Goal: Information Seeking & Learning: Learn about a topic

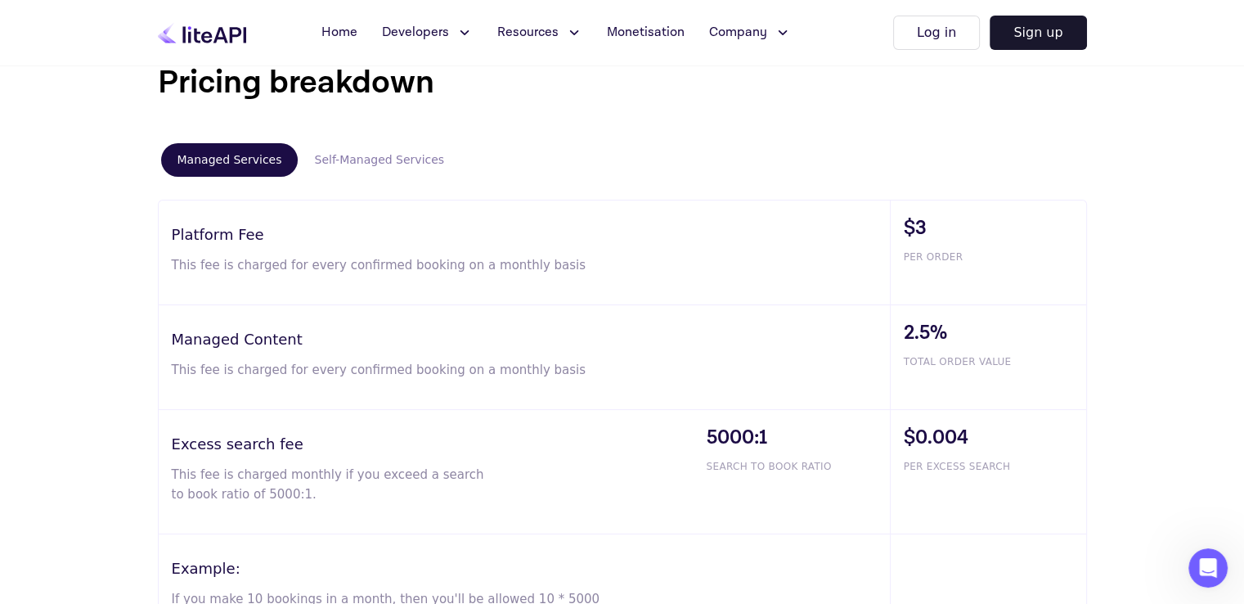
scroll to position [981, 0]
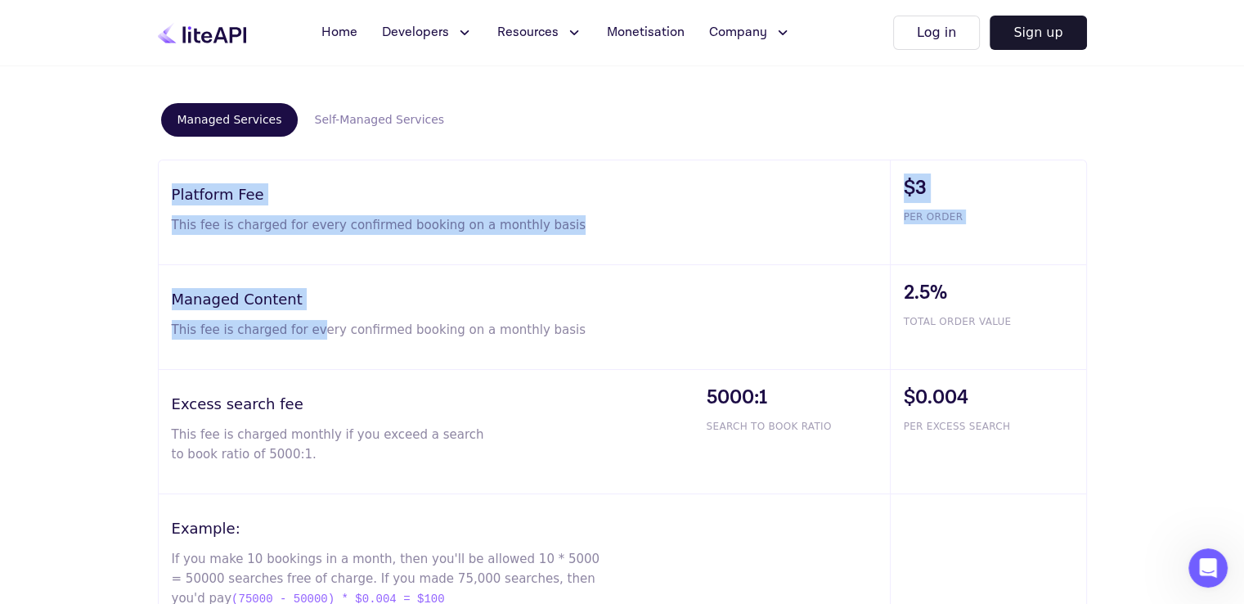
drag, startPoint x: 173, startPoint y: 193, endPoint x: 304, endPoint y: 351, distance: 205.0
click at [304, 351] on div "Platform Fee This fee is charged for every confirmed booking on a monthly basis…" at bounding box center [622, 398] width 929 height 479
click at [267, 288] on h3 "Managed Content" at bounding box center [531, 299] width 718 height 22
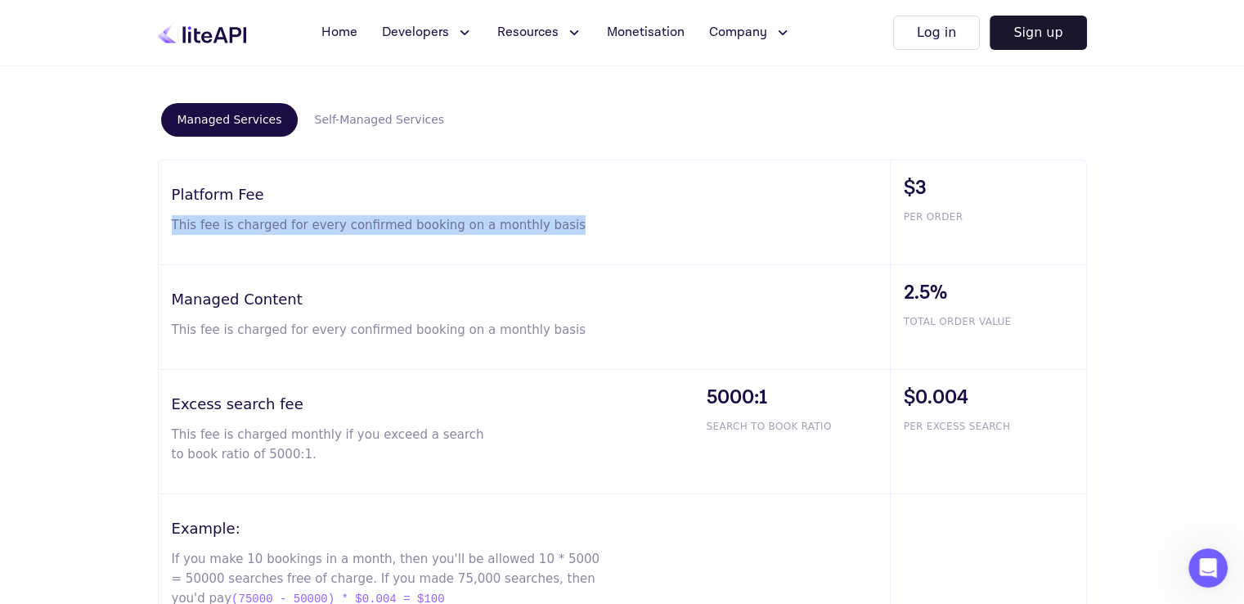
drag, startPoint x: 163, startPoint y: 217, endPoint x: 564, endPoint y: 245, distance: 402.5
click at [564, 245] on div "Platform Fee This fee is charged for every confirmed booking on a monthly basis" at bounding box center [524, 212] width 731 height 104
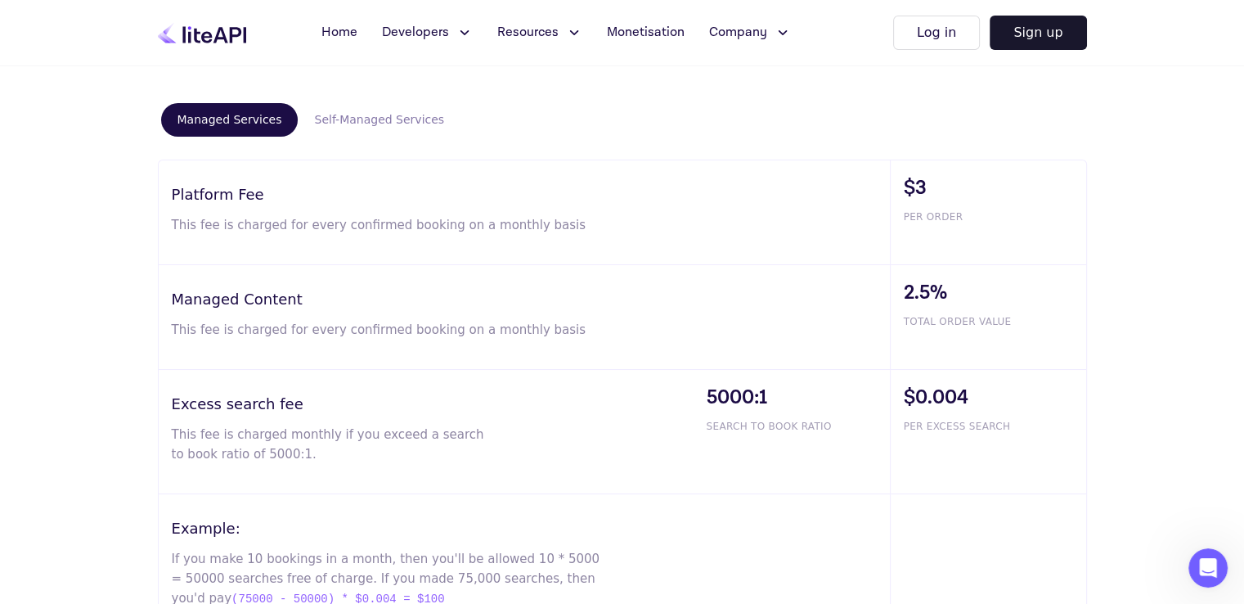
click at [428, 320] on p "This fee is charged for every confirmed booking on a monthly basis" at bounding box center [387, 330] width 431 height 20
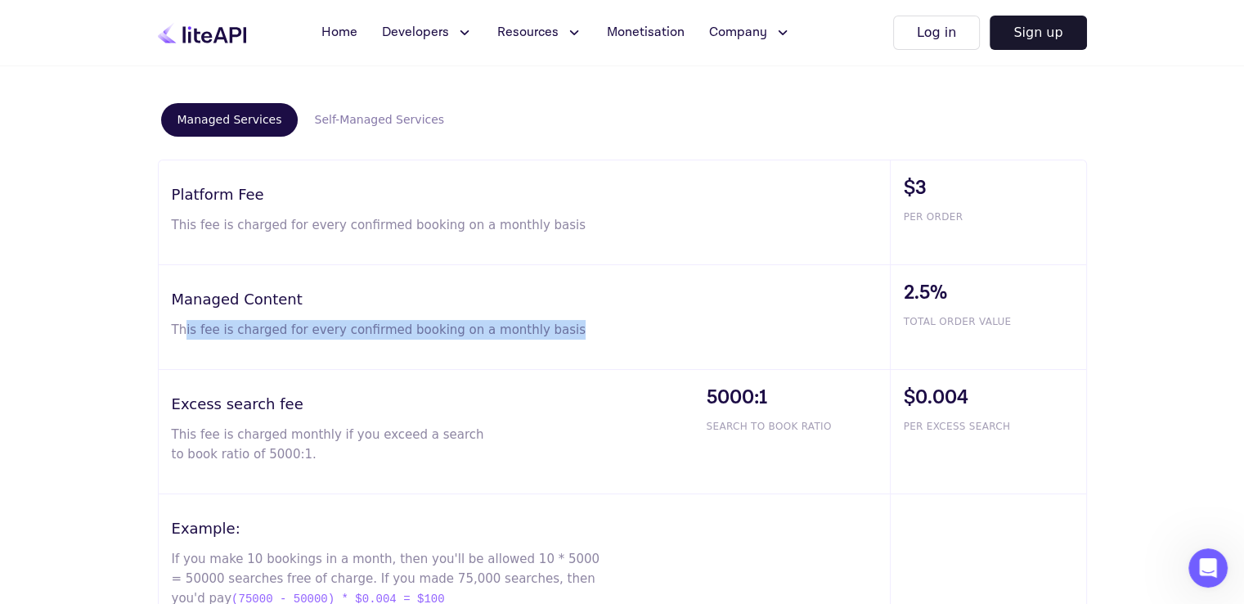
drag, startPoint x: 183, startPoint y: 322, endPoint x: 541, endPoint y: 328, distance: 358.3
click at [541, 328] on p "This fee is charged for every confirmed booking on a monthly basis" at bounding box center [387, 330] width 431 height 20
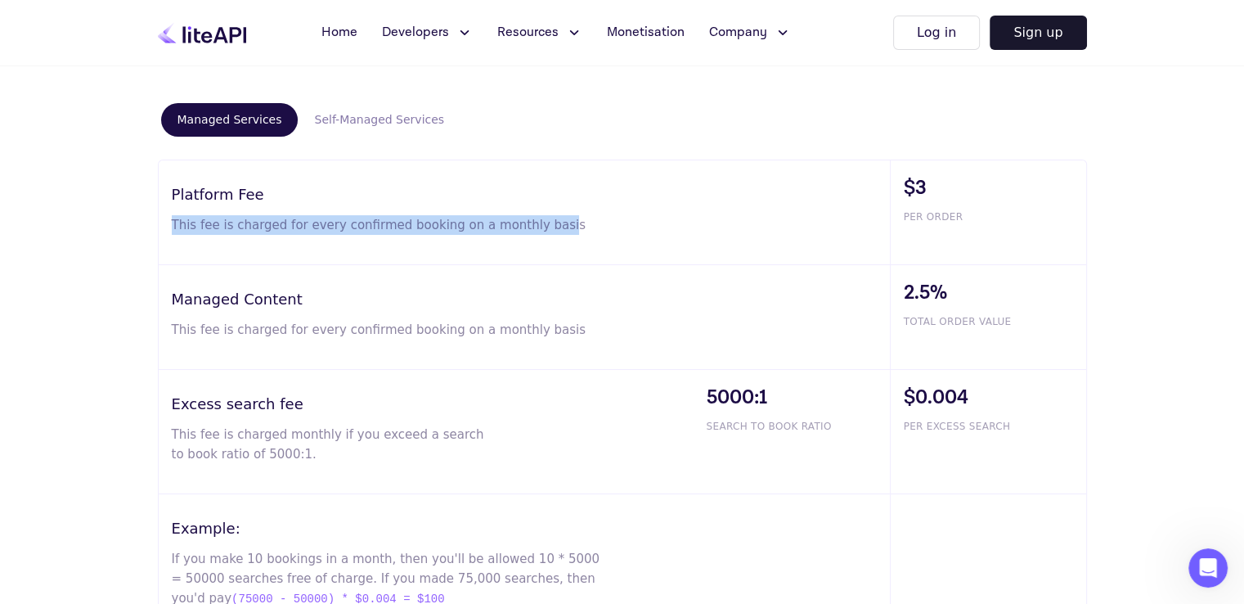
drag, startPoint x: 169, startPoint y: 225, endPoint x: 531, endPoint y: 227, distance: 361.5
click at [531, 227] on div "Platform Fee This fee is charged for every confirmed booking on a monthly basis" at bounding box center [524, 212] width 731 height 104
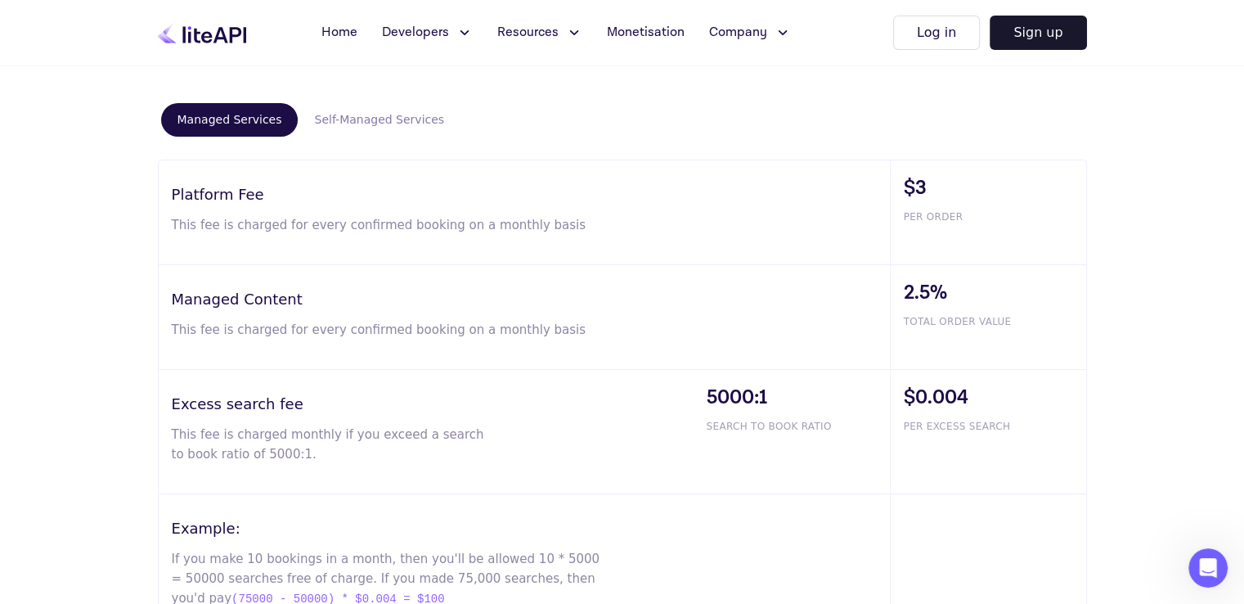
click at [537, 291] on h3 "Managed Content" at bounding box center [531, 299] width 718 height 22
drag, startPoint x: 176, startPoint y: 299, endPoint x: 316, endPoint y: 299, distance: 139.9
click at [316, 299] on h3 "Managed Content" at bounding box center [531, 299] width 718 height 22
drag, startPoint x: 264, startPoint y: 194, endPoint x: 168, endPoint y: 190, distance: 95.8
click at [167, 190] on div "Platform Fee This fee is charged for every confirmed booking on a monthly basis" at bounding box center [524, 212] width 731 height 104
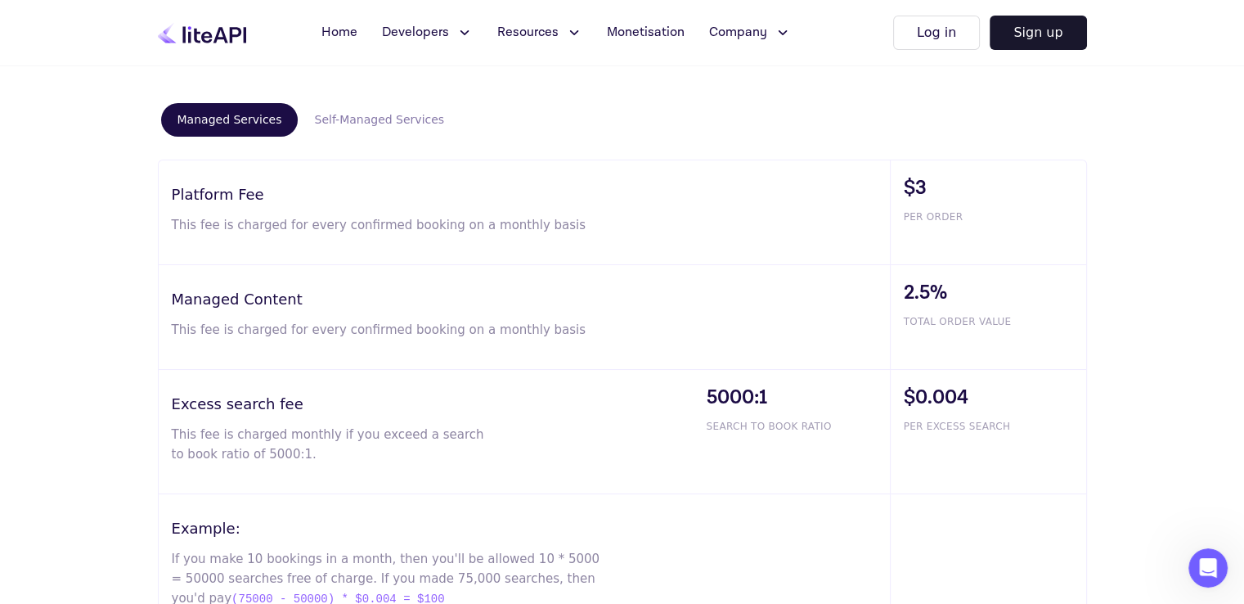
click at [200, 210] on div "Platform Fee This fee is charged for every confirmed booking on a monthly basis" at bounding box center [524, 212] width 731 height 104
drag, startPoint x: 263, startPoint y: 191, endPoint x: 166, endPoint y: 188, distance: 96.5
click at [166, 188] on div "Platform Fee This fee is charged for every confirmed booking on a monthly basis" at bounding box center [524, 212] width 731 height 104
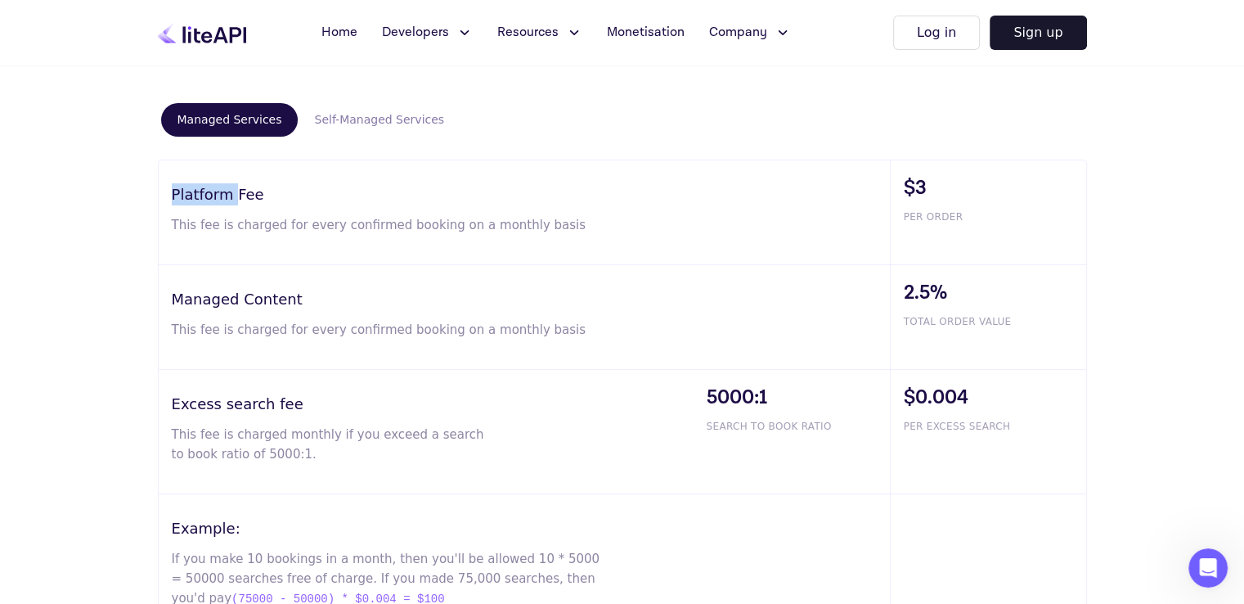
click at [198, 187] on h3 "Platform Fee" at bounding box center [531, 194] width 718 height 22
click at [353, 120] on button "Self-Managed Services" at bounding box center [379, 120] width 163 height 34
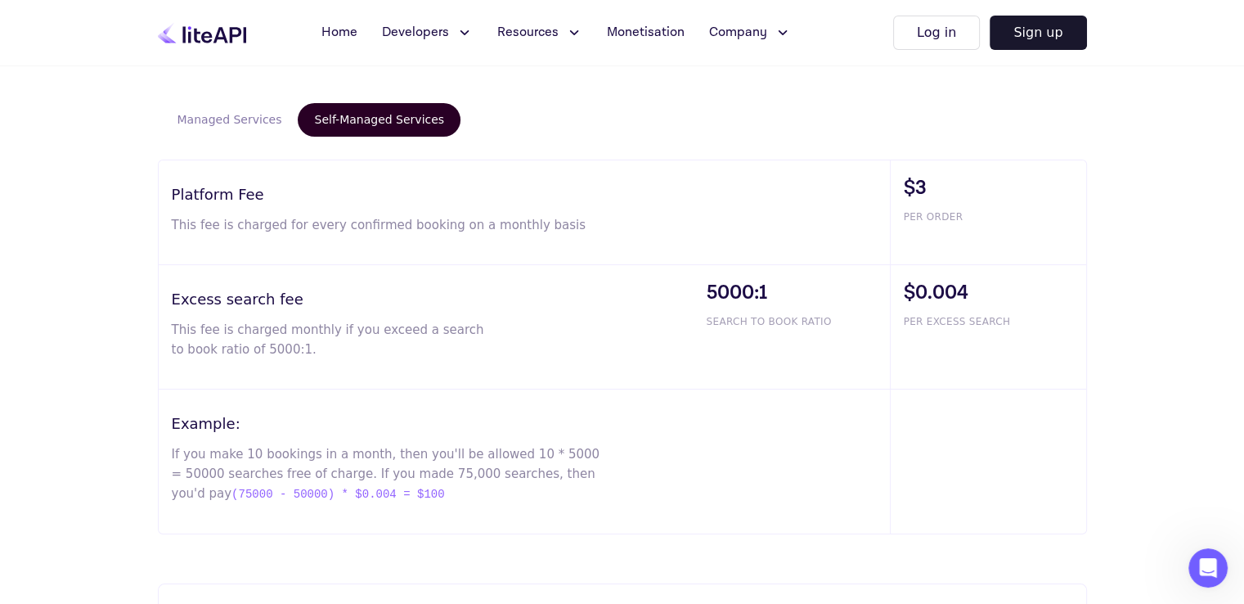
click at [247, 122] on button "Managed Services" at bounding box center [229, 120] width 137 height 34
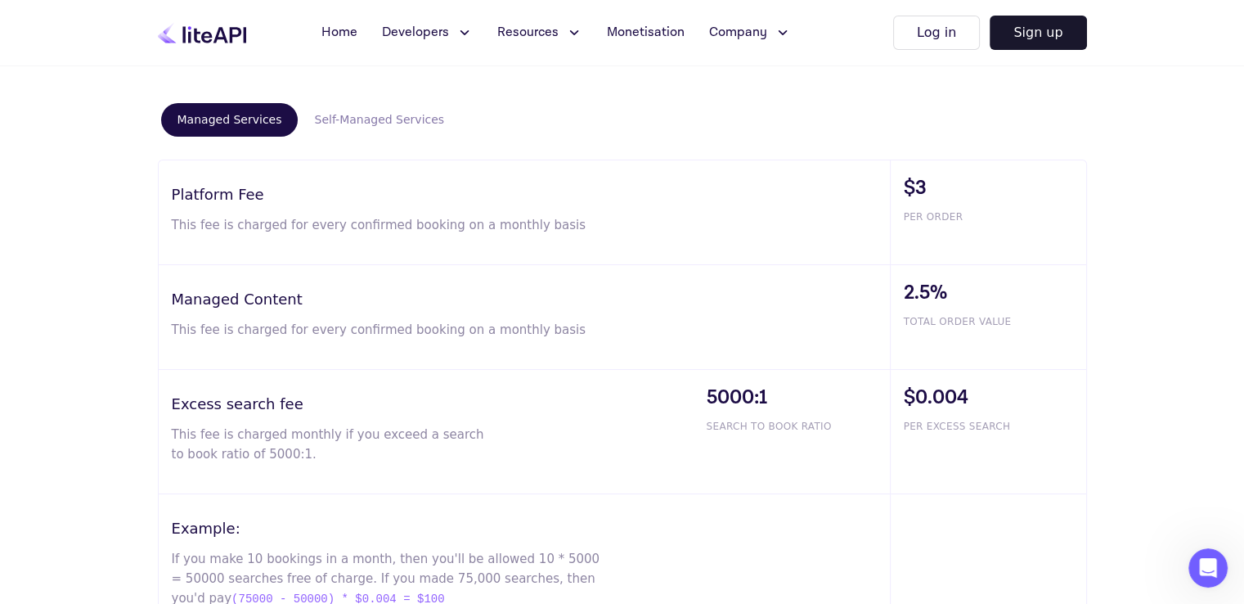
click at [322, 122] on button "Self-Managed Services" at bounding box center [379, 120] width 163 height 34
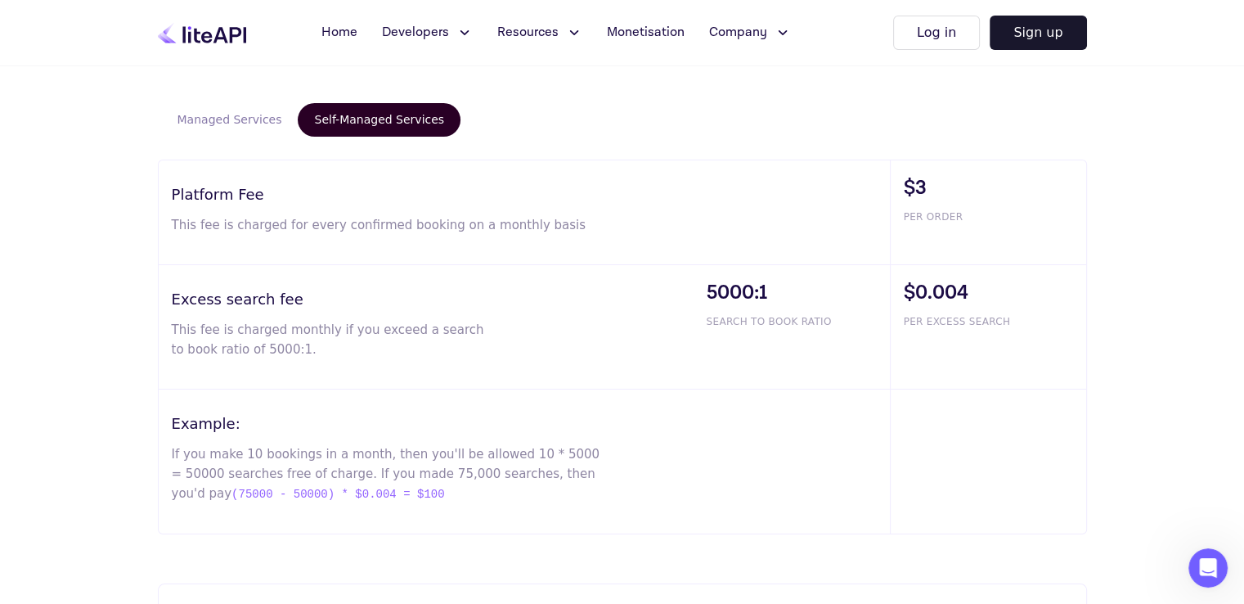
click at [232, 119] on button "Managed Services" at bounding box center [229, 120] width 137 height 34
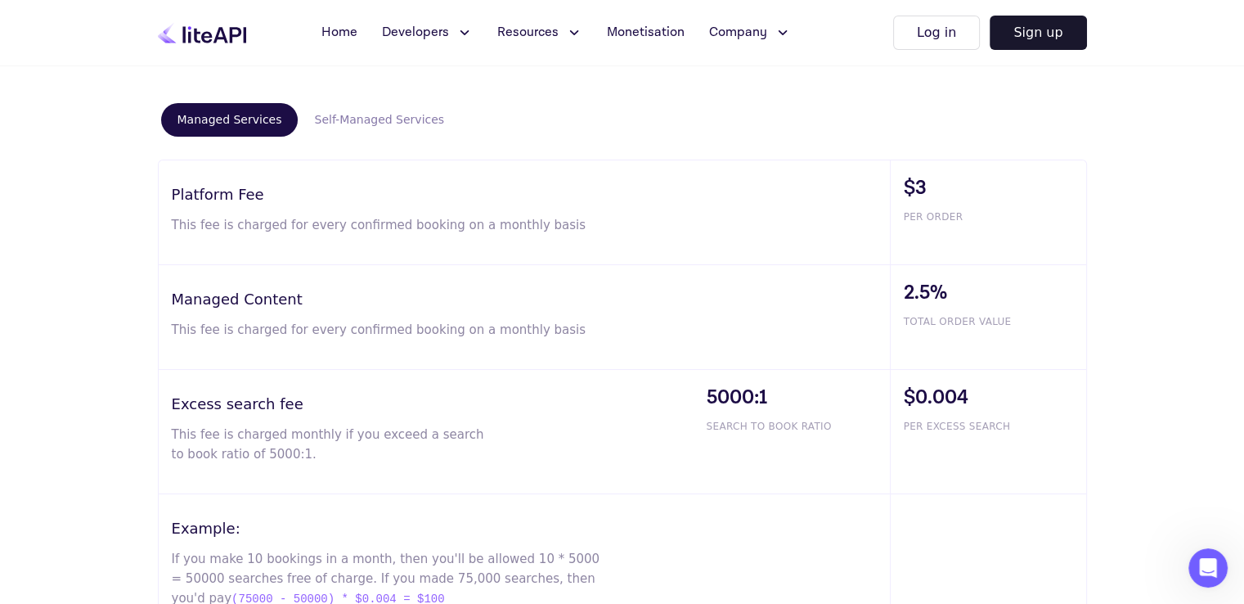
click at [341, 134] on button "Self-Managed Services" at bounding box center [379, 120] width 163 height 34
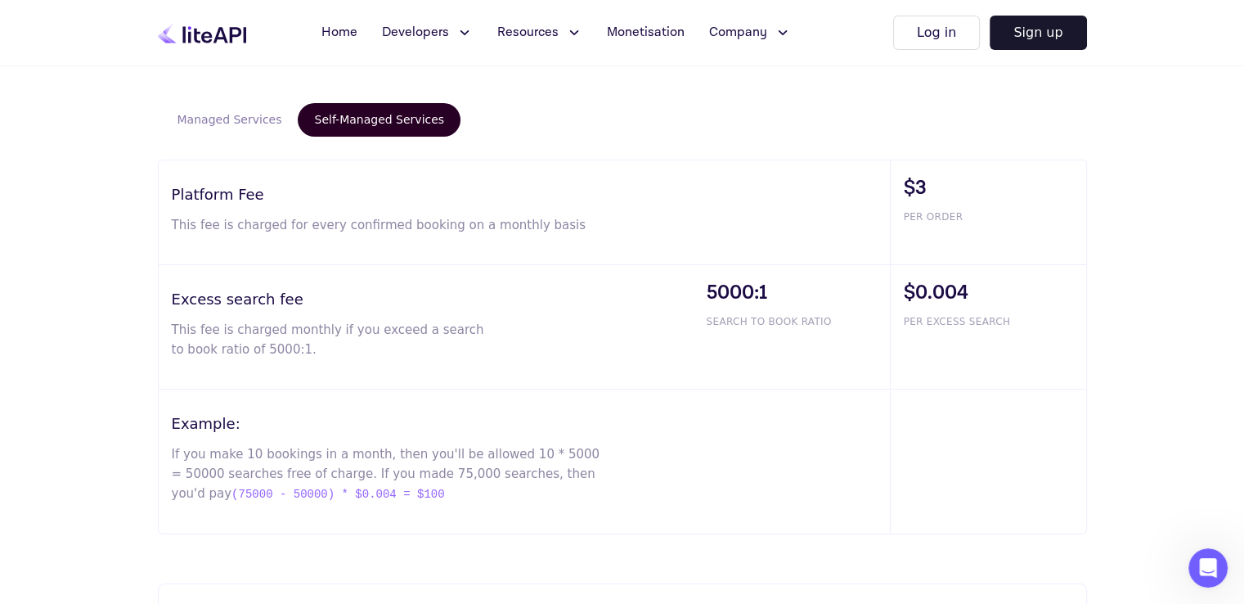
click at [272, 127] on button "Managed Services" at bounding box center [229, 120] width 137 height 34
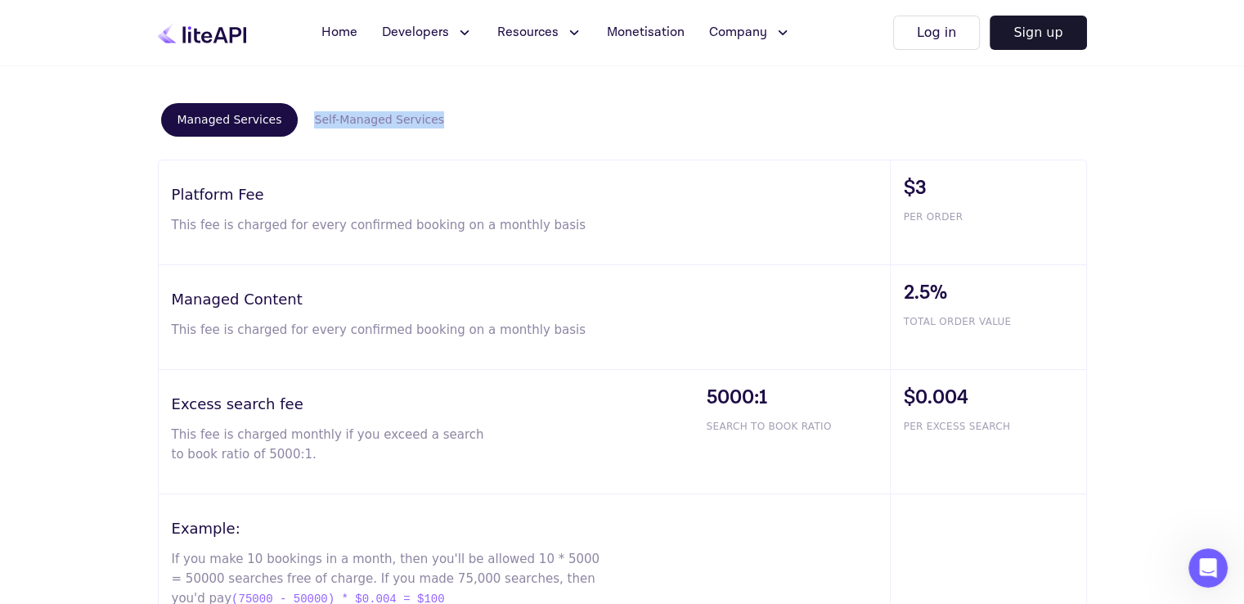
drag, startPoint x: 452, startPoint y: 119, endPoint x: 299, endPoint y: 120, distance: 152.9
click at [299, 120] on div "Managed Services Self-Managed Services" at bounding box center [622, 120] width 929 height 40
click at [339, 125] on button "Self-Managed Services" at bounding box center [379, 120] width 163 height 34
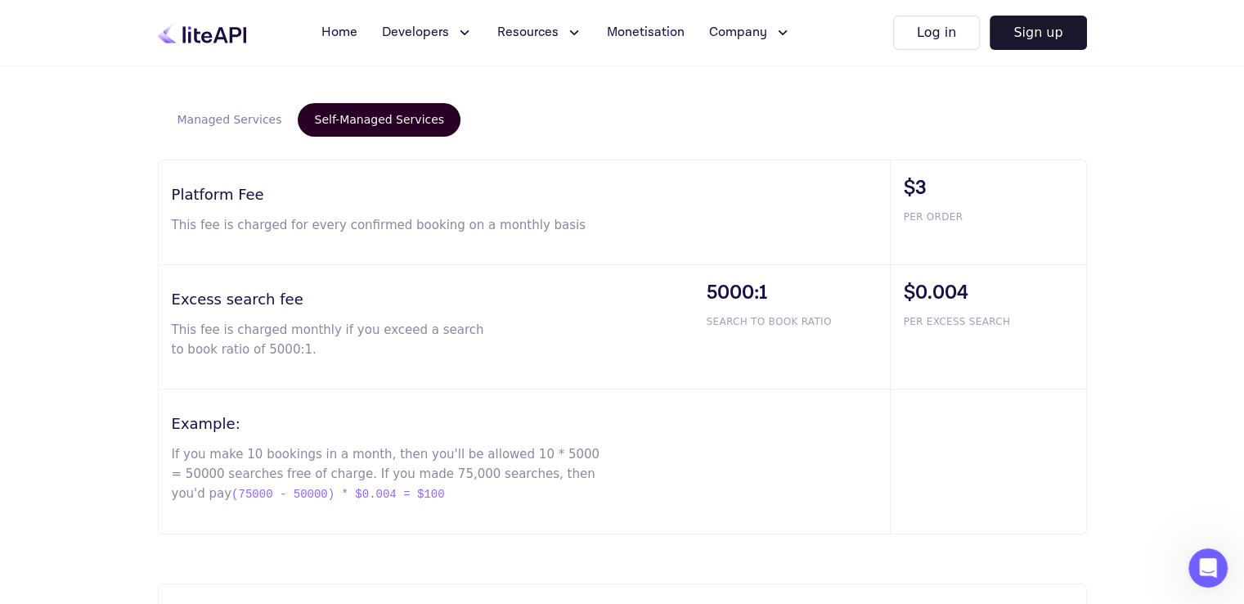
click at [373, 210] on div "Platform Fee This fee is charged for every confirmed booking on a monthly basis" at bounding box center [524, 212] width 731 height 104
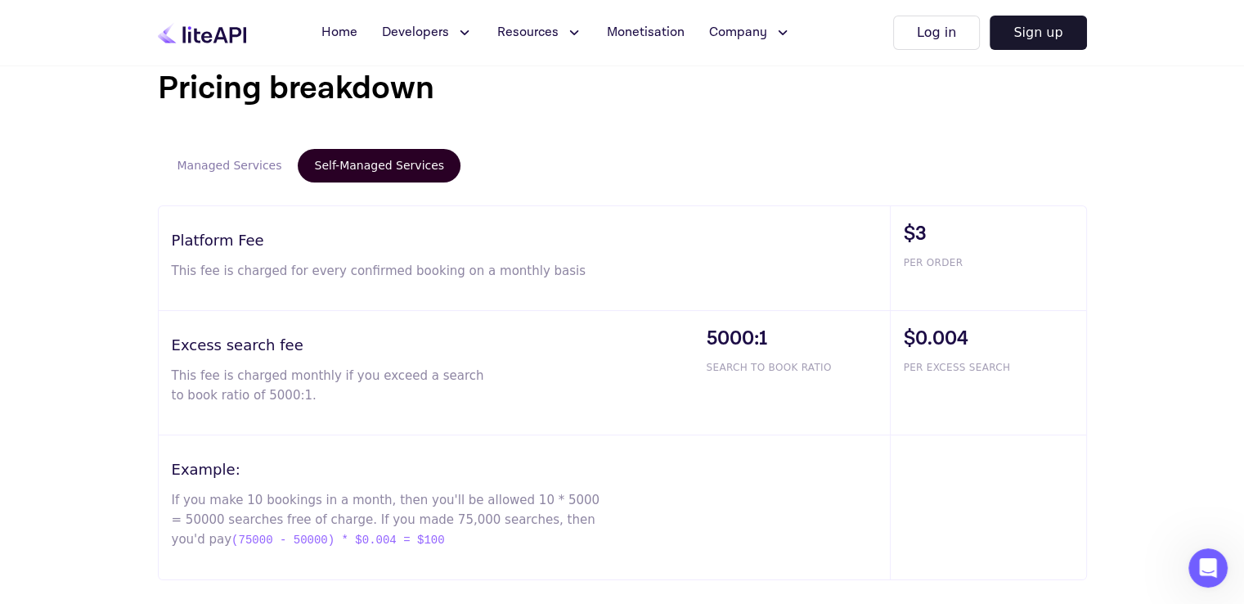
scroll to position [900, 0]
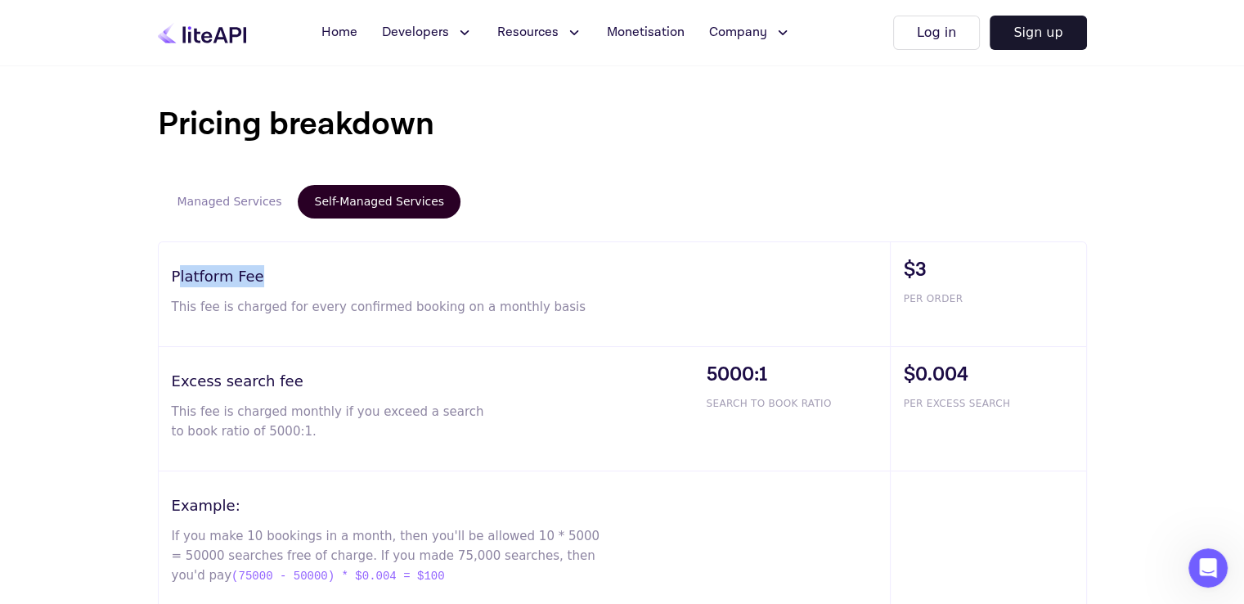
drag, startPoint x: 258, startPoint y: 272, endPoint x: 178, endPoint y: 276, distance: 79.4
click at [178, 276] on h3 "Platform Fee" at bounding box center [531, 276] width 718 height 22
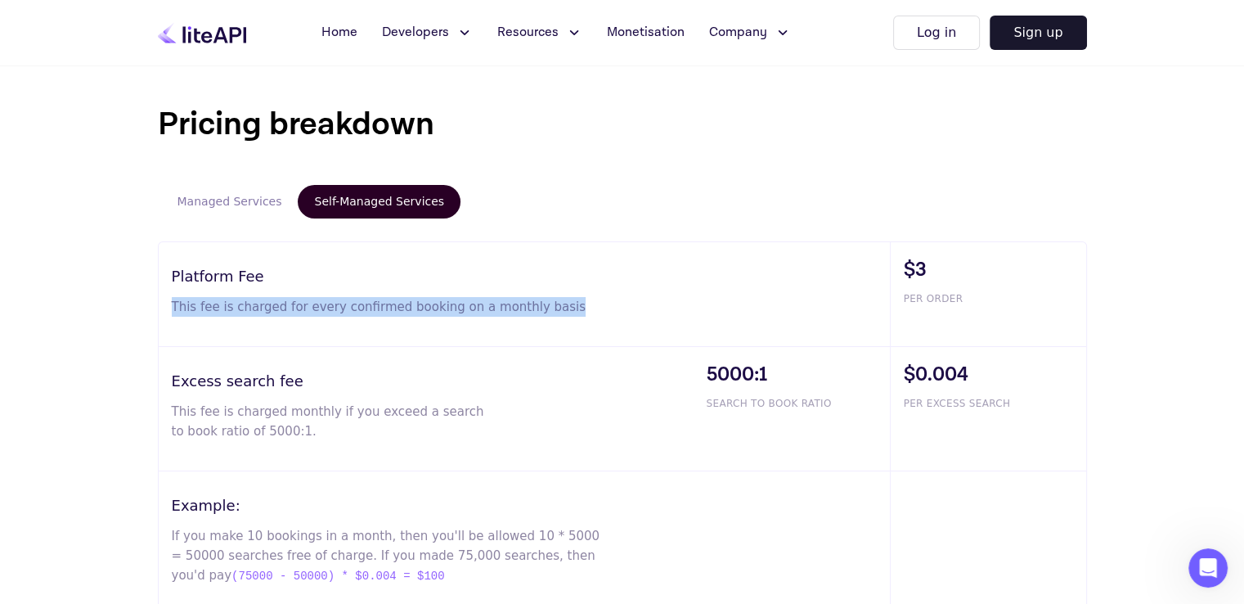
drag, startPoint x: 159, startPoint y: 304, endPoint x: 568, endPoint y: 308, distance: 409.0
click at [568, 308] on div "Platform Fee This fee is charged for every confirmed booking on a monthly basis" at bounding box center [524, 294] width 731 height 104
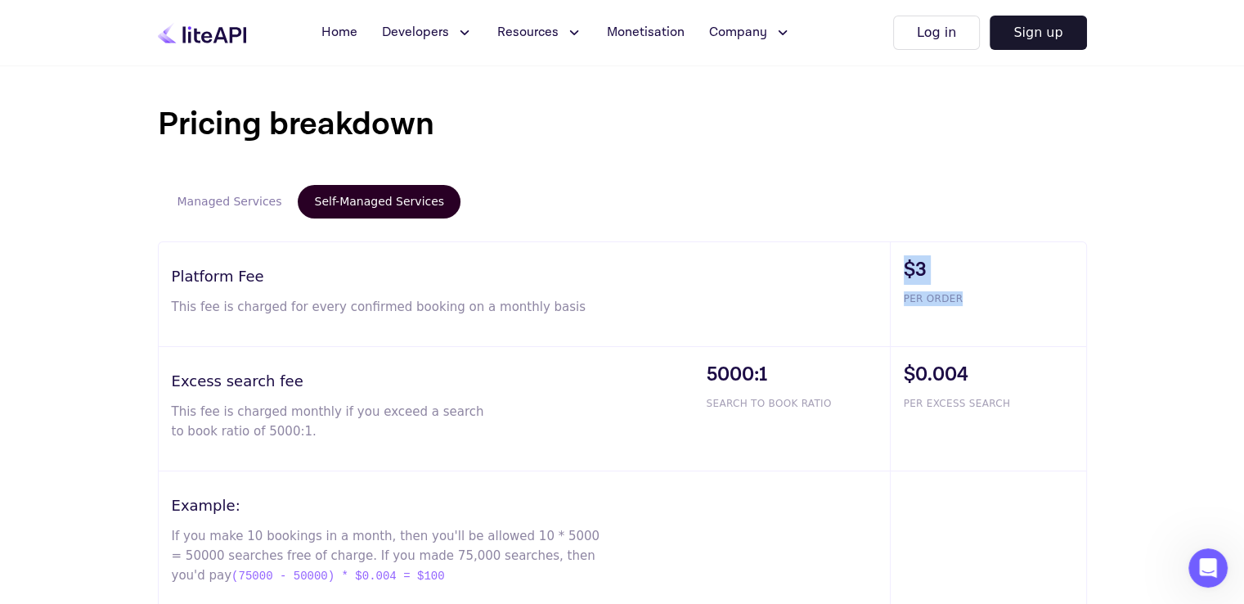
drag, startPoint x: 942, startPoint y: 288, endPoint x: 874, endPoint y: 288, distance: 67.9
click at [874, 288] on div "Platform Fee This fee is charged for every confirmed booking on a monthly basis…" at bounding box center [622, 294] width 927 height 105
click at [722, 300] on div "Platform Fee This fee is charged for every confirmed booking on a monthly basis" at bounding box center [524, 294] width 731 height 104
drag, startPoint x: 165, startPoint y: 380, endPoint x: 290, endPoint y: 367, distance: 125.0
click at [290, 367] on div "Excess search fee This fee is charged monthly if you exceed a search to book ra…" at bounding box center [426, 409] width 535 height 124
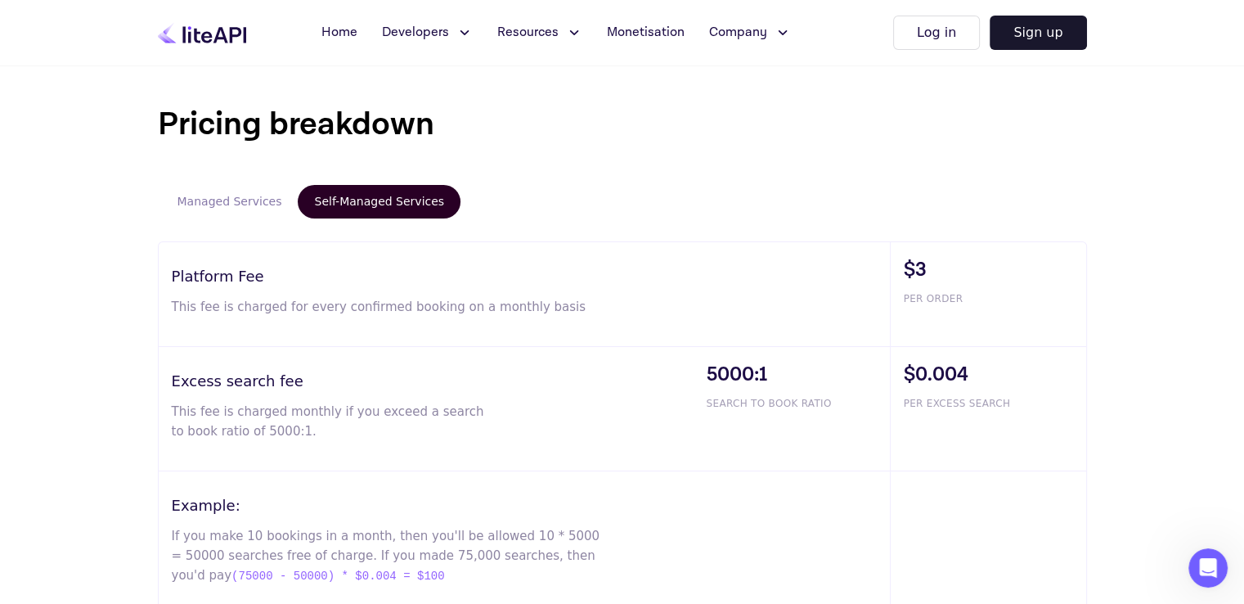
click at [242, 326] on div "Platform Fee This fee is charged for every confirmed booking on a monthly basis" at bounding box center [524, 294] width 731 height 104
drag, startPoint x: 172, startPoint y: 306, endPoint x: 559, endPoint y: 312, distance: 386.9
click at [559, 312] on p "This fee is charged for every confirmed booking on a monthly basis" at bounding box center [387, 307] width 431 height 20
click at [230, 205] on button "Managed Services" at bounding box center [229, 202] width 137 height 34
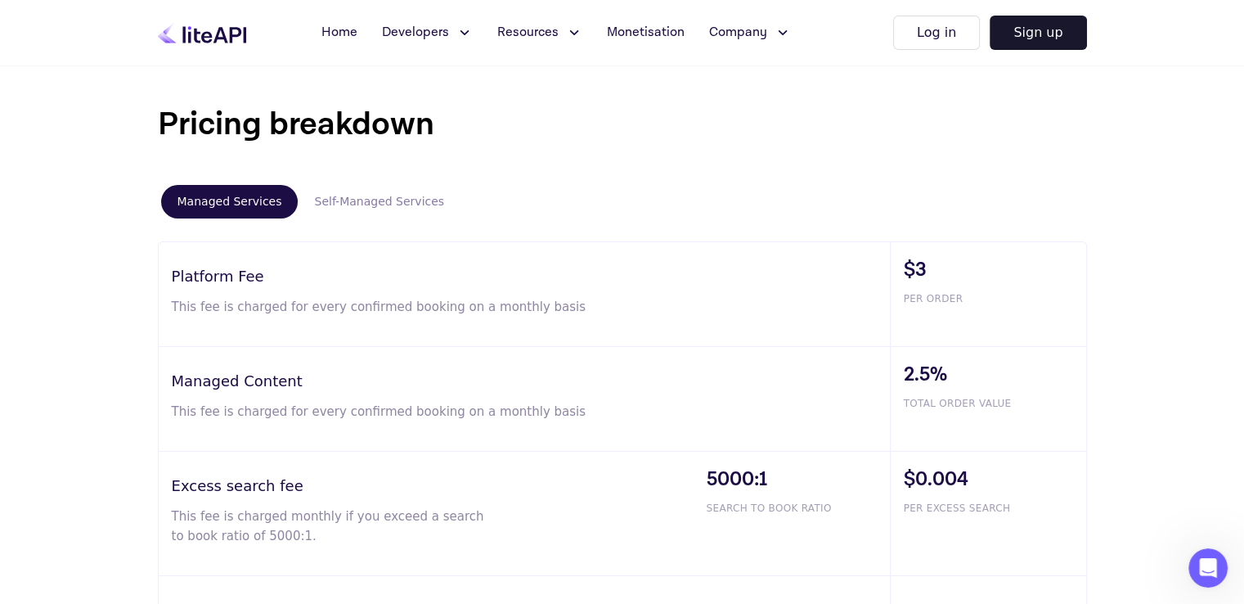
click at [347, 194] on button "Self-Managed Services" at bounding box center [379, 202] width 163 height 34
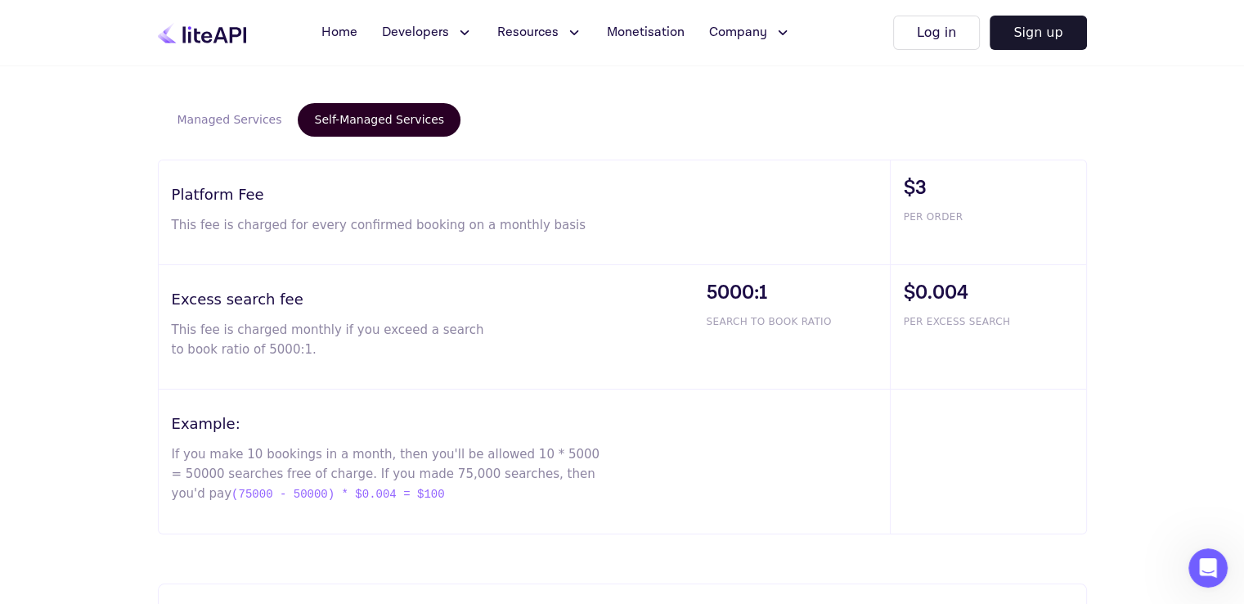
scroll to position [981, 0]
drag, startPoint x: 166, startPoint y: 299, endPoint x: 335, endPoint y: 299, distance: 169.3
click at [335, 299] on div "Excess search fee This fee is charged monthly if you exceed a search to book ra…" at bounding box center [426, 327] width 535 height 124
click at [335, 299] on h3 "Excess search fee" at bounding box center [433, 299] width 522 height 22
drag, startPoint x: 294, startPoint y: 292, endPoint x: 125, endPoint y: 282, distance: 168.8
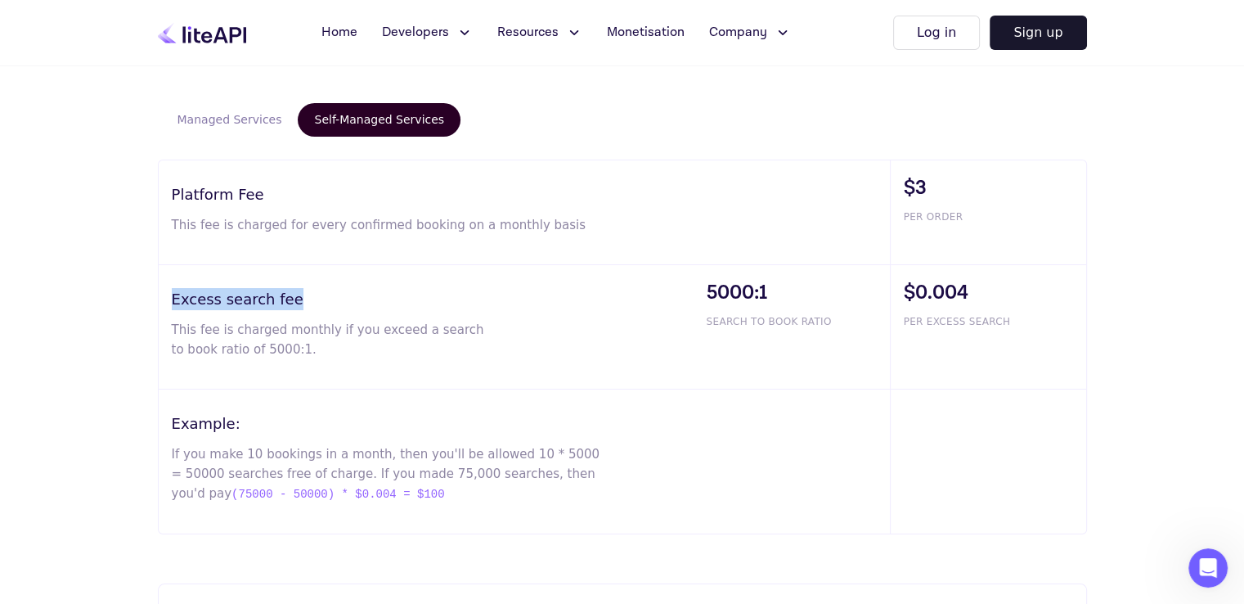
click at [125, 282] on div "Pricing breakdown Managed Services Self-Managed Services Platform Fee This fee …" at bounding box center [622, 409] width 1244 height 913
drag, startPoint x: 166, startPoint y: 303, endPoint x: 271, endPoint y: 312, distance: 105.1
click at [271, 312] on div "Excess search fee This fee is charged monthly if you exceed a search to book ra…" at bounding box center [426, 327] width 535 height 124
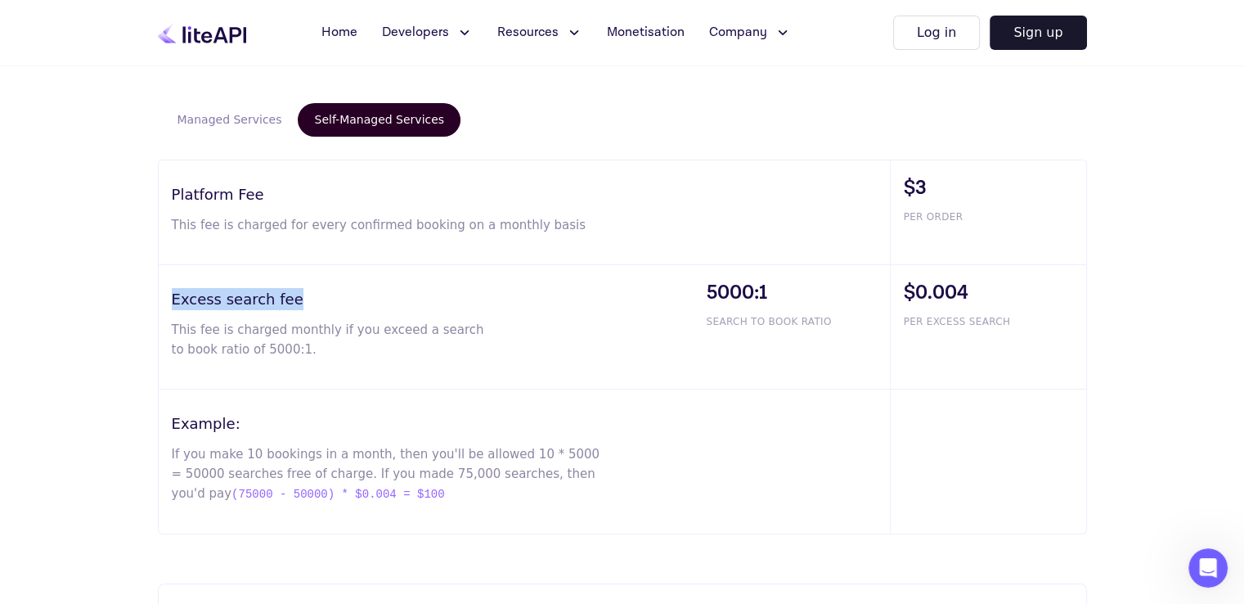
drag, startPoint x: 281, startPoint y: 303, endPoint x: 165, endPoint y: 286, distance: 117.3
click at [165, 286] on div "Excess search fee This fee is charged monthly if you exceed a search to book ra…" at bounding box center [426, 327] width 535 height 124
drag, startPoint x: 932, startPoint y: 194, endPoint x: 905, endPoint y: 190, distance: 28.1
click at [905, 190] on span "$3" at bounding box center [995, 187] width 182 height 29
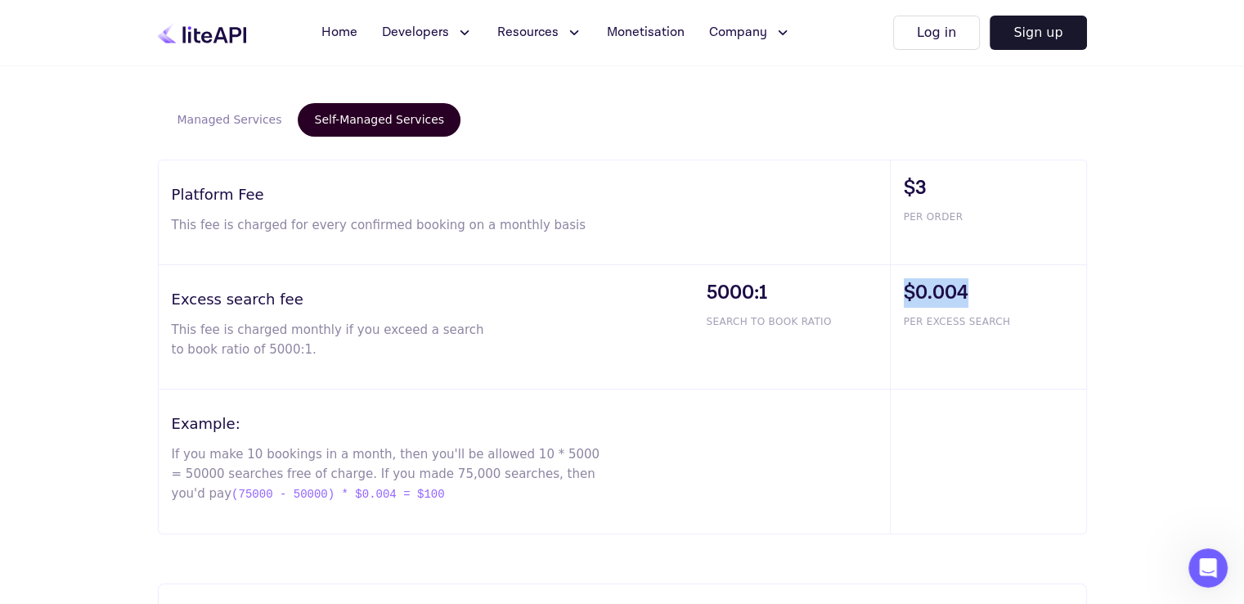
drag, startPoint x: 975, startPoint y: 292, endPoint x: 893, endPoint y: 290, distance: 81.8
click at [893, 290] on div "$0.004 PER EXCESS SEARCH" at bounding box center [988, 327] width 196 height 124
drag, startPoint x: 893, startPoint y: 290, endPoint x: 972, endPoint y: 294, distance: 78.7
click at [972, 294] on div "$0.004 PER EXCESS SEARCH" at bounding box center [988, 327] width 196 height 124
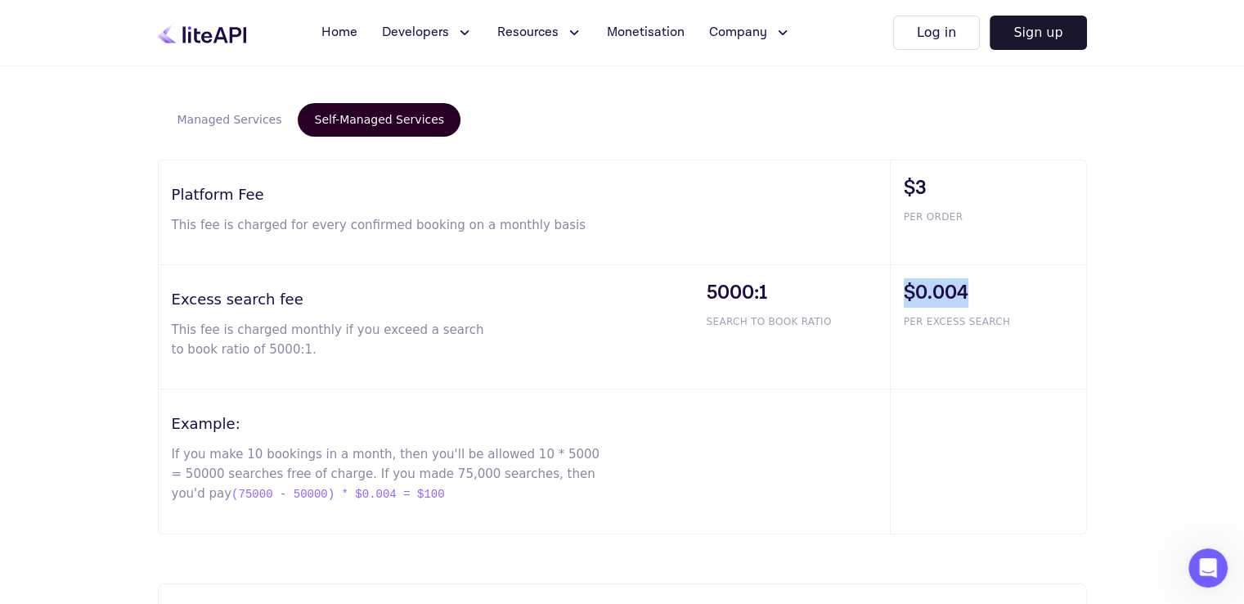
click at [972, 294] on span "$0.004" at bounding box center [995, 292] width 182 height 29
drag, startPoint x: 703, startPoint y: 288, endPoint x: 779, endPoint y: 294, distance: 77.2
click at [779, 294] on div "5000:1 SEARCH TO BOOK RATIO" at bounding box center [792, 327] width 196 height 124
click at [779, 294] on span "5000:1" at bounding box center [798, 292] width 183 height 29
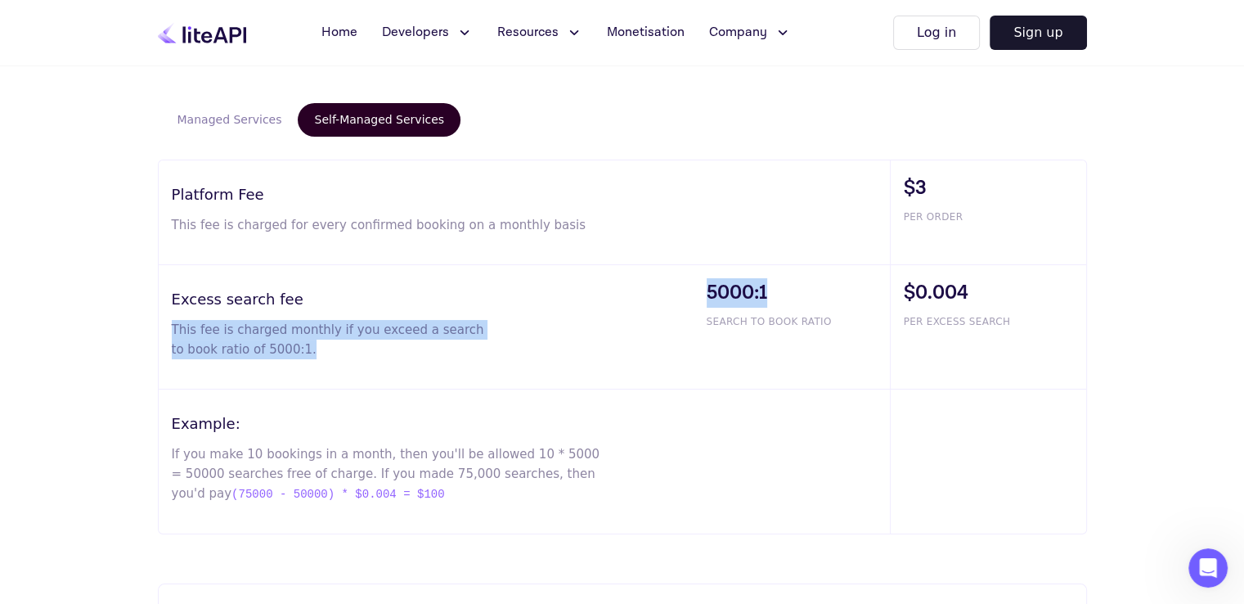
drag, startPoint x: 775, startPoint y: 295, endPoint x: 689, endPoint y: 291, distance: 86.8
click at [689, 291] on div "Excess search fee This fee is charged monthly if you exceed a search to book ra…" at bounding box center [622, 327] width 927 height 124
click at [697, 290] on div "5000:1 SEARCH TO BOOK RATIO" at bounding box center [792, 327] width 196 height 124
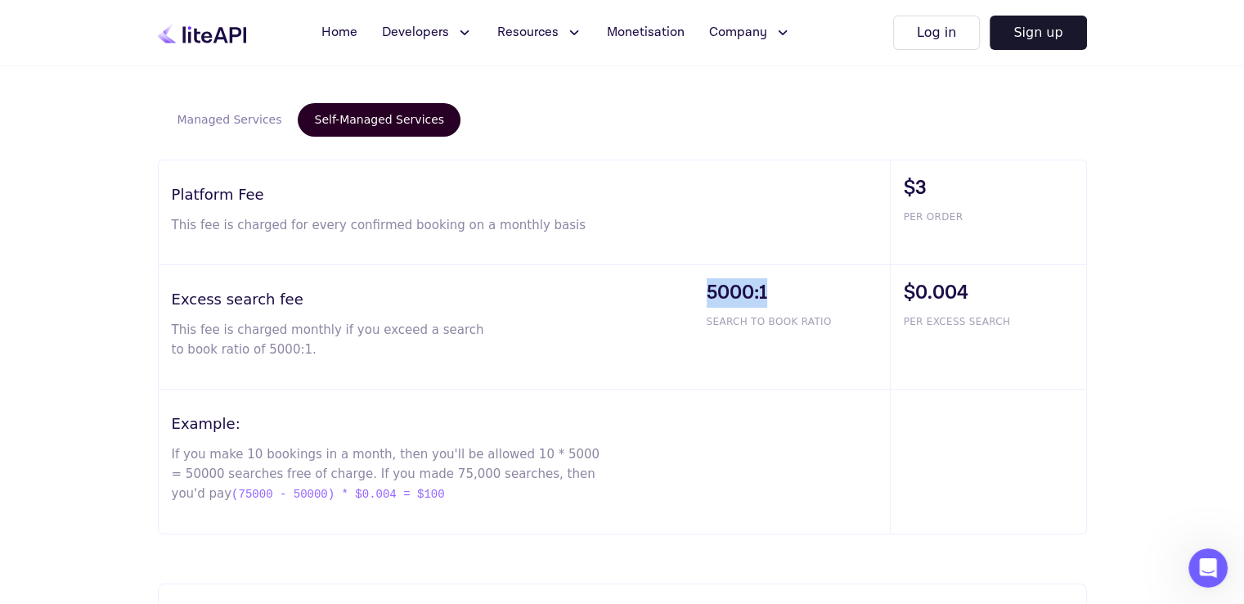
drag, startPoint x: 700, startPoint y: 290, endPoint x: 773, endPoint y: 291, distance: 72.8
click at [773, 291] on div "5000:1 SEARCH TO BOOK RATIO" at bounding box center [792, 327] width 196 height 124
click at [773, 291] on span "5000:1" at bounding box center [798, 292] width 183 height 29
drag, startPoint x: 752, startPoint y: 291, endPoint x: 762, endPoint y: 291, distance: 9.8
click at [762, 291] on span "5000:1" at bounding box center [798, 292] width 183 height 29
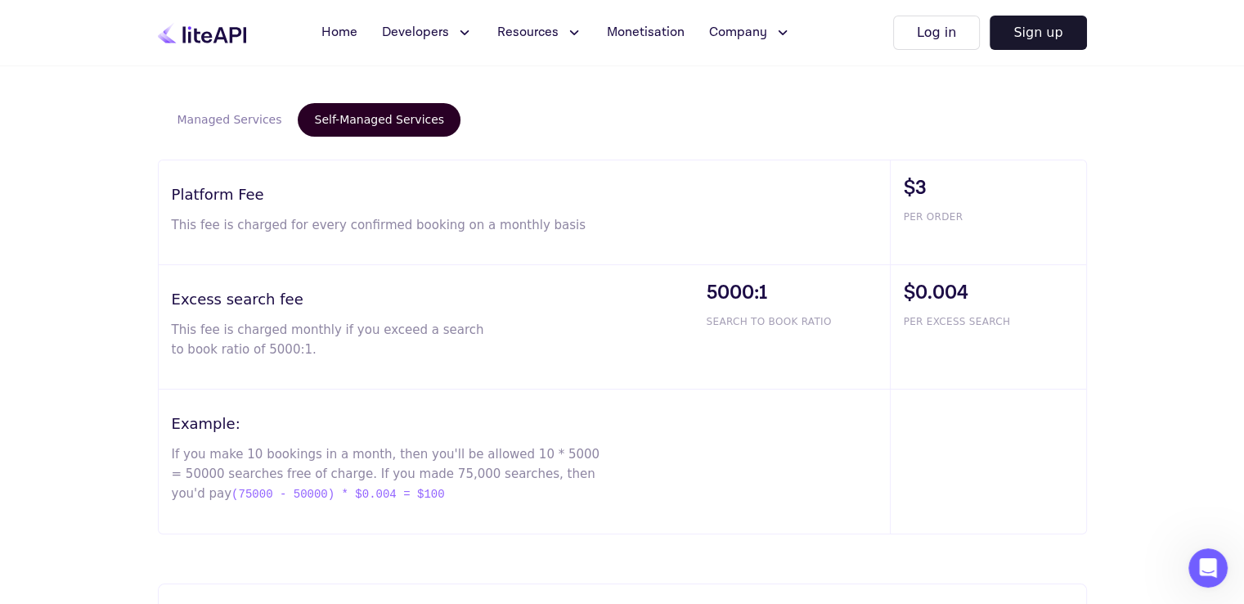
click at [770, 292] on span "5000:1" at bounding box center [798, 292] width 183 height 29
click at [758, 289] on span "5000:1" at bounding box center [798, 292] width 183 height 29
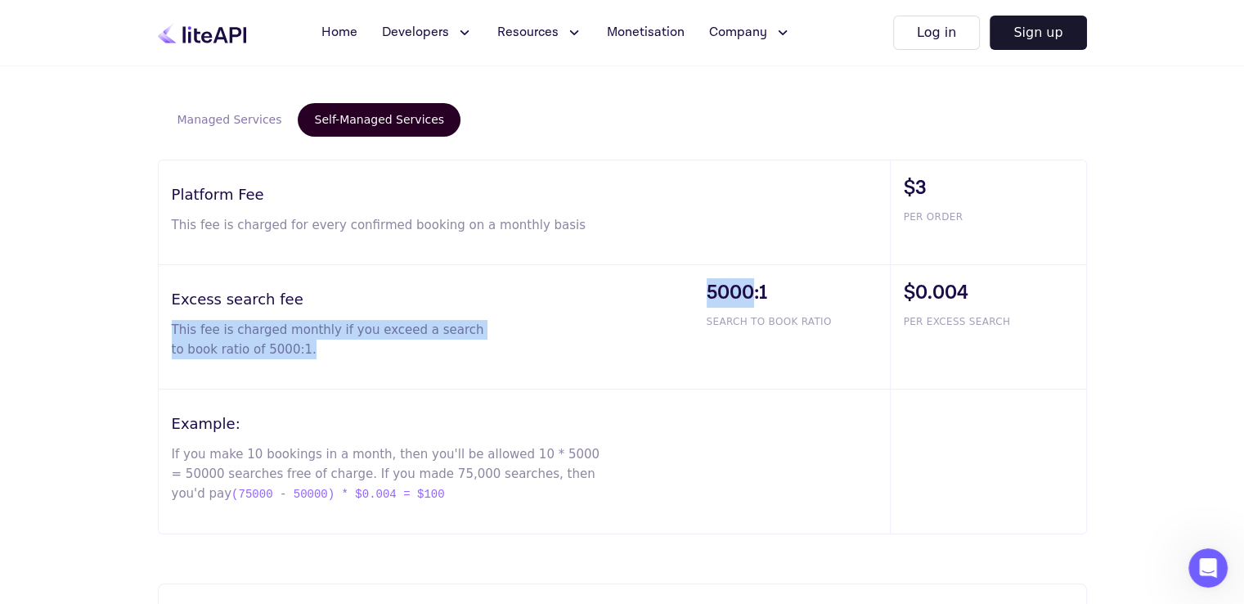
drag, startPoint x: 749, startPoint y: 289, endPoint x: 685, endPoint y: 276, distance: 65.1
click at [685, 276] on div "Excess search fee This fee is charged monthly if you exceed a search to book ra…" at bounding box center [622, 327] width 927 height 124
click at [694, 284] on div "5000:1 SEARCH TO BOOK RATIO" at bounding box center [792, 327] width 196 height 124
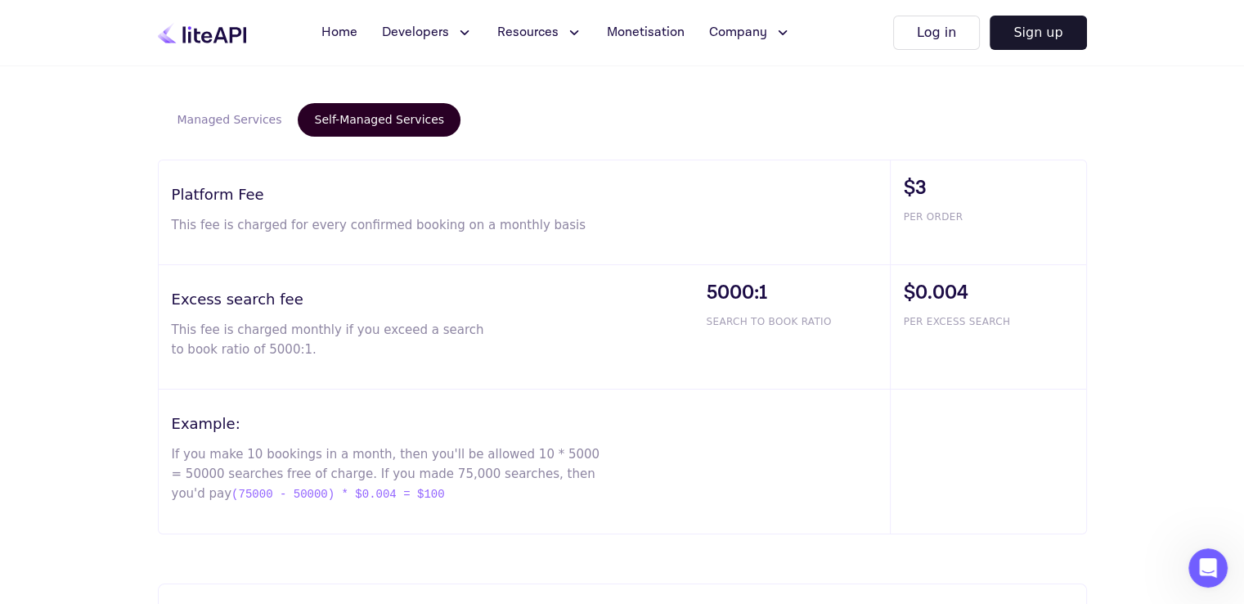
drag, startPoint x: 787, startPoint y: 296, endPoint x: 778, endPoint y: 295, distance: 9.0
click at [778, 295] on span "5000:1" at bounding box center [798, 292] width 183 height 29
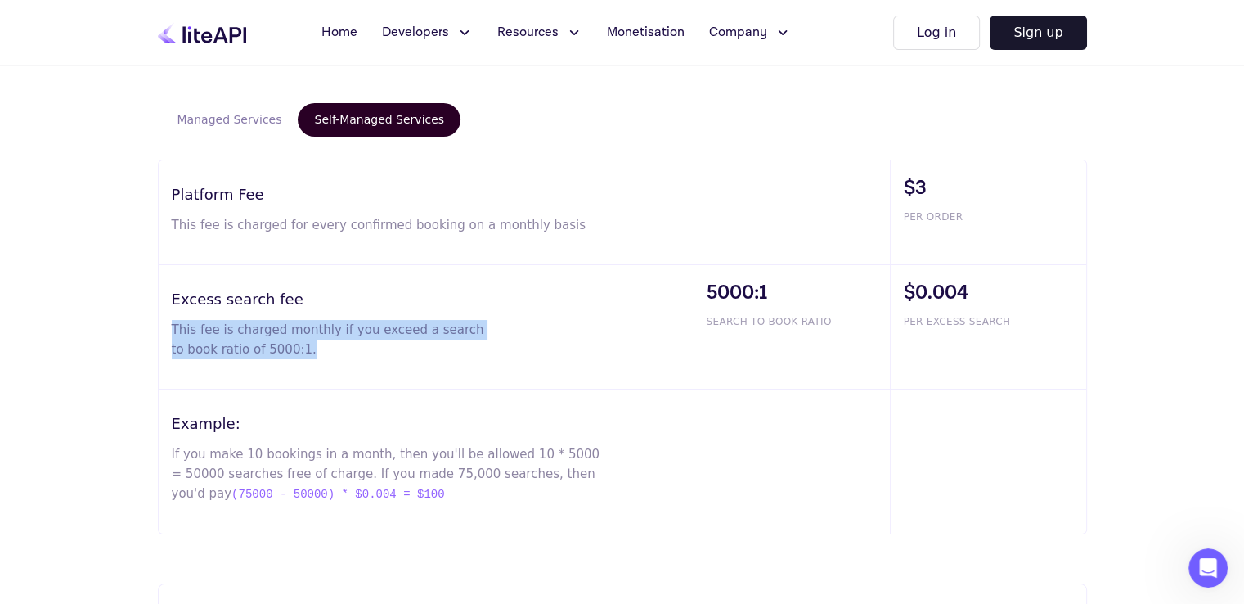
drag, startPoint x: 284, startPoint y: 351, endPoint x: 173, endPoint y: 326, distance: 113.3
click at [173, 326] on p "This fee is charged monthly if you exceed a search to book ratio of 5000:1." at bounding box center [328, 339] width 313 height 39
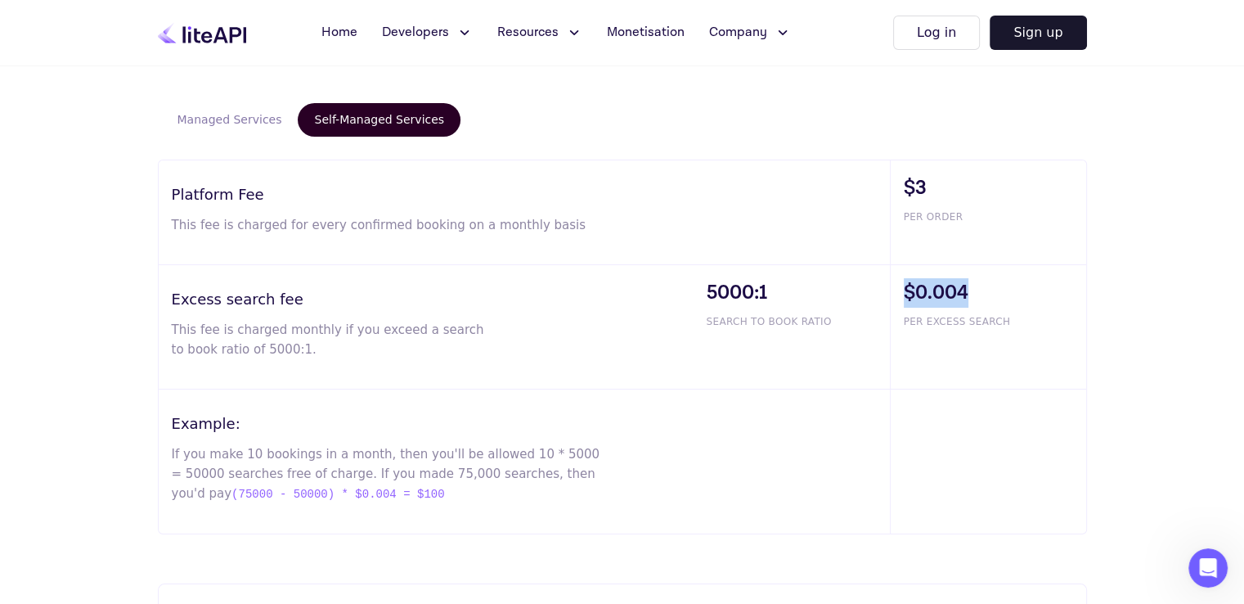
drag, startPoint x: 972, startPoint y: 292, endPoint x: 896, endPoint y: 291, distance: 76.1
click at [896, 291] on div "$0.004 PER EXCESS SEARCH" at bounding box center [988, 327] width 196 height 124
click at [961, 299] on span "$0.004" at bounding box center [995, 292] width 182 height 29
drag, startPoint x: 968, startPoint y: 295, endPoint x: 906, endPoint y: 290, distance: 62.4
click at [906, 290] on span "$0.004" at bounding box center [995, 292] width 182 height 29
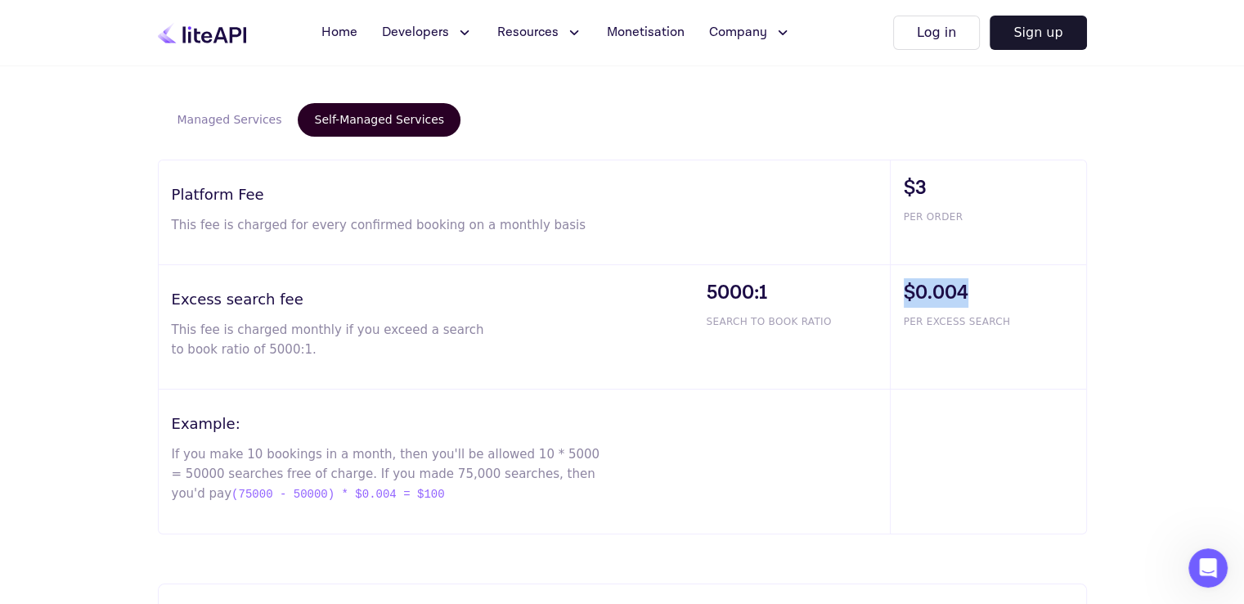
click at [906, 290] on span "$0.004" at bounding box center [995, 292] width 182 height 29
click at [949, 299] on span "$0.004" at bounding box center [995, 292] width 182 height 29
drag, startPoint x: 964, startPoint y: 287, endPoint x: 875, endPoint y: 287, distance: 89.1
click at [875, 287] on div "Excess search fee This fee is charged monthly if you exceed a search to book ra…" at bounding box center [622, 327] width 927 height 124
click at [890, 290] on div "$0.004 PER EXCESS SEARCH" at bounding box center [988, 327] width 196 height 124
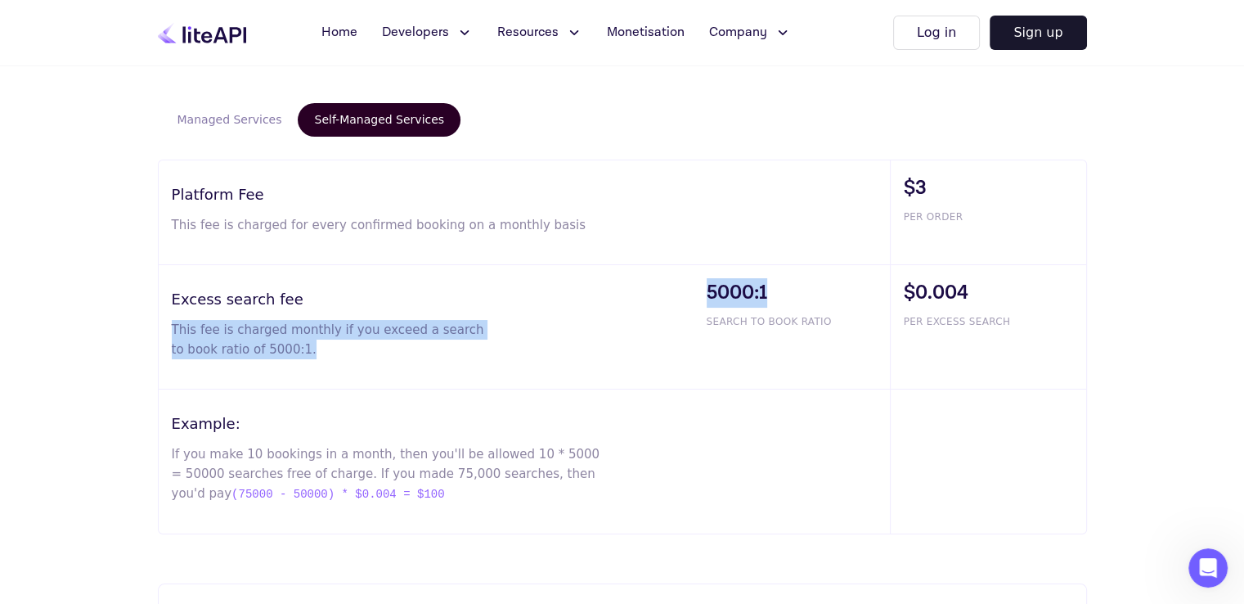
drag, startPoint x: 775, startPoint y: 289, endPoint x: 687, endPoint y: 290, distance: 88.3
click at [687, 290] on div "Excess search fee This fee is charged monthly if you exceed a search to book ra…" at bounding box center [622, 327] width 927 height 124
click at [687, 290] on h3 "Excess search fee" at bounding box center [433, 299] width 522 height 22
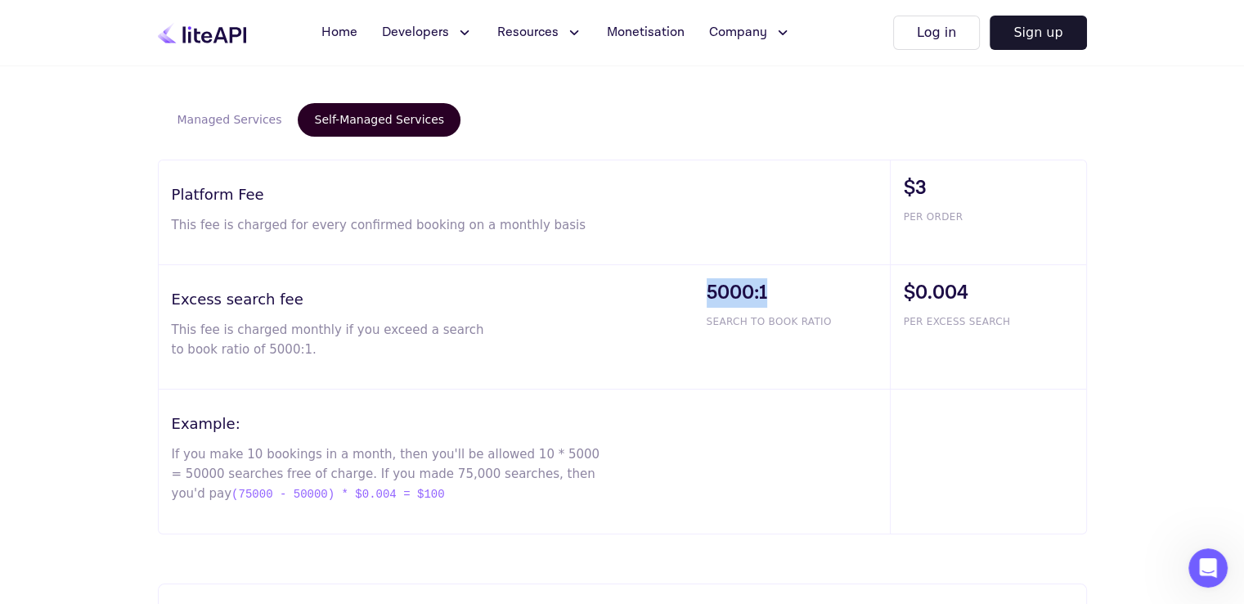
drag, startPoint x: 699, startPoint y: 294, endPoint x: 774, endPoint y: 294, distance: 74.4
click at [774, 294] on div "5000:1 SEARCH TO BOOK RATIO" at bounding box center [792, 327] width 196 height 124
click at [774, 294] on span "5000:1" at bounding box center [798, 292] width 183 height 29
drag, startPoint x: 776, startPoint y: 286, endPoint x: 695, endPoint y: 283, distance: 81.0
click at [695, 283] on div "5000:1 SEARCH TO BOOK RATIO" at bounding box center [792, 327] width 196 height 124
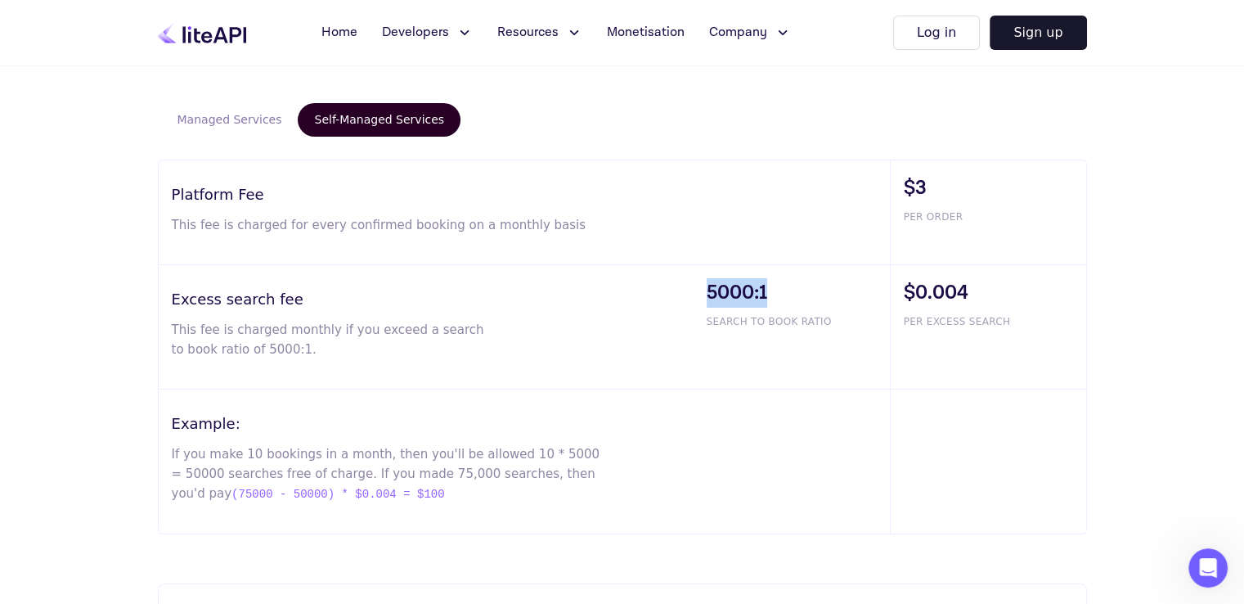
click at [781, 292] on span "5000:1" at bounding box center [798, 292] width 183 height 29
drag, startPoint x: 779, startPoint y: 292, endPoint x: 700, endPoint y: 281, distance: 79.3
click at [700, 281] on div "5000:1 SEARCH TO BOOK RATIO" at bounding box center [792, 327] width 196 height 124
drag, startPoint x: 767, startPoint y: 288, endPoint x: 711, endPoint y: 288, distance: 56.4
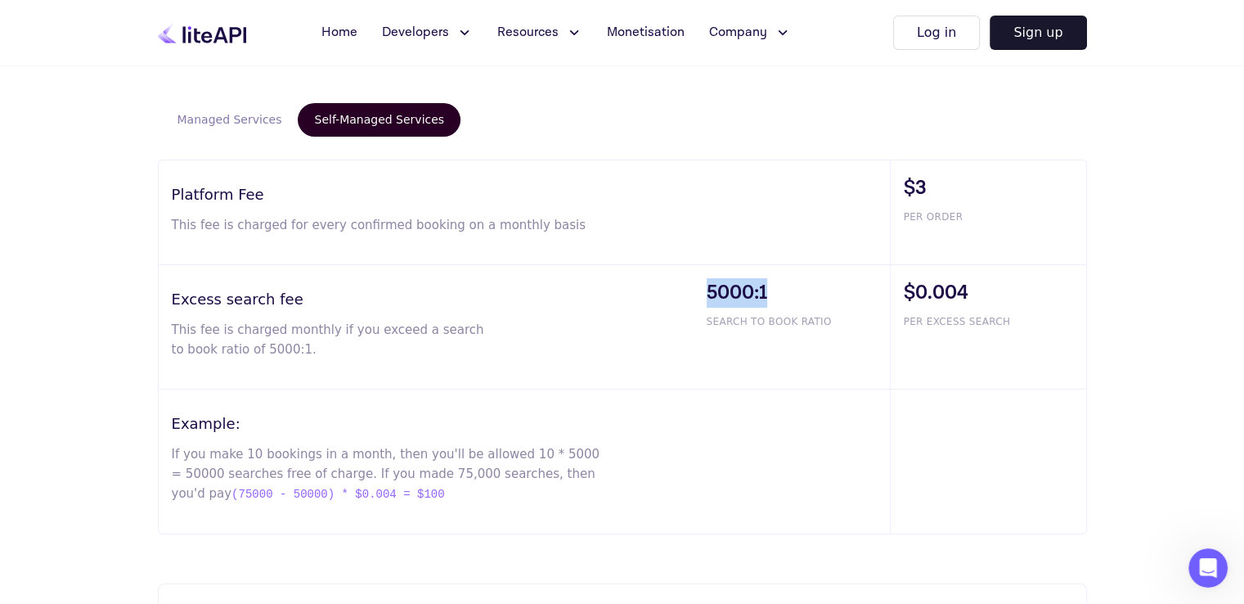
click at [711, 288] on span "5000:1" at bounding box center [798, 292] width 183 height 29
click at [781, 282] on span "5000:1" at bounding box center [798, 292] width 183 height 29
click at [708, 294] on span "5000:1" at bounding box center [798, 292] width 183 height 29
drag, startPoint x: 703, startPoint y: 291, endPoint x: 785, endPoint y: 296, distance: 81.9
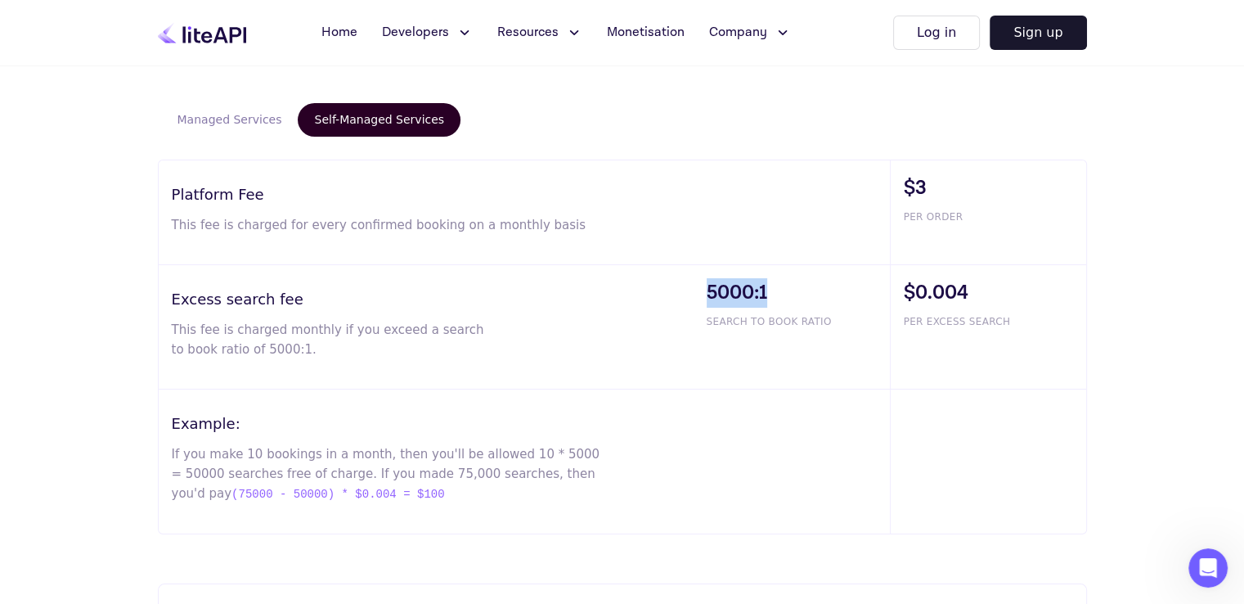
click at [785, 296] on div "5000:1 SEARCH TO BOOK RATIO" at bounding box center [792, 327] width 196 height 124
click at [785, 296] on span "5000:1" at bounding box center [798, 292] width 183 height 29
click at [775, 293] on span "5000:1" at bounding box center [798, 292] width 183 height 29
drag, startPoint x: 774, startPoint y: 291, endPoint x: 711, endPoint y: 296, distance: 63.2
click at [711, 296] on span "5000:1" at bounding box center [798, 292] width 183 height 29
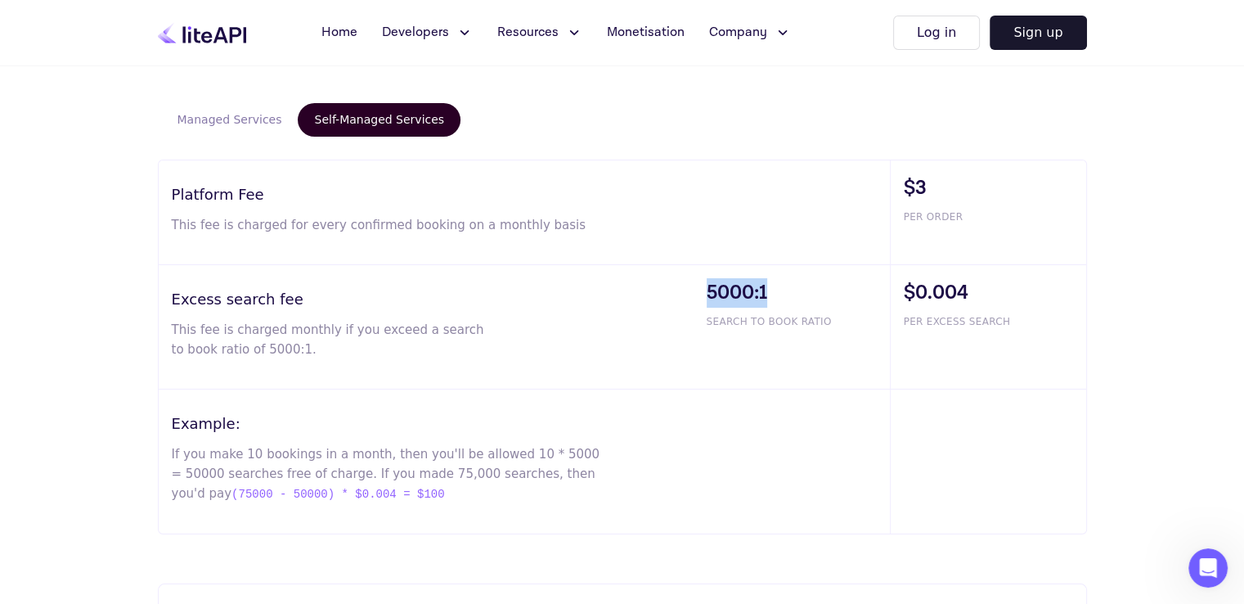
click at [711, 296] on span "5000:1" at bounding box center [798, 292] width 183 height 29
drag, startPoint x: 710, startPoint y: 290, endPoint x: 779, endPoint y: 289, distance: 68.7
click at [779, 289] on span "5000:1" at bounding box center [798, 292] width 183 height 29
drag, startPoint x: 903, startPoint y: 293, endPoint x: 990, endPoint y: 295, distance: 86.7
click at [990, 295] on span "$0.004" at bounding box center [995, 292] width 182 height 29
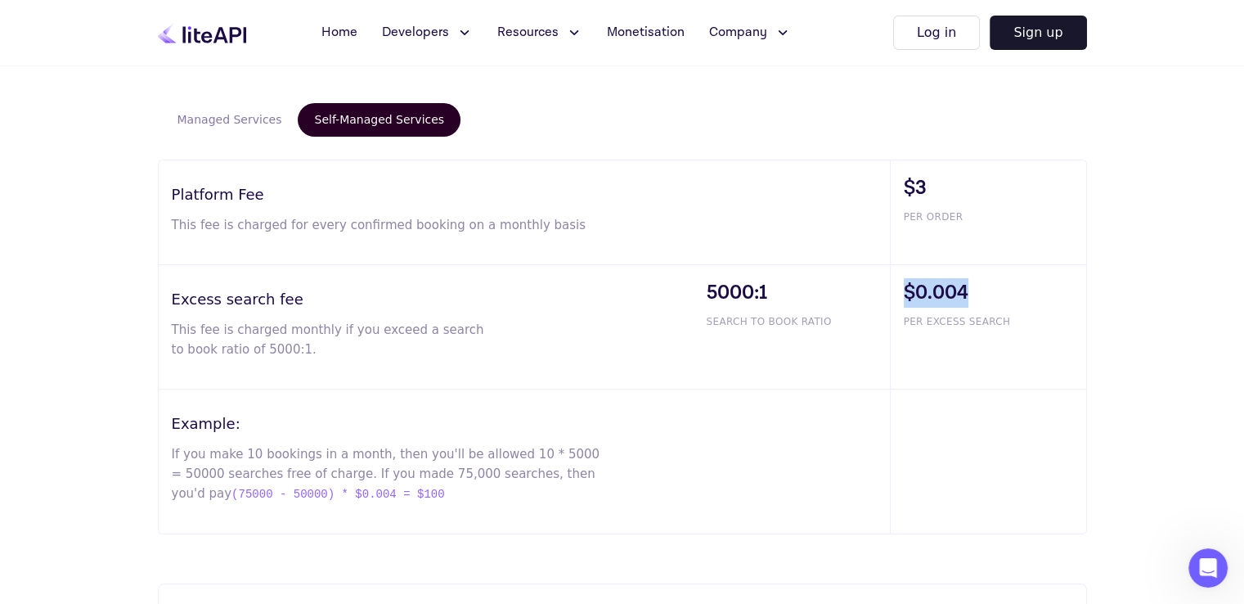
click at [990, 295] on span "$0.004" at bounding box center [995, 292] width 182 height 29
drag, startPoint x: 900, startPoint y: 295, endPoint x: 991, endPoint y: 290, distance: 91.8
click at [991, 290] on div "$0.004 PER EXCESS SEARCH" at bounding box center [988, 327] width 196 height 124
click at [749, 317] on span "SEARCH TO BOOK RATIO" at bounding box center [798, 321] width 183 height 15
drag, startPoint x: 193, startPoint y: 341, endPoint x: 303, endPoint y: 343, distance: 109.6
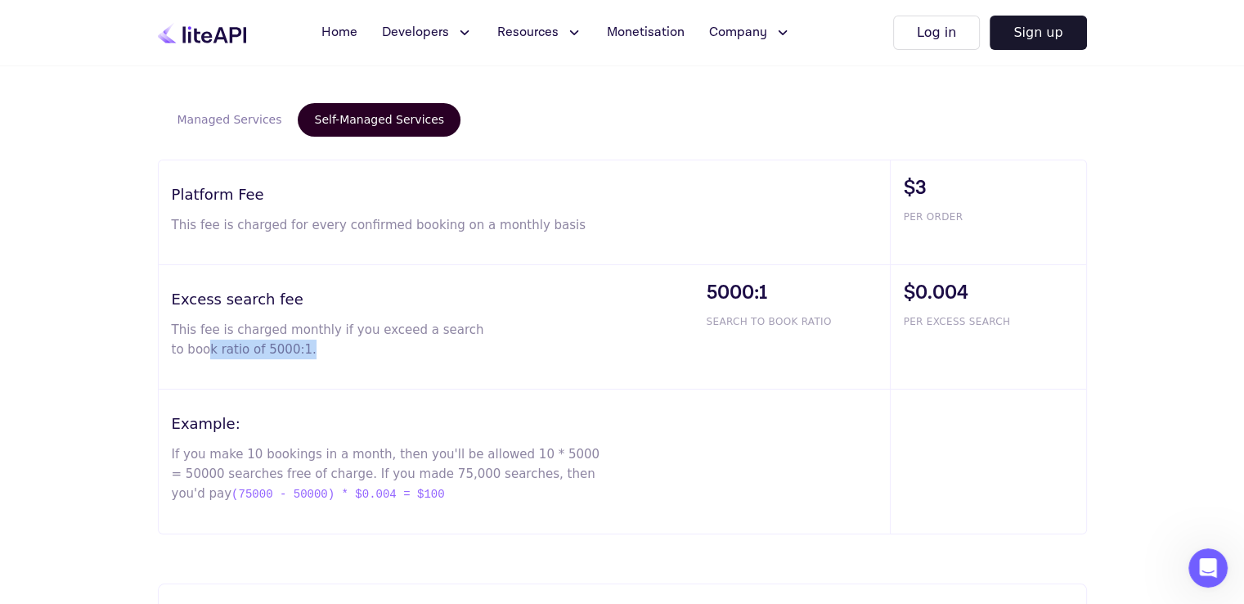
click at [303, 343] on p "This fee is charged monthly if you exceed a search to book ratio of 5000:1." at bounding box center [328, 339] width 313 height 39
click at [370, 331] on p "This fee is charged monthly if you exceed a search to book ratio of 5000:1." at bounding box center [328, 339] width 313 height 39
drag, startPoint x: 710, startPoint y: 294, endPoint x: 772, endPoint y: 288, distance: 62.4
click at [772, 288] on span "5000:1" at bounding box center [798, 292] width 183 height 29
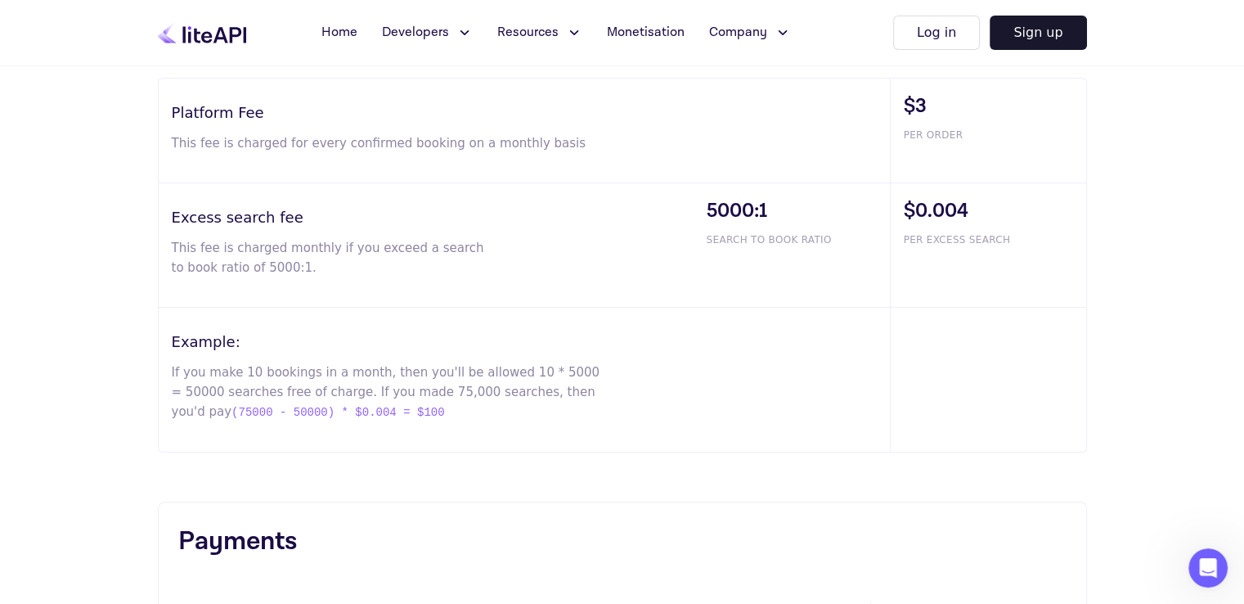
scroll to position [1227, 0]
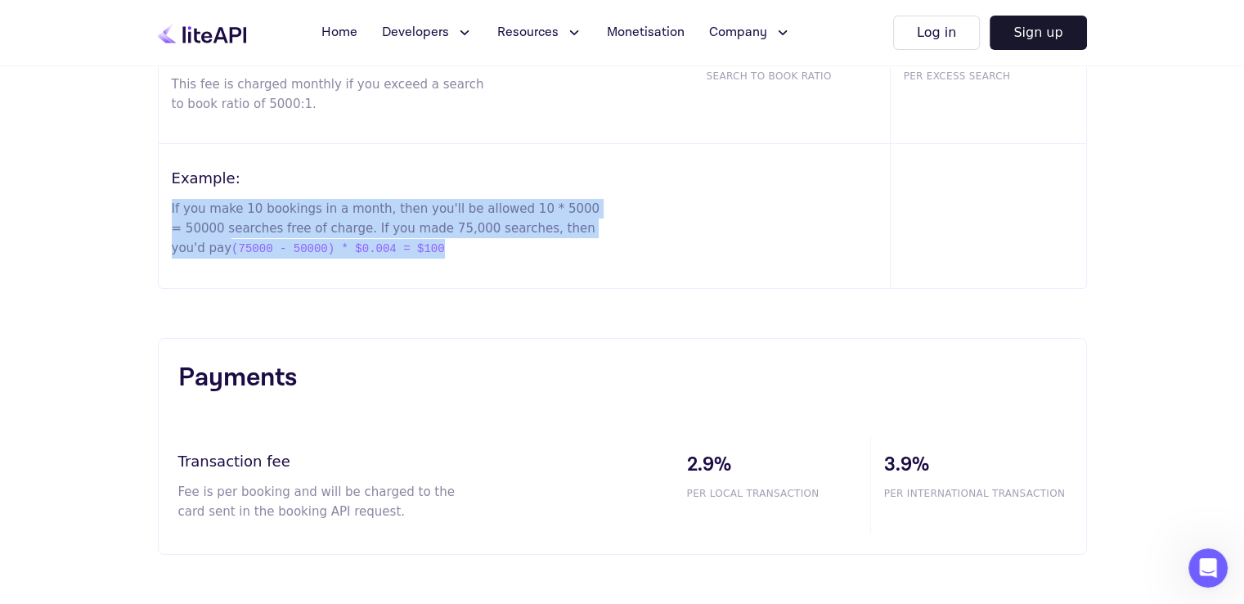
drag, startPoint x: 170, startPoint y: 207, endPoint x: 382, endPoint y: 256, distance: 217.4
click at [382, 256] on div "Example: If you make 10 bookings in a month, then you'll be allowed 10 * 5000 =…" at bounding box center [524, 216] width 731 height 144
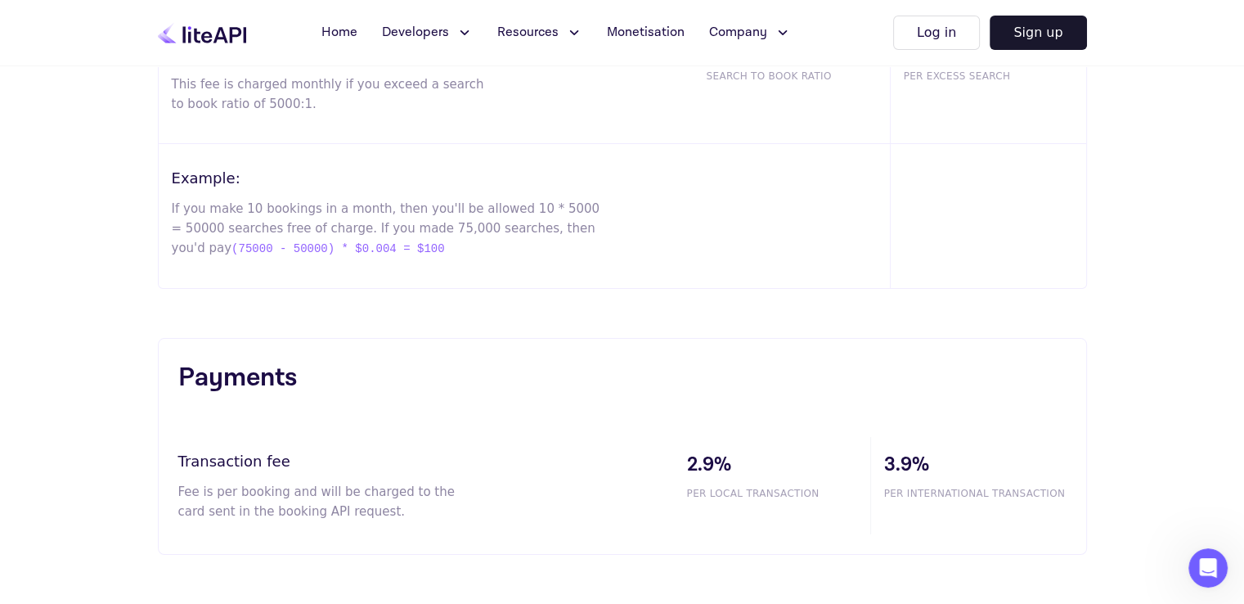
click at [382, 256] on p "If you make 10 bookings in a month, then you'll be allowed 10 * 5000 = 50000 se…" at bounding box center [387, 229] width 431 height 60
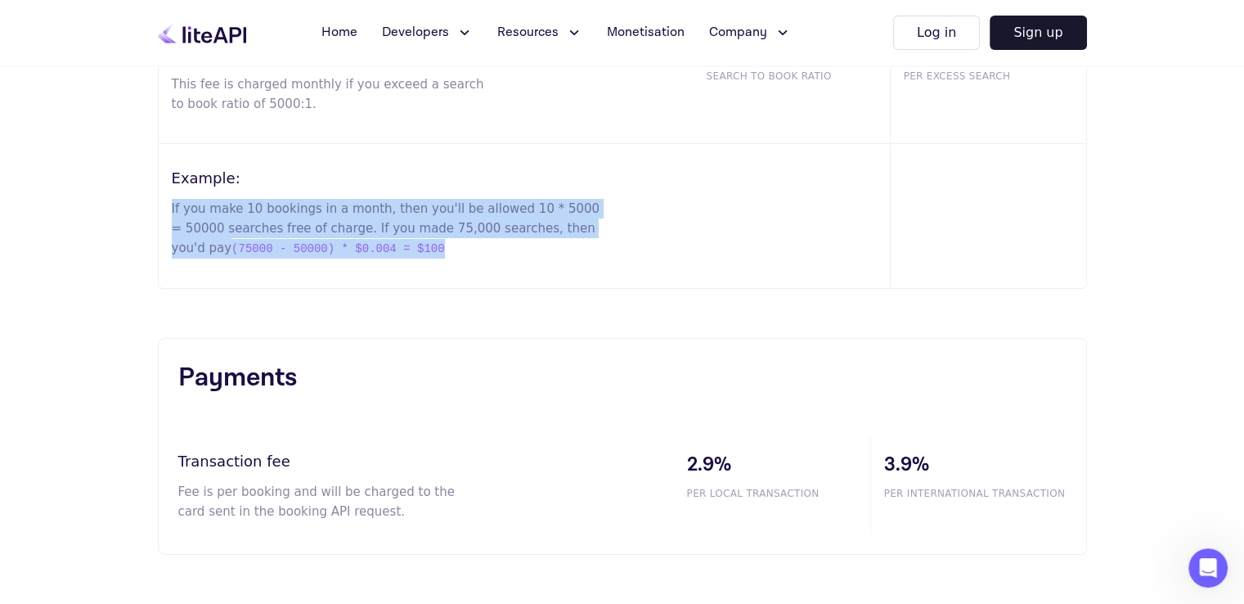
drag, startPoint x: 383, startPoint y: 240, endPoint x: 167, endPoint y: 207, distance: 218.5
click at [167, 207] on div "Example: If you make 10 bookings in a month, then you'll be allowed 10 * 5000 =…" at bounding box center [524, 216] width 731 height 144
click at [198, 208] on p "If you make 10 bookings in a month, then you'll be allowed 10 * 5000 = 50000 se…" at bounding box center [387, 229] width 431 height 60
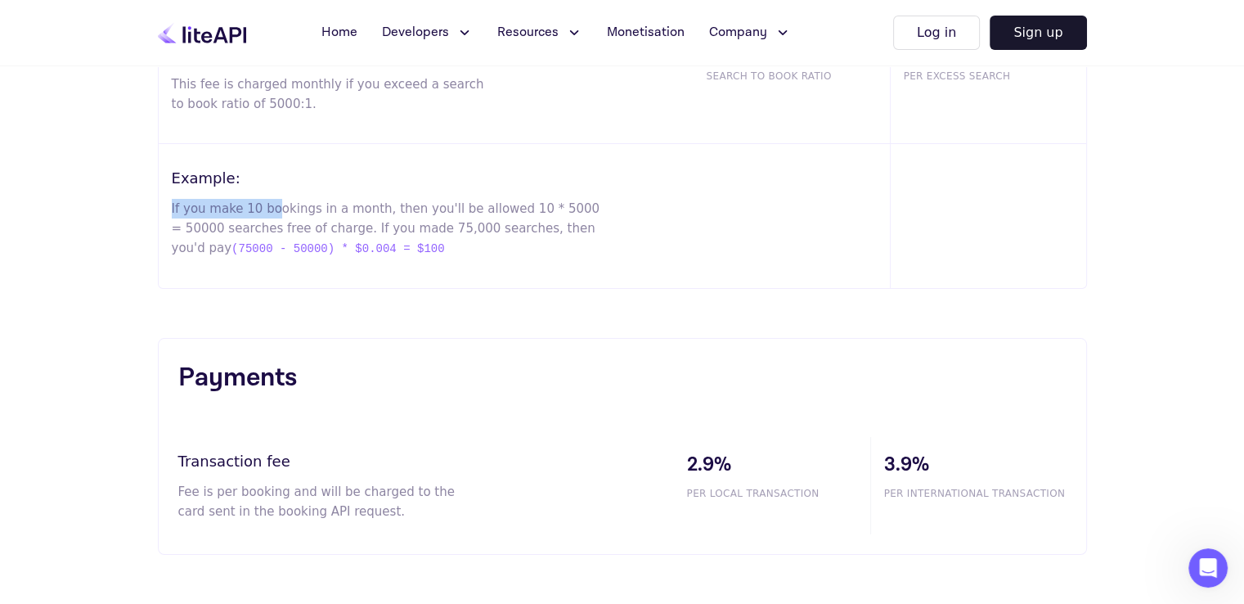
drag, startPoint x: 170, startPoint y: 207, endPoint x: 267, endPoint y: 207, distance: 97.3
click at [267, 207] on div "Example: If you make 10 bookings in a month, then you'll be allowed 10 * 5000 =…" at bounding box center [524, 216] width 731 height 144
click at [268, 208] on p "If you make 10 bookings in a month, then you'll be allowed 10 * 5000 = 50000 se…" at bounding box center [387, 229] width 431 height 60
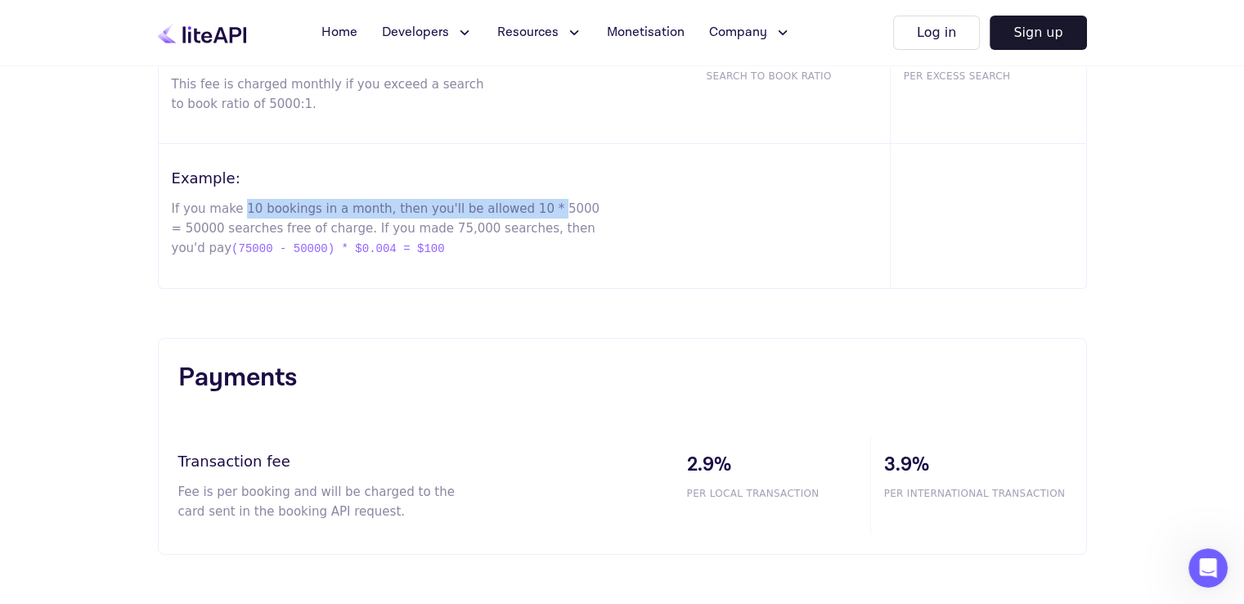
drag, startPoint x: 238, startPoint y: 204, endPoint x: 519, endPoint y: 204, distance: 280.5
click at [519, 204] on p "If you make 10 bookings in a month, then you'll be allowed 10 * 5000 = 50000 se…" at bounding box center [387, 229] width 431 height 60
click at [487, 204] on p "If you make 10 bookings in a month, then you'll be allowed 10 * 5000 = 50000 se…" at bounding box center [387, 229] width 431 height 60
drag, startPoint x: 240, startPoint y: 209, endPoint x: 600, endPoint y: 207, distance: 359.1
click at [600, 207] on p "If you make 10 bookings in a month, then you'll be allowed 10 * 5000 = 50000 se…" at bounding box center [387, 229] width 431 height 60
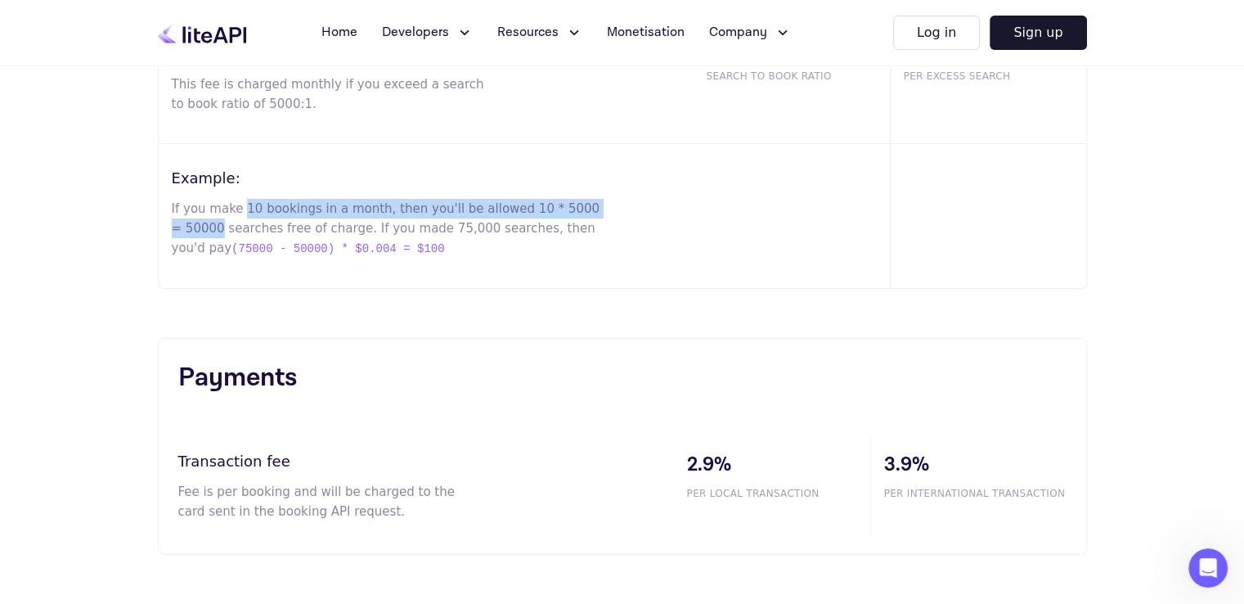
click at [600, 207] on p "If you make 10 bookings in a month, then you'll be allowed 10 * 5000 = 50000 se…" at bounding box center [387, 229] width 431 height 60
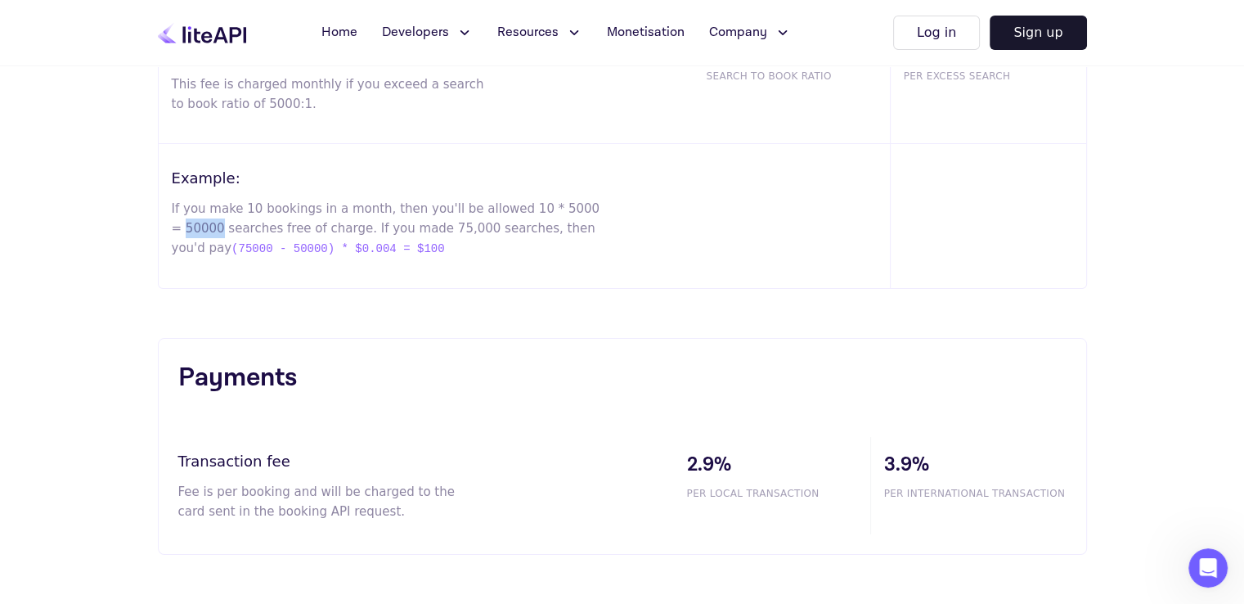
drag, startPoint x: 559, startPoint y: 209, endPoint x: 598, endPoint y: 209, distance: 38.4
click at [598, 209] on p "If you make 10 bookings in a month, then you'll be allowed 10 * 5000 = 50000 se…" at bounding box center [387, 229] width 431 height 60
drag, startPoint x: 370, startPoint y: 223, endPoint x: 404, endPoint y: 229, distance: 34.8
click at [404, 229] on p "If you make 10 bookings in a month, then you'll be allowed 10 * 5000 = 50000 se…" at bounding box center [387, 229] width 431 height 60
drag, startPoint x: 559, startPoint y: 207, endPoint x: 461, endPoint y: 215, distance: 98.5
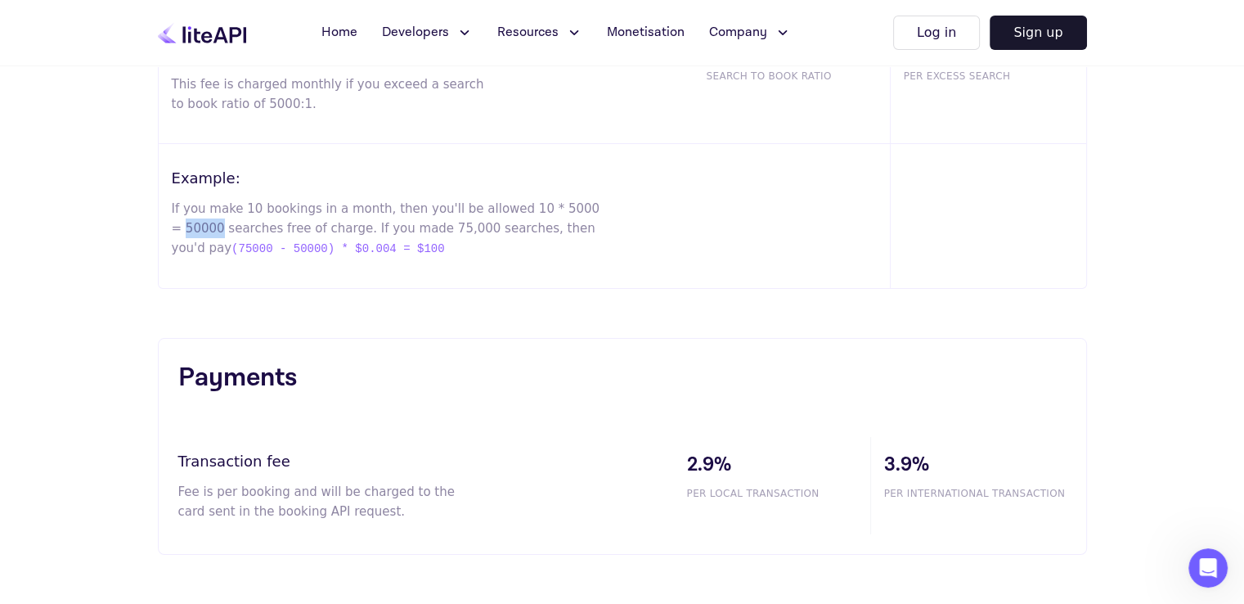
click at [600, 214] on p "If you make 10 bookings in a month, then you'll be allowed 10 * 5000 = 50000 se…" at bounding box center [387, 229] width 431 height 60
click at [396, 230] on p "If you make 10 bookings in a month, then you'll be allowed 10 * 5000 = 50000 se…" at bounding box center [387, 229] width 431 height 60
drag, startPoint x: 406, startPoint y: 227, endPoint x: 363, endPoint y: 222, distance: 42.7
click at [363, 222] on p "If you make 10 bookings in a month, then you'll be allowed 10 * 5000 = 50000 se…" at bounding box center [387, 229] width 431 height 60
click at [562, 203] on p "If you make 10 bookings in a month, then you'll be allowed 10 * 5000 = 50000 se…" at bounding box center [387, 229] width 431 height 60
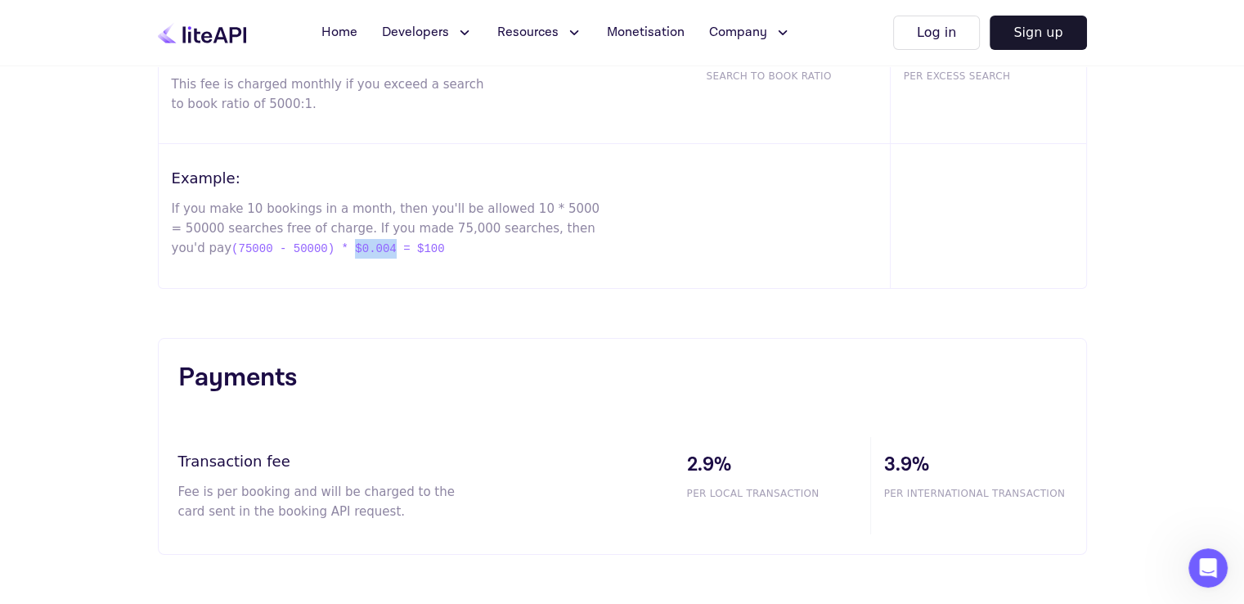
drag, startPoint x: 321, startPoint y: 247, endPoint x: 285, endPoint y: 249, distance: 36.1
click at [285, 249] on span "(75000 - 50000) * $0.004 = $100" at bounding box center [337, 249] width 213 height 20
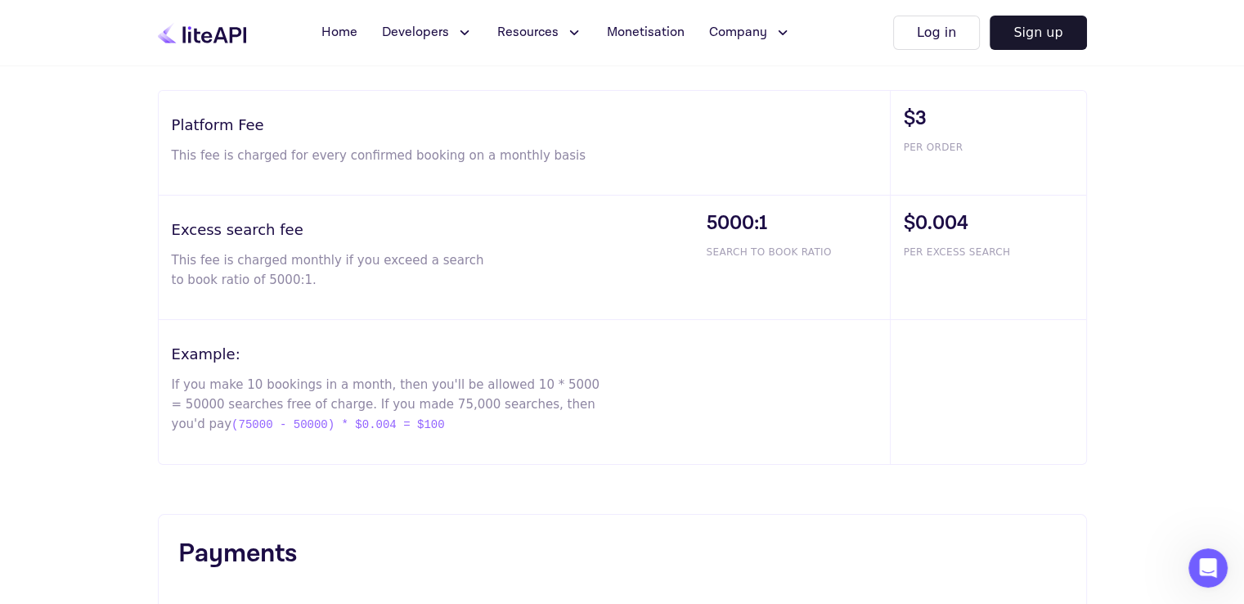
scroll to position [981, 0]
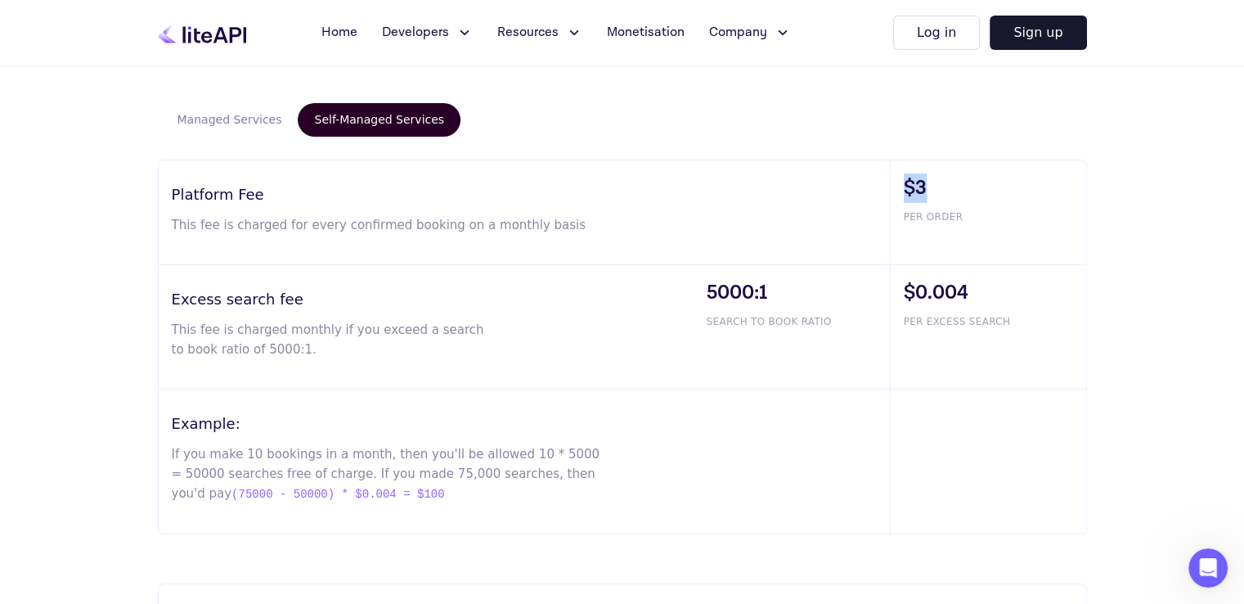
drag, startPoint x: 932, startPoint y: 177, endPoint x: 892, endPoint y: 183, distance: 40.5
click at [892, 183] on div "$3 PER ORDER" at bounding box center [988, 212] width 196 height 104
click at [916, 183] on span "$3" at bounding box center [995, 187] width 182 height 29
drag, startPoint x: 927, startPoint y: 184, endPoint x: 906, endPoint y: 187, distance: 21.5
click at [906, 187] on span "$3" at bounding box center [995, 187] width 182 height 29
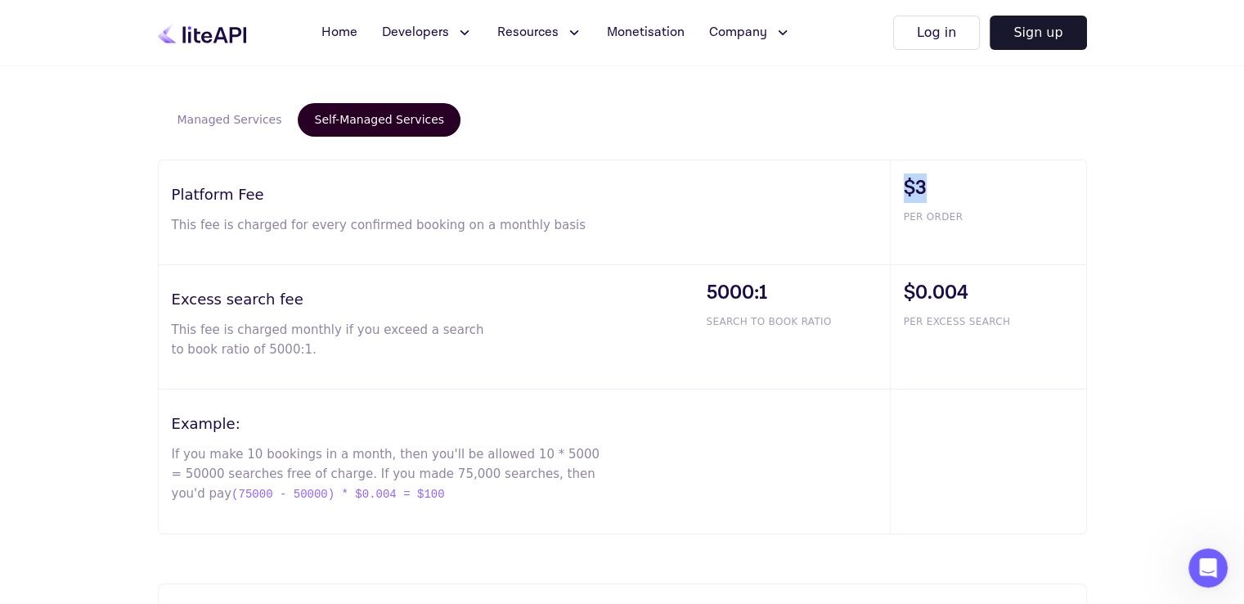
click at [906, 187] on span "$3" at bounding box center [995, 187] width 182 height 29
click at [905, 186] on span "$3" at bounding box center [995, 187] width 182 height 29
click at [206, 124] on button "Managed Services" at bounding box center [229, 120] width 137 height 34
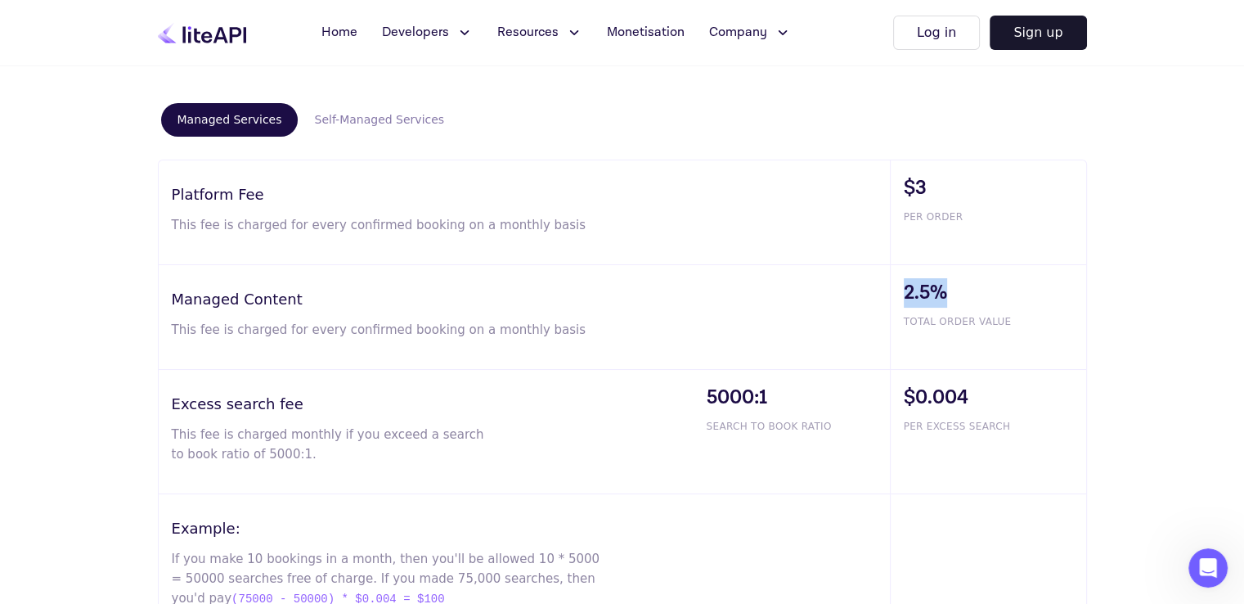
drag, startPoint x: 942, startPoint y: 295, endPoint x: 889, endPoint y: 286, distance: 53.9
click at [890, 286] on div "2.5% TOTAL ORDER VALUE" at bounding box center [988, 317] width 196 height 104
drag, startPoint x: 906, startPoint y: 322, endPoint x: 1007, endPoint y: 324, distance: 100.6
click at [1007, 324] on span "TOTAL ORDER VALUE" at bounding box center [995, 321] width 182 height 15
drag, startPoint x: 963, startPoint y: 293, endPoint x: 907, endPoint y: 287, distance: 56.7
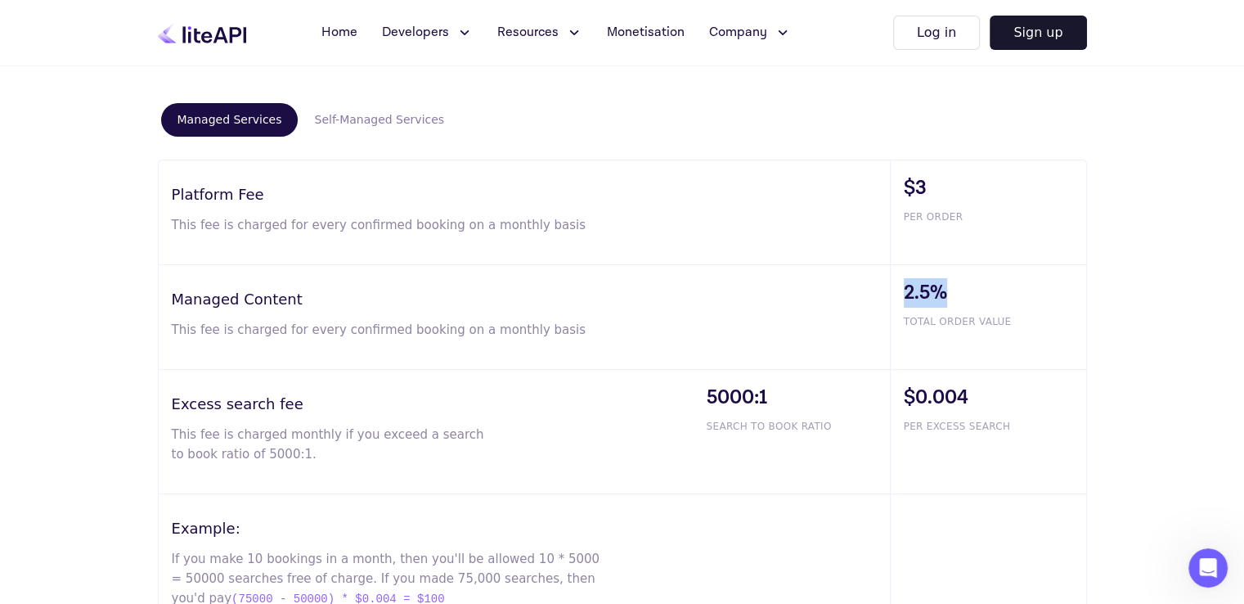
click at [907, 287] on span "2.5%" at bounding box center [995, 292] width 182 height 29
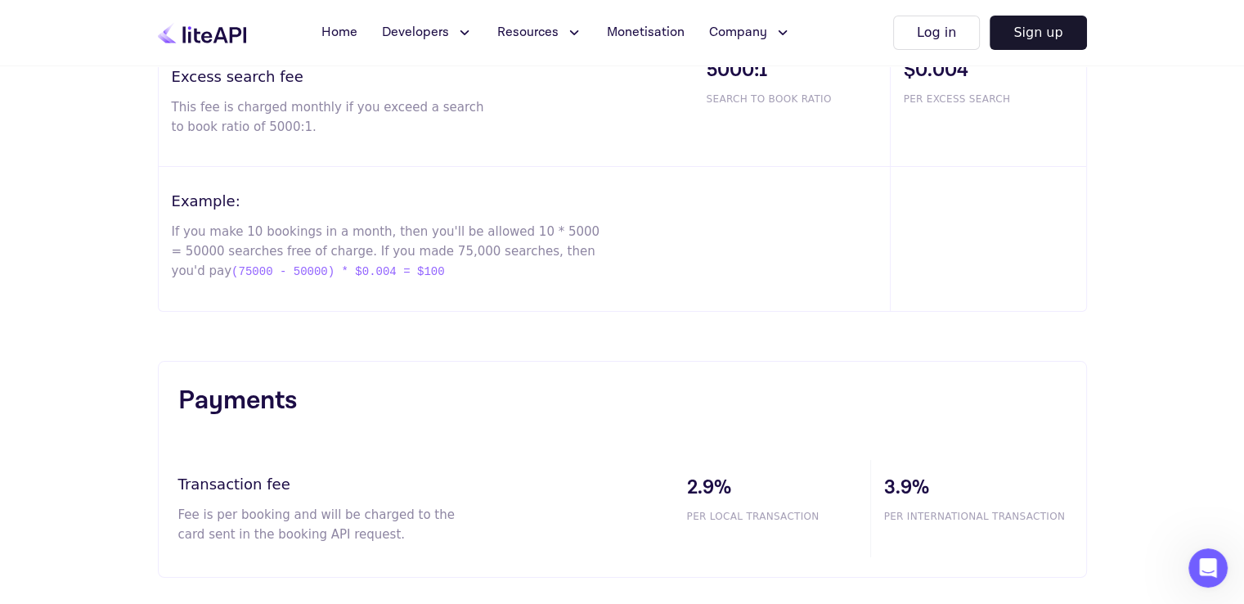
scroll to position [900, 0]
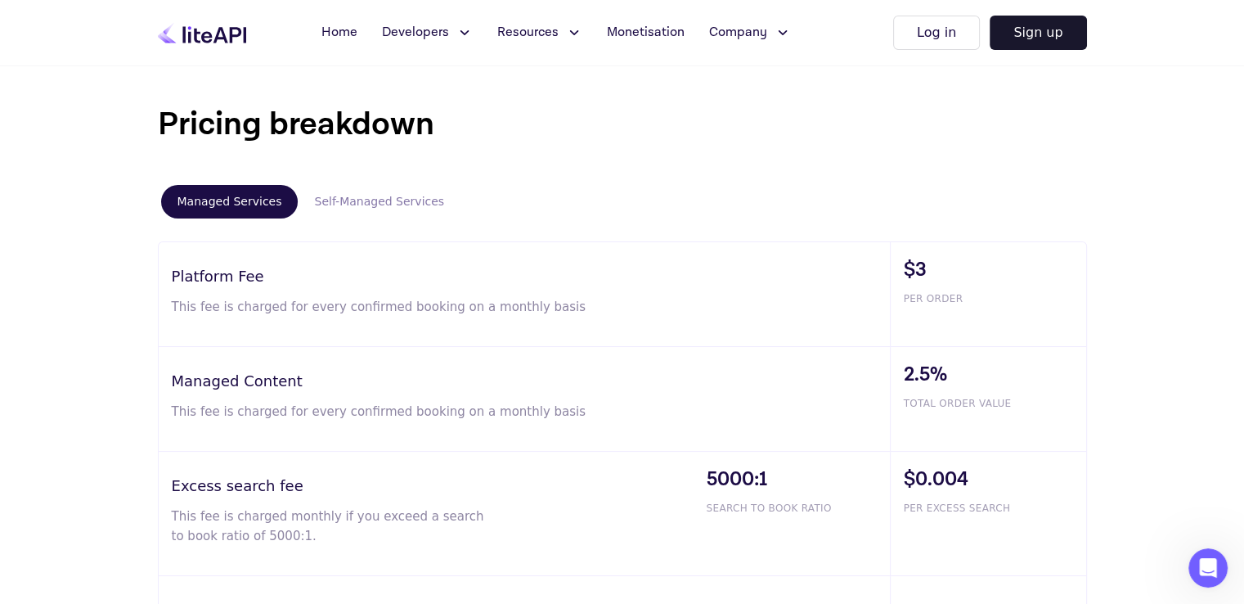
click at [372, 216] on button "Self-Managed Services" at bounding box center [379, 202] width 163 height 34
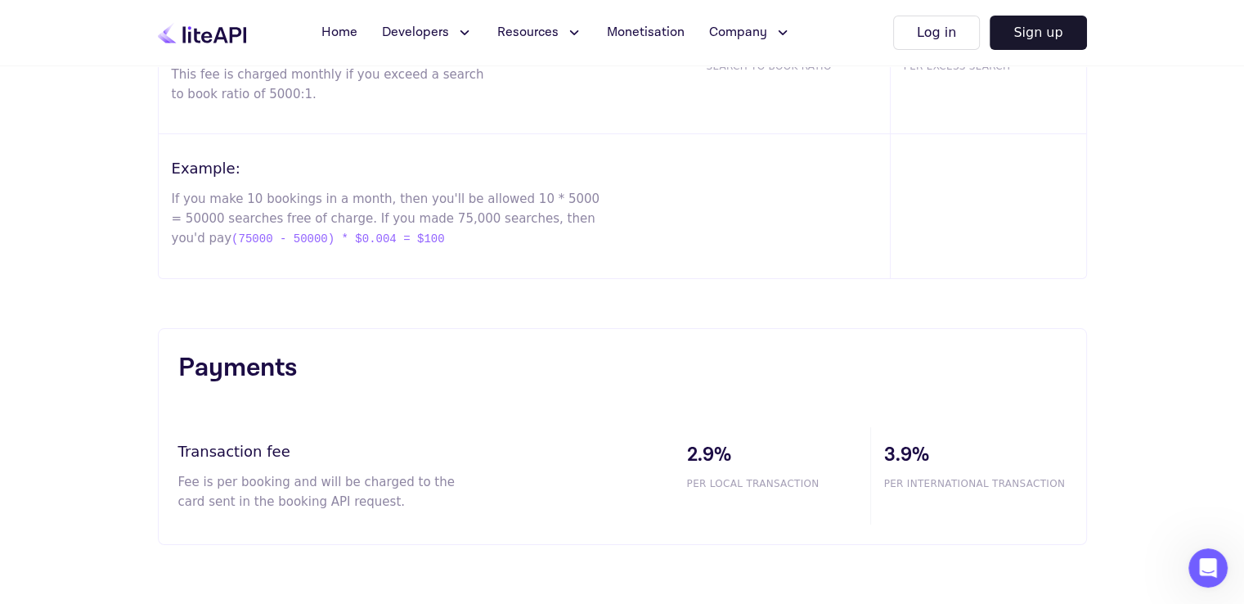
scroll to position [1325, 0]
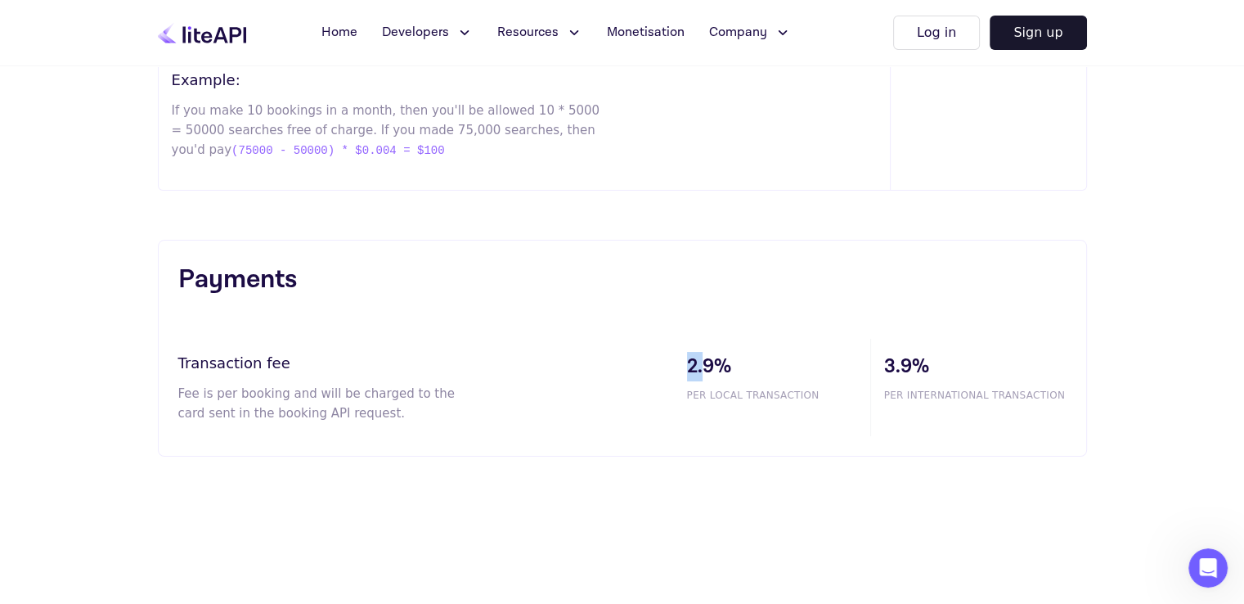
drag, startPoint x: 689, startPoint y: 363, endPoint x: 707, endPoint y: 363, distance: 18.0
click at [707, 363] on span "2.9%" at bounding box center [778, 366] width 183 height 29
click at [711, 361] on span "2.9%" at bounding box center [778, 366] width 183 height 29
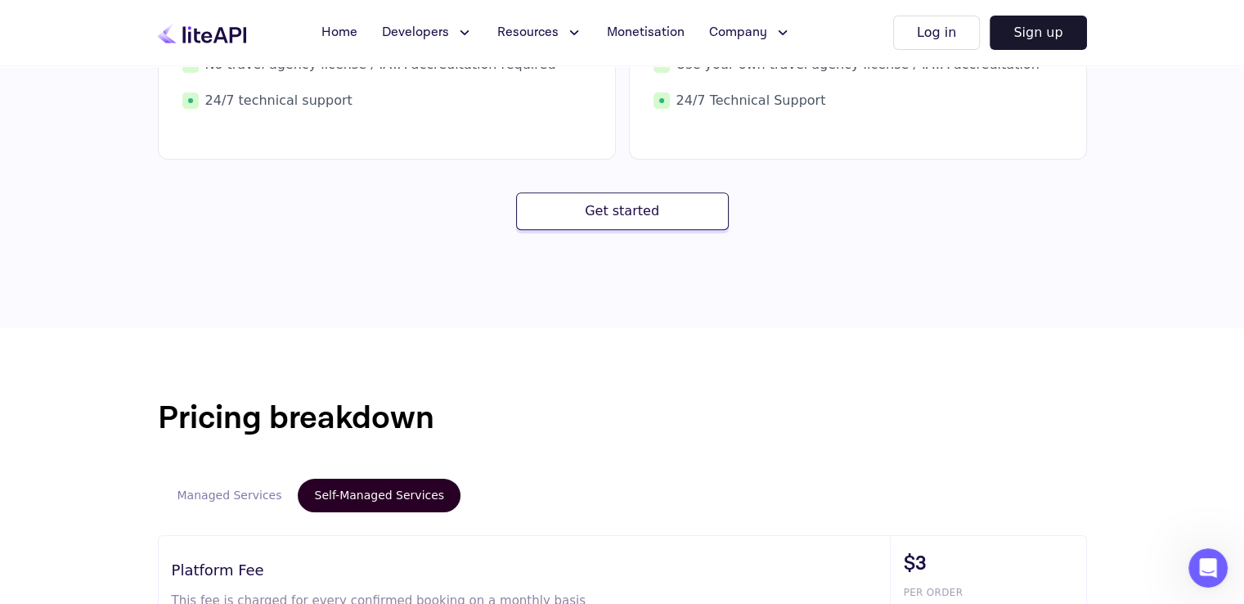
scroll to position [507, 0]
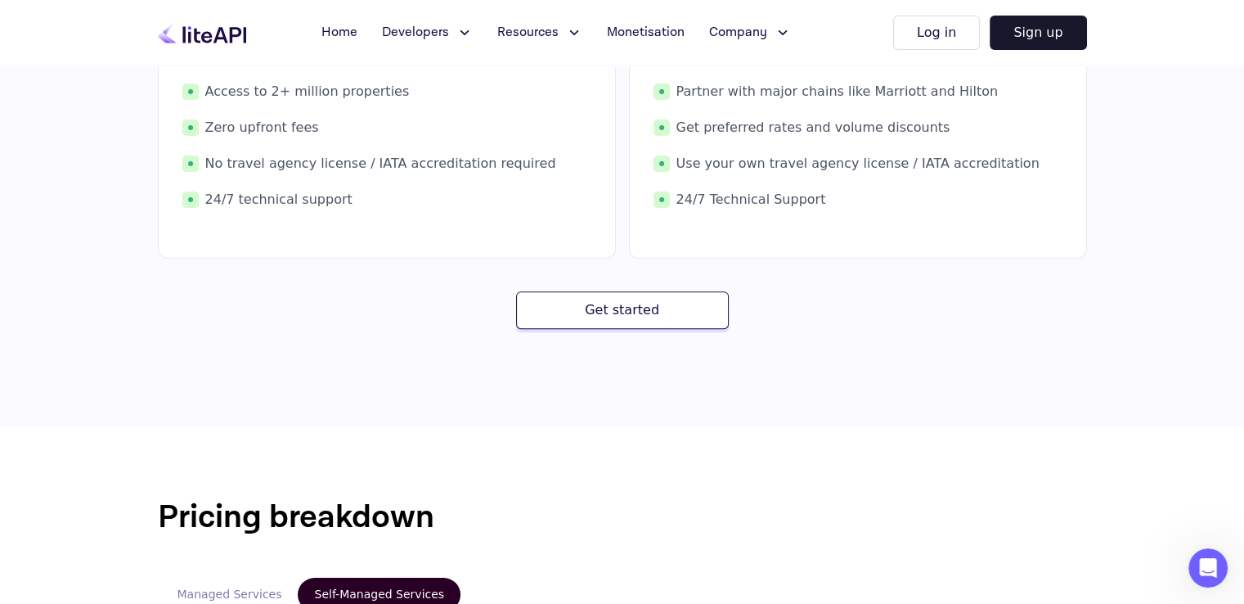
click at [623, 316] on button "Get started" at bounding box center [622, 310] width 213 height 38
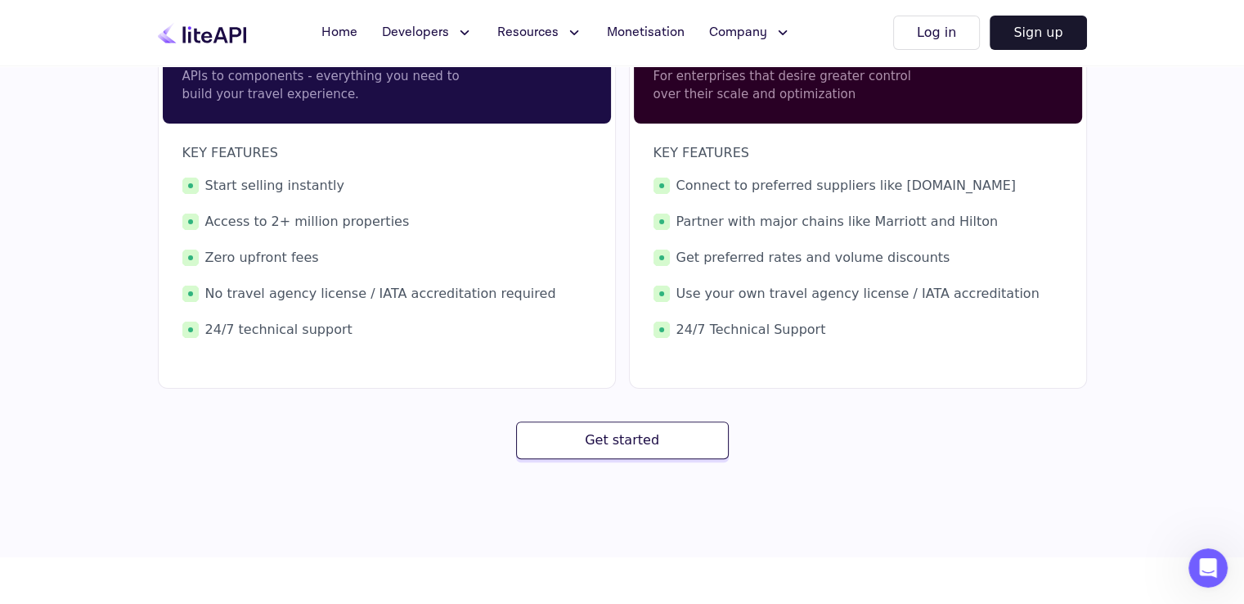
scroll to position [425, 0]
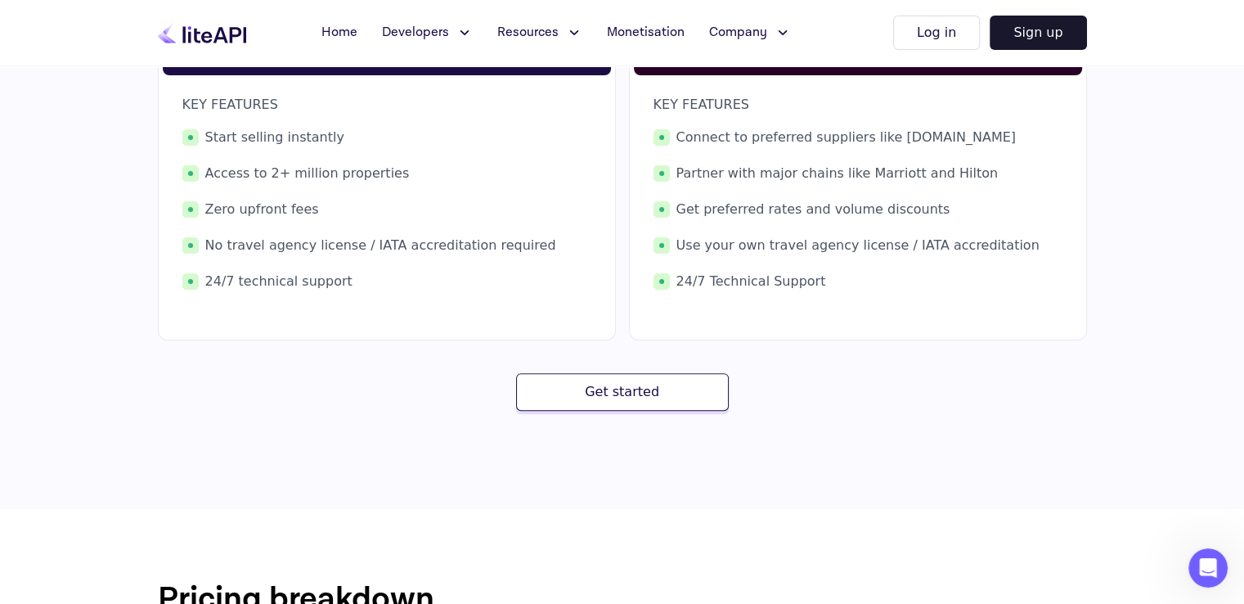
click at [629, 385] on button "Get started" at bounding box center [622, 392] width 213 height 38
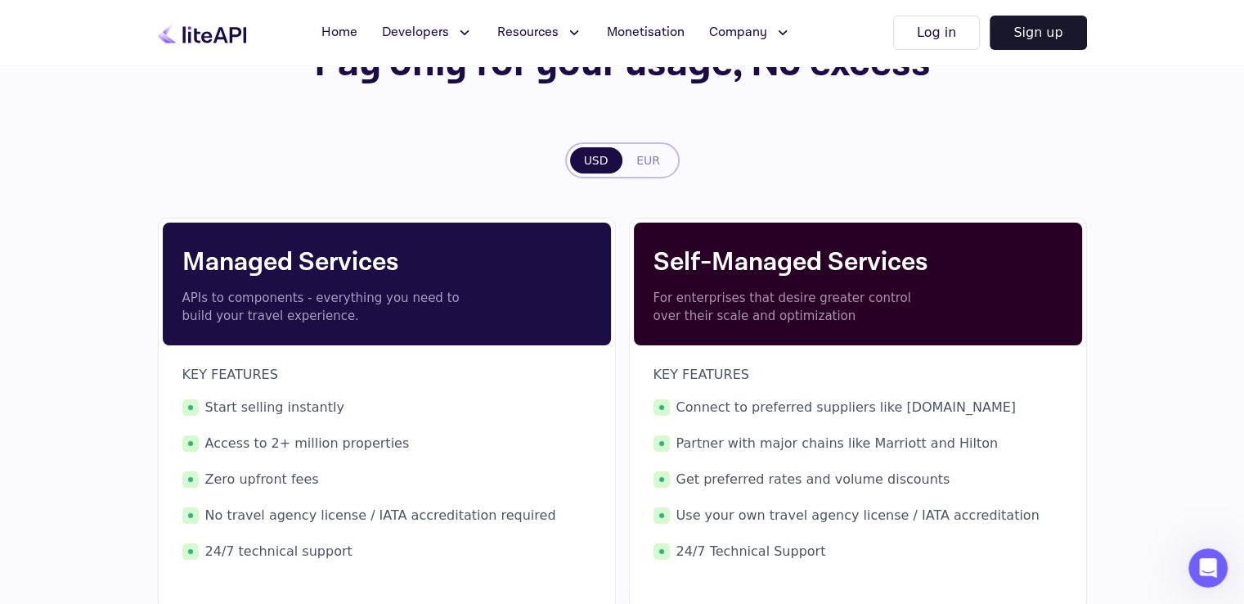
scroll to position [180, 0]
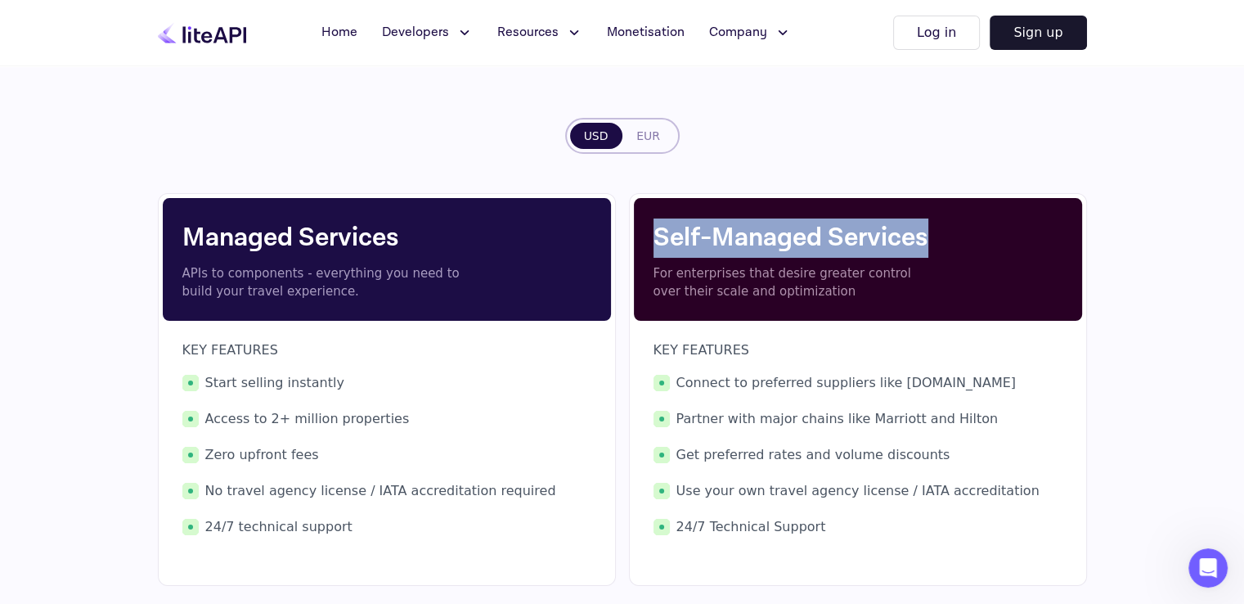
drag, startPoint x: 658, startPoint y: 237, endPoint x: 932, endPoint y: 236, distance: 274.8
click at [932, 236] on h4 "Self-Managed Services" at bounding box center [857, 237] width 409 height 39
drag, startPoint x: 651, startPoint y: 244, endPoint x: 902, endPoint y: 254, distance: 251.3
click at [902, 254] on div "Self-Managed Services For enterprises that desire greater control over their sc…" at bounding box center [858, 259] width 448 height 123
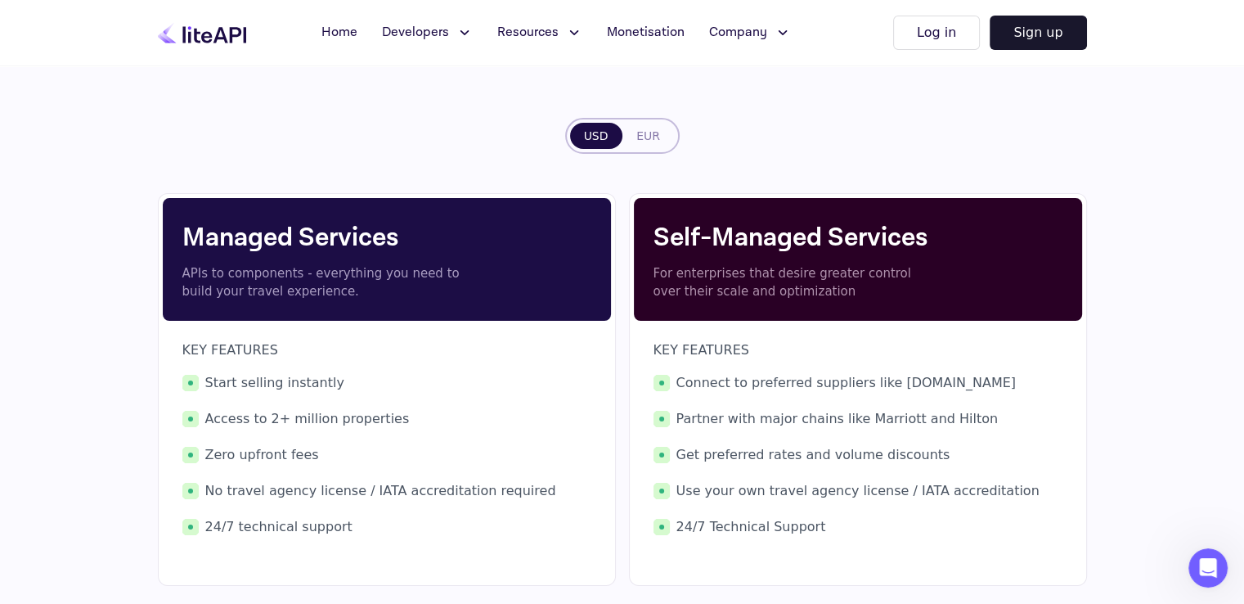
click at [925, 264] on p "For enterprises that desire greater control over their scale and optimization" at bounding box center [796, 282] width 286 height 37
click at [907, 245] on h4 "Self-Managed Services" at bounding box center [857, 237] width 409 height 39
click at [643, 135] on button "EUR" at bounding box center [648, 136] width 52 height 26
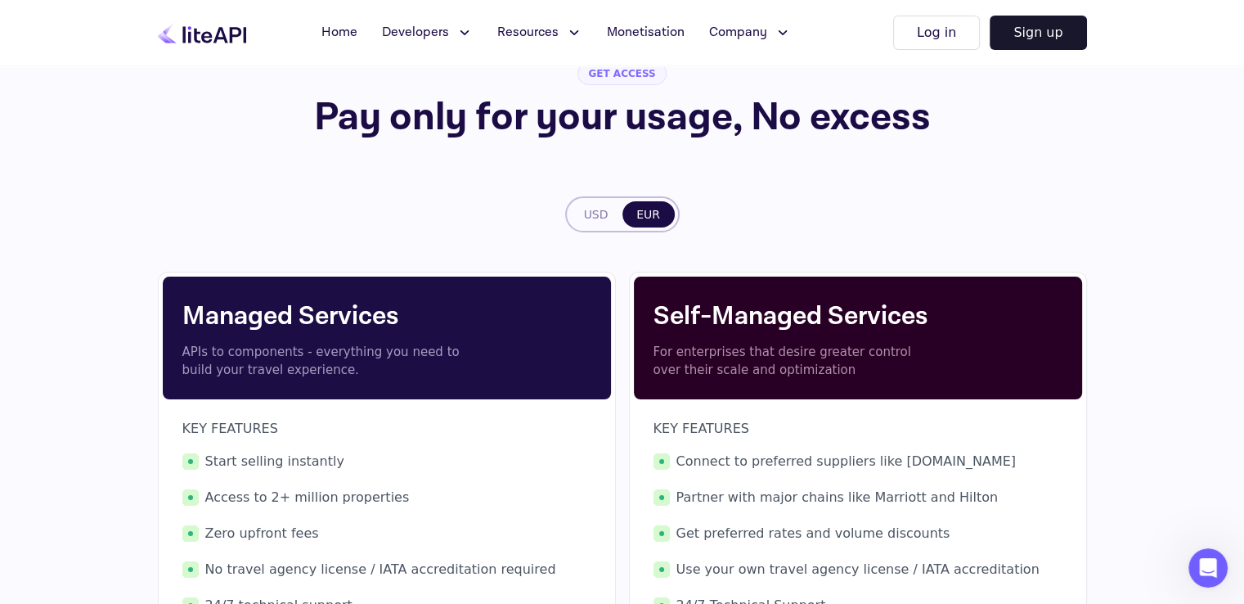
scroll to position [16, 0]
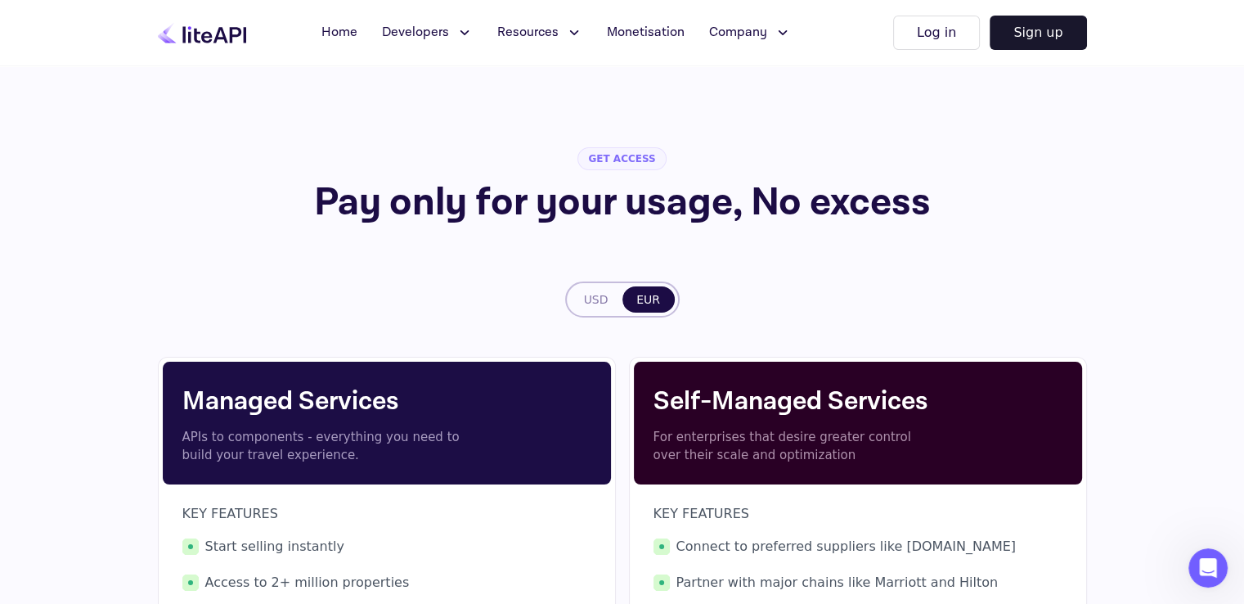
click at [589, 292] on button "USD" at bounding box center [596, 299] width 52 height 26
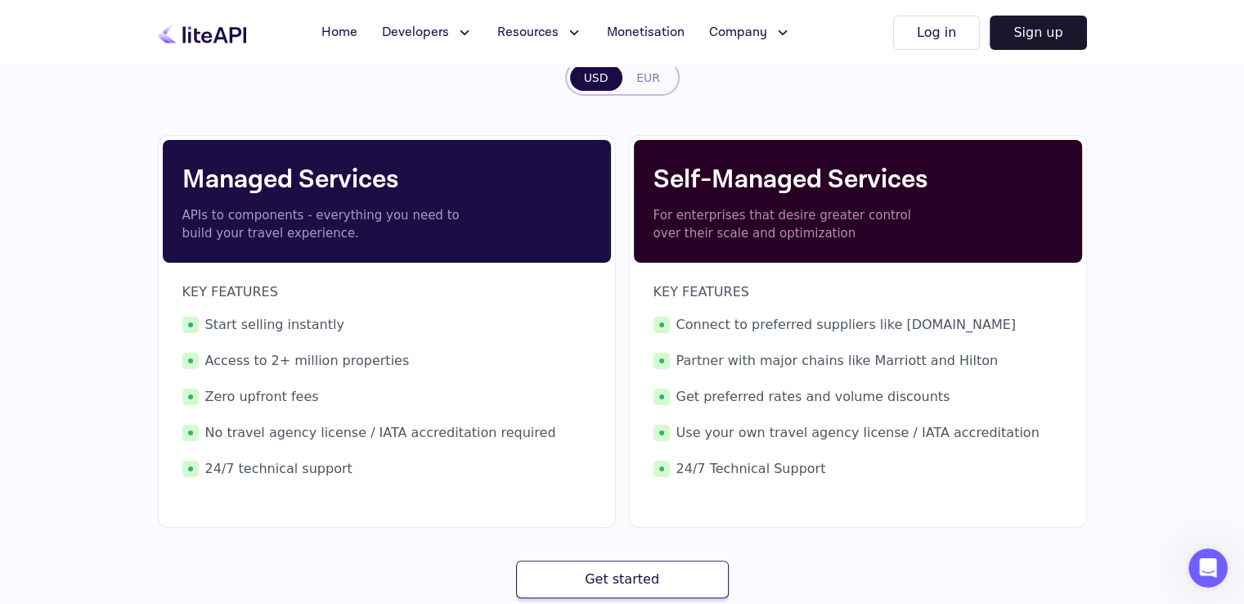
scroll to position [262, 0]
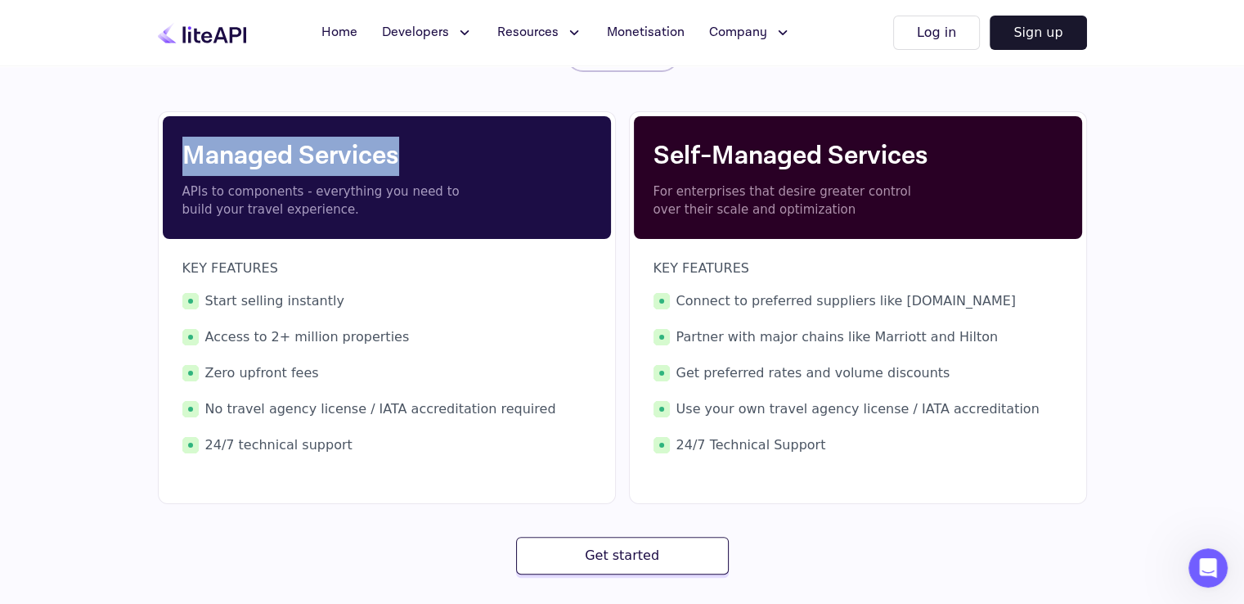
drag, startPoint x: 186, startPoint y: 153, endPoint x: 406, endPoint y: 162, distance: 220.2
click at [406, 162] on h4 "Managed Services" at bounding box center [386, 156] width 409 height 39
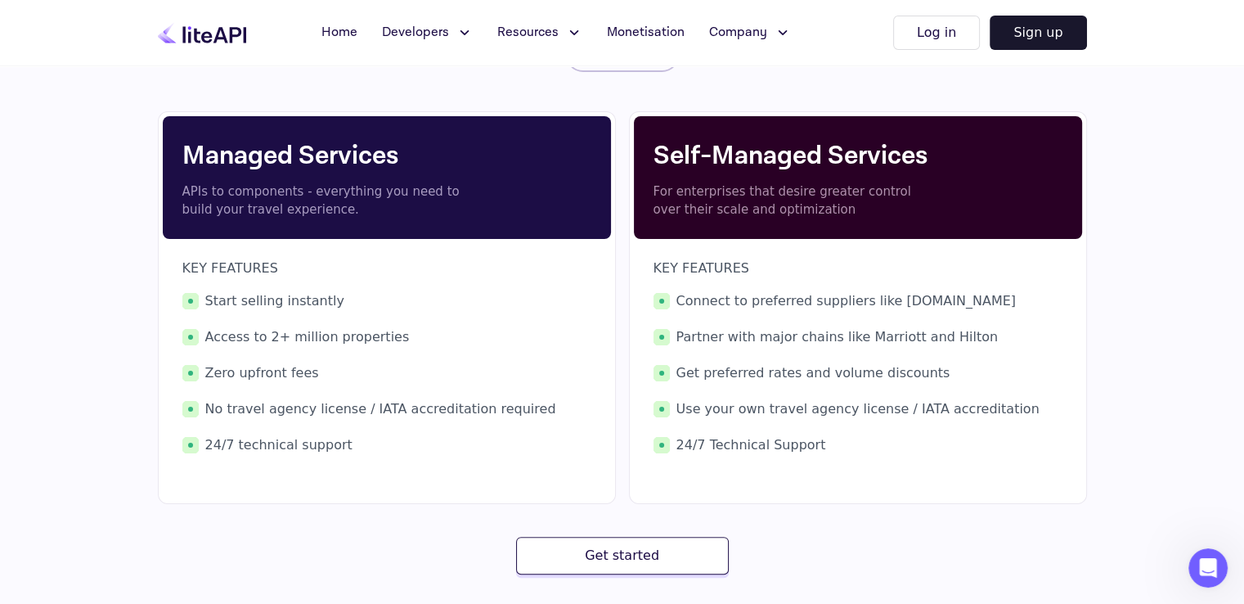
click at [406, 162] on h4 "Managed Services" at bounding box center [386, 156] width 409 height 39
click at [203, 155] on h4 "Managed Services" at bounding box center [386, 156] width 409 height 39
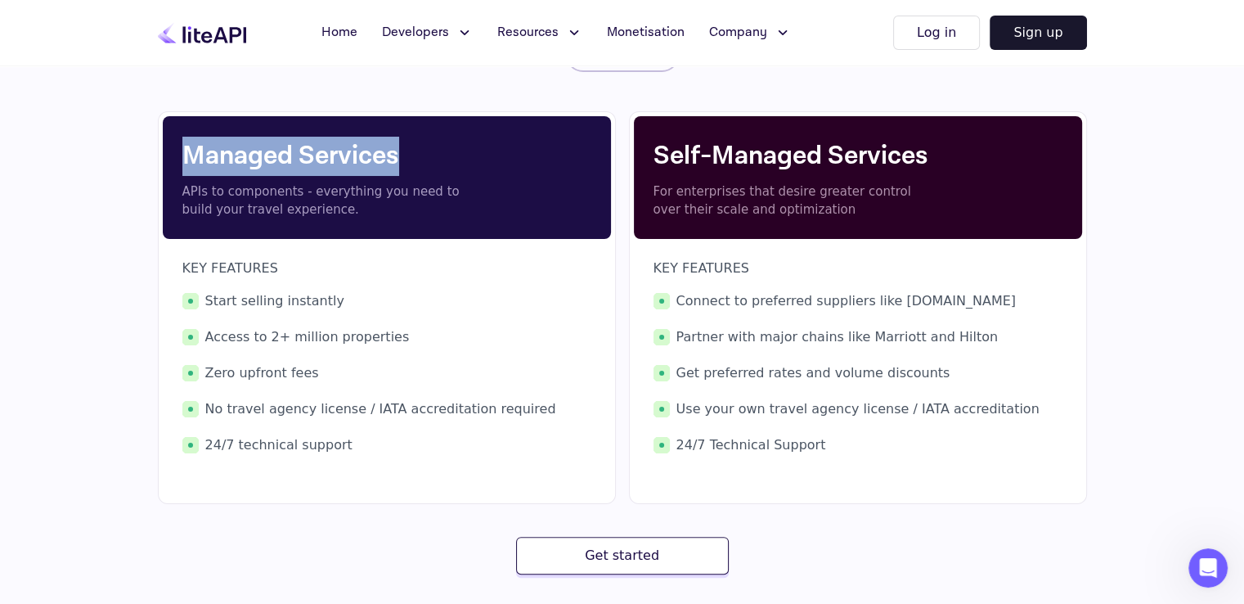
drag, startPoint x: 190, startPoint y: 153, endPoint x: 399, endPoint y: 166, distance: 209.8
click at [399, 166] on h4 "Managed Services" at bounding box center [386, 156] width 409 height 39
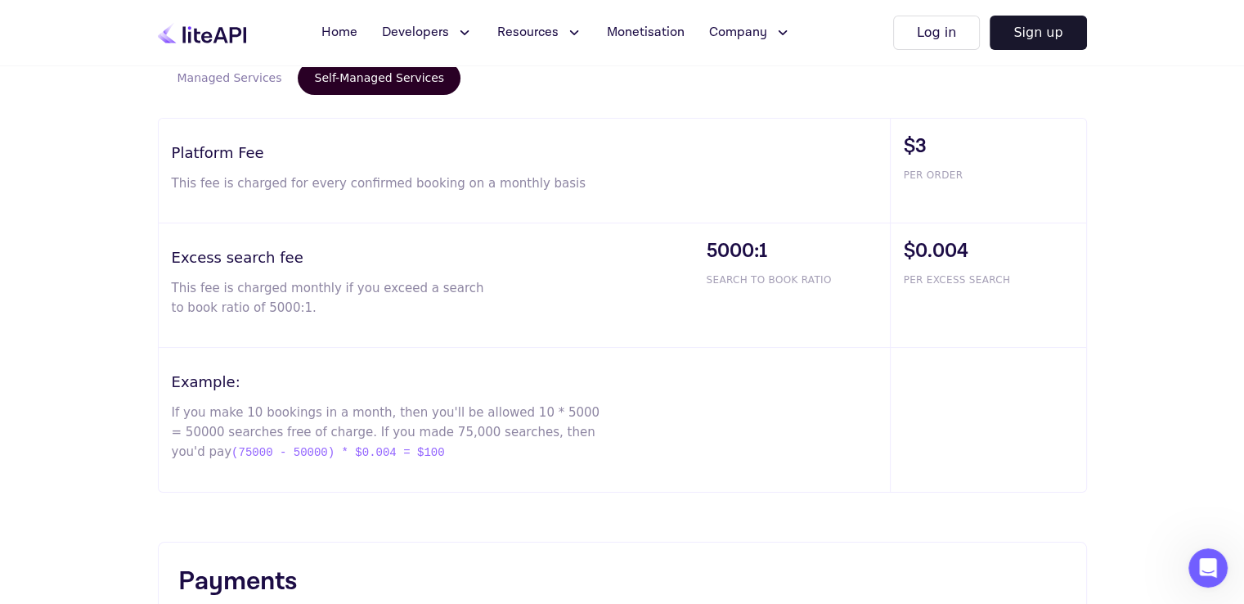
scroll to position [916, 0]
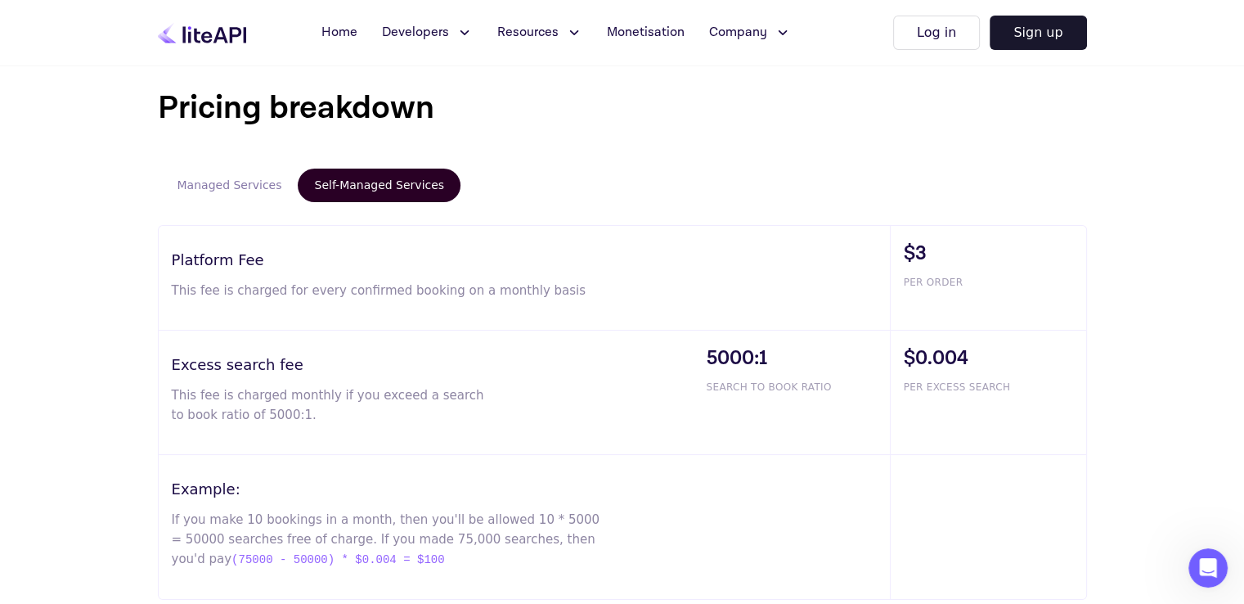
click at [249, 186] on button "Managed Services" at bounding box center [229, 185] width 137 height 34
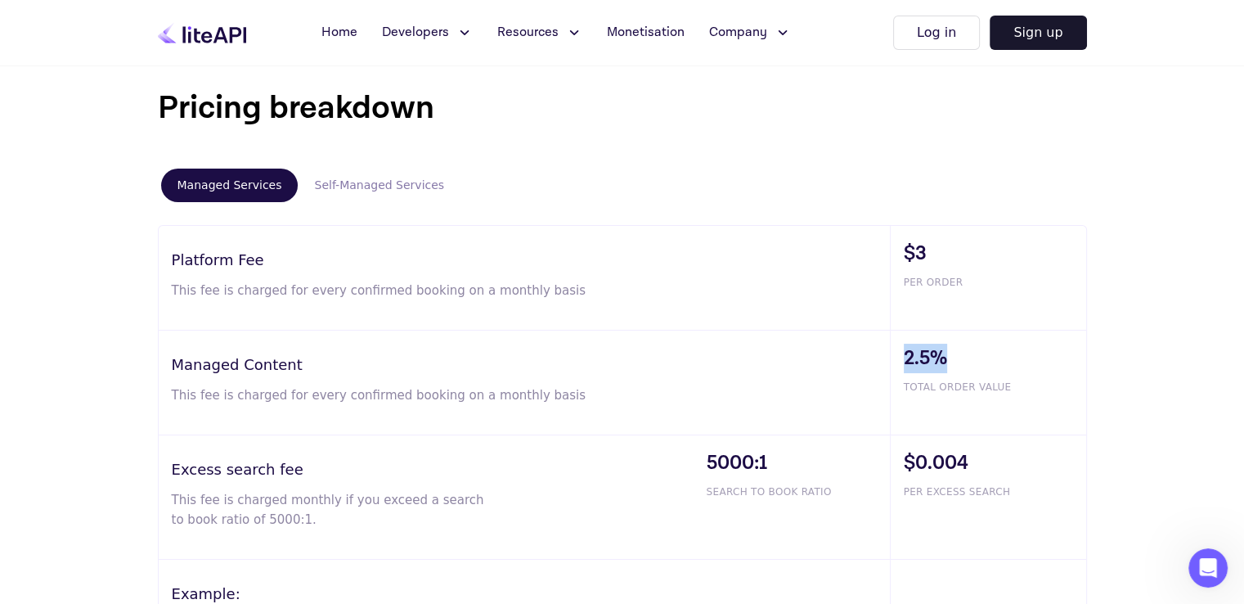
drag, startPoint x: 949, startPoint y: 356, endPoint x: 892, endPoint y: 358, distance: 56.5
click at [892, 358] on div "2.5% TOTAL ORDER VALUE" at bounding box center [988, 382] width 196 height 104
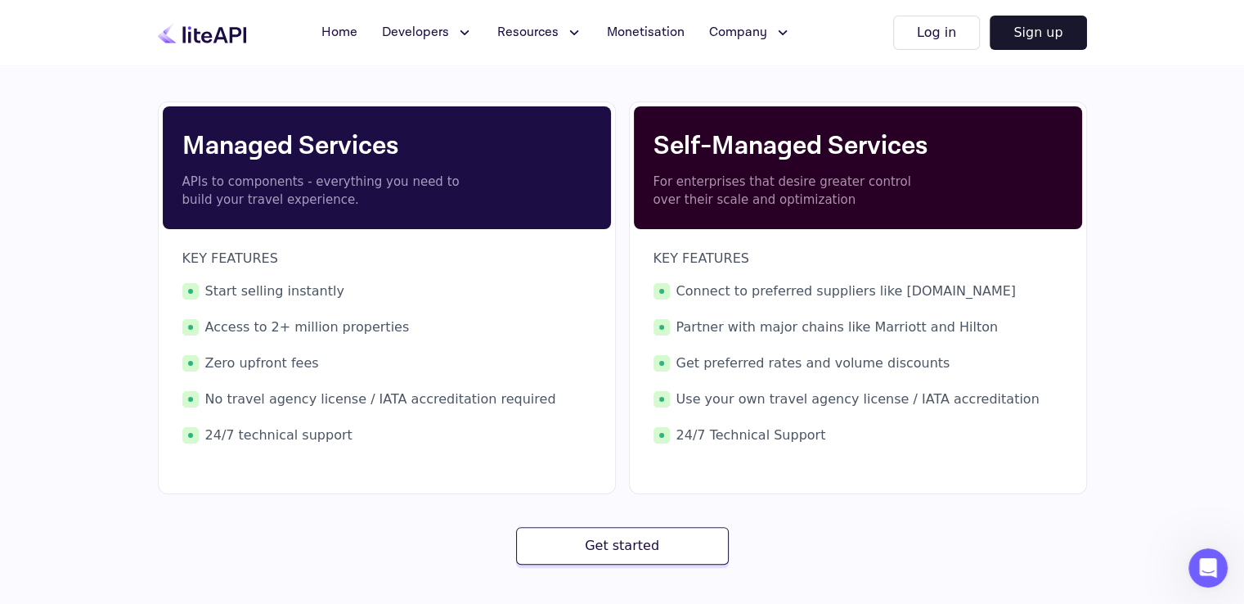
scroll to position [262, 0]
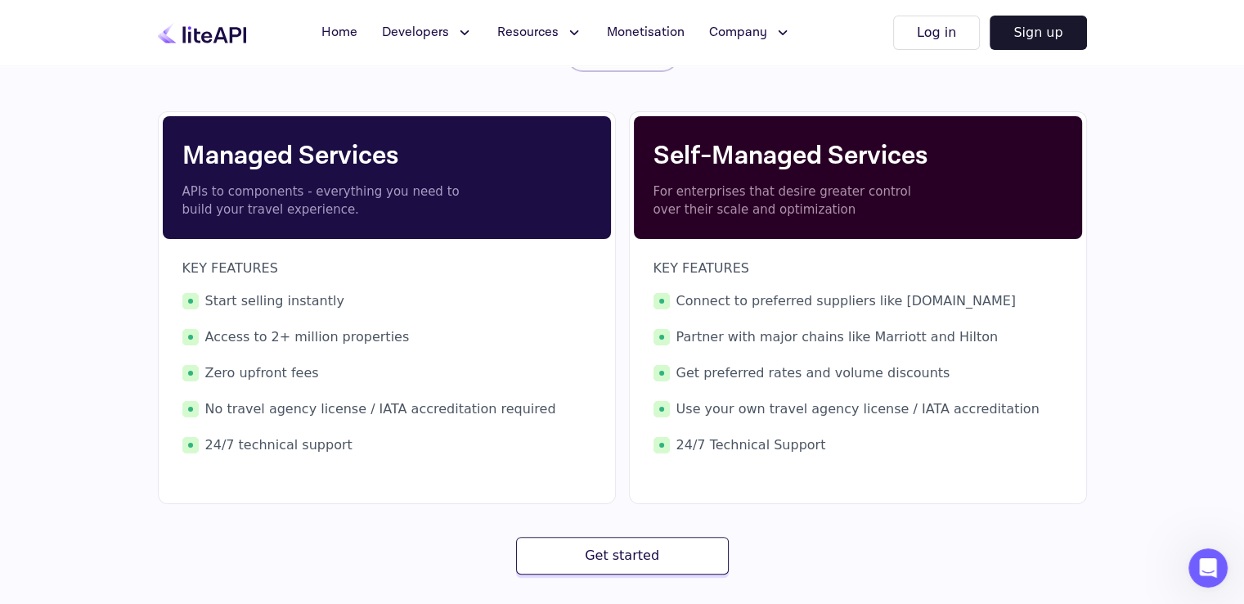
drag, startPoint x: 213, startPoint y: 295, endPoint x: 346, endPoint y: 305, distance: 133.7
click at [346, 305] on span "Start selling instantly" at bounding box center [386, 301] width 409 height 20
click at [326, 285] on div "KEY FEATURES Start selling instantly Access to 2+ million properties Zero upfro…" at bounding box center [386, 356] width 409 height 196
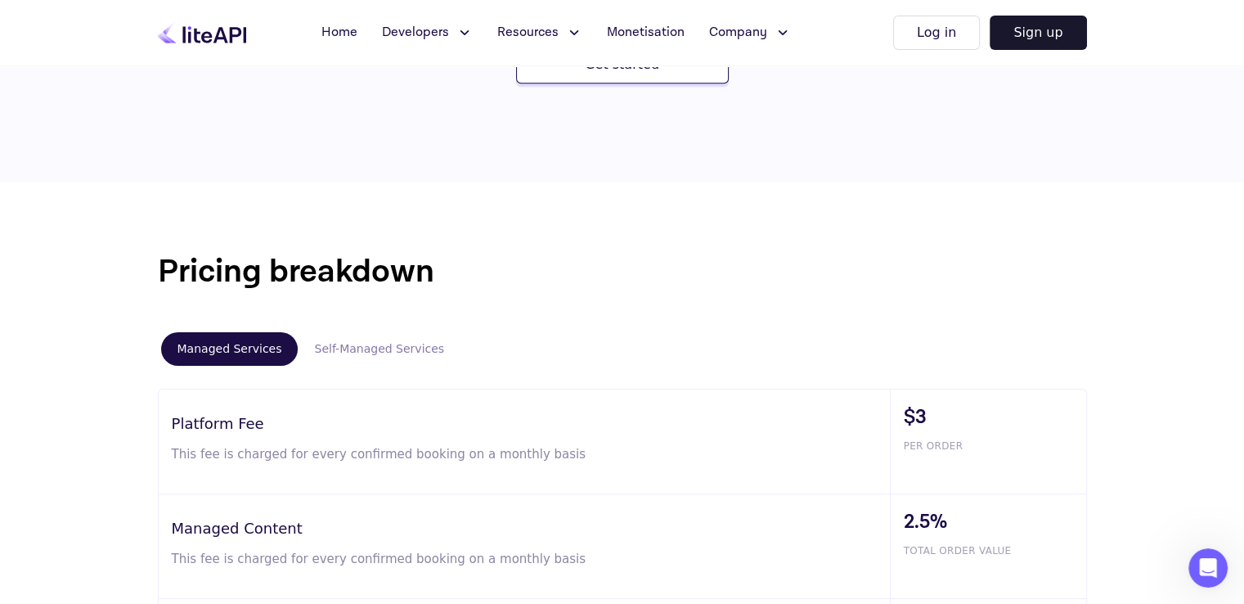
scroll to position [916, 0]
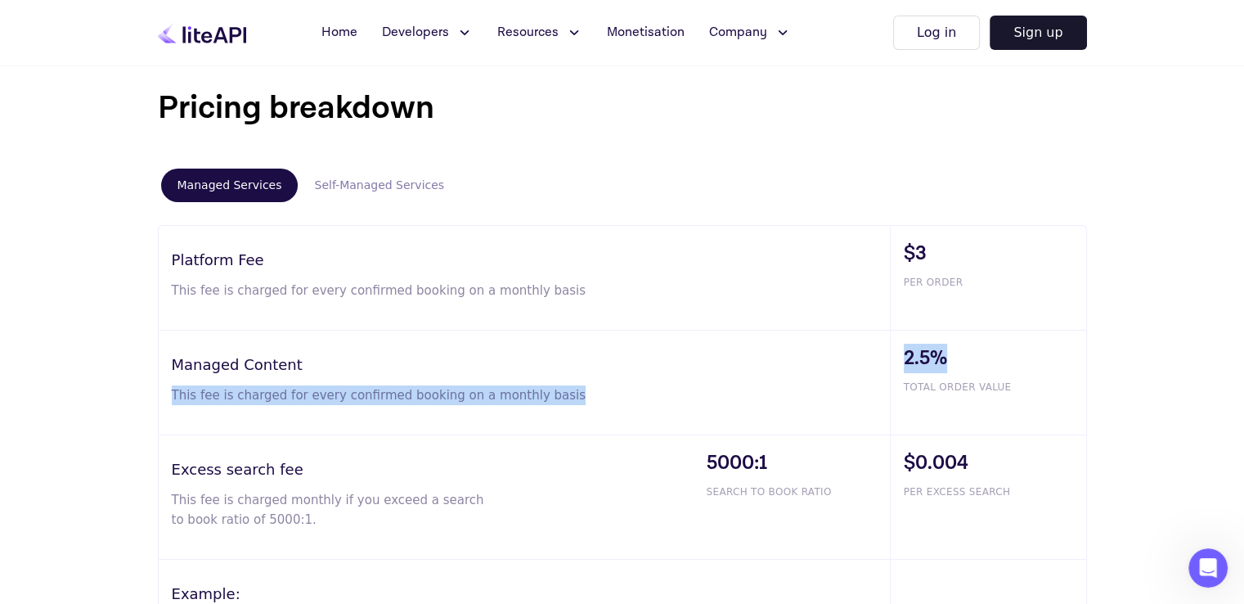
drag, startPoint x: 945, startPoint y: 353, endPoint x: 864, endPoint y: 358, distance: 81.2
click at [867, 360] on div "Managed Content This fee is charged for every confirmed booking on a monthly ba…" at bounding box center [622, 382] width 927 height 105
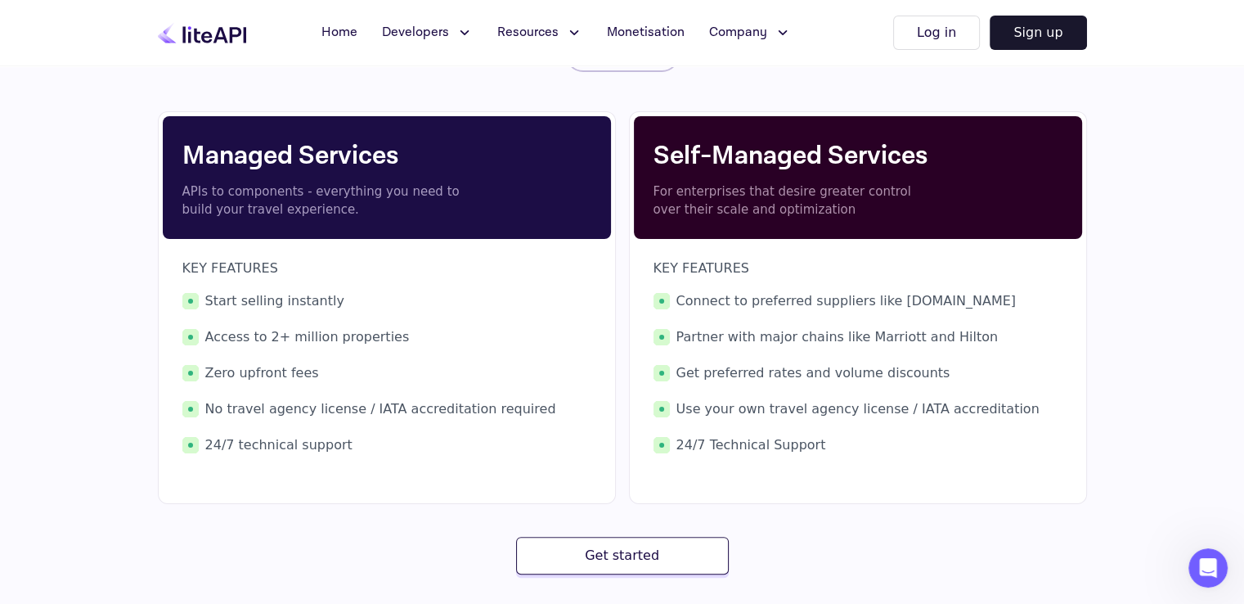
click at [806, 315] on div "Connect to preferred suppliers like [DOMAIN_NAME] Partner with major chains lik…" at bounding box center [857, 373] width 409 height 164
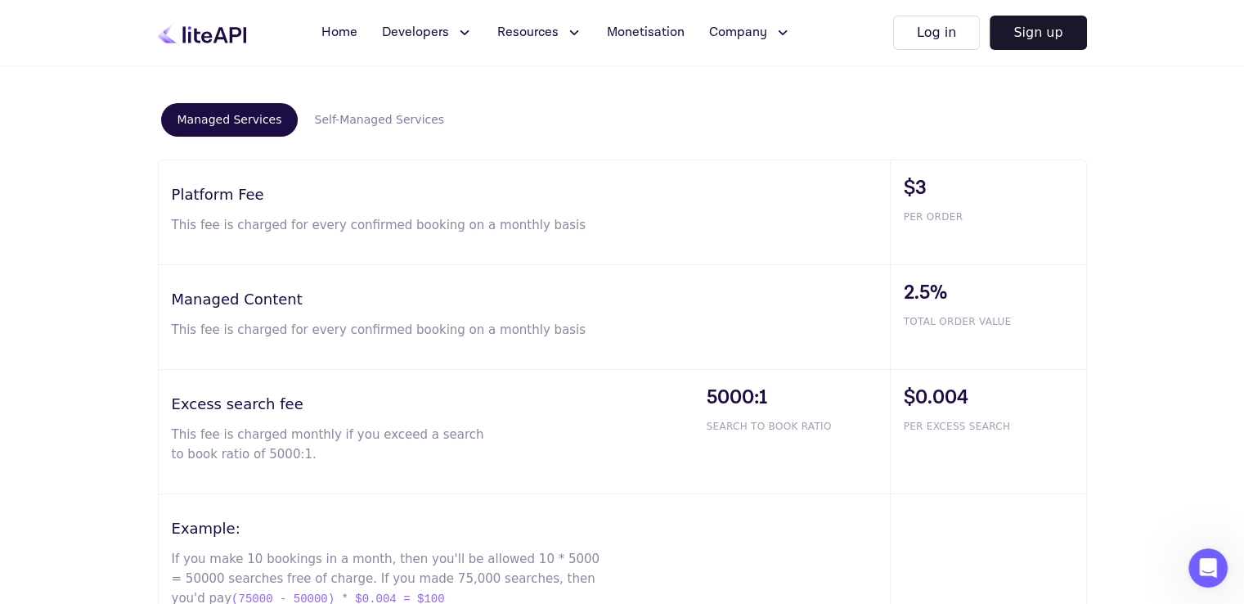
scroll to position [998, 0]
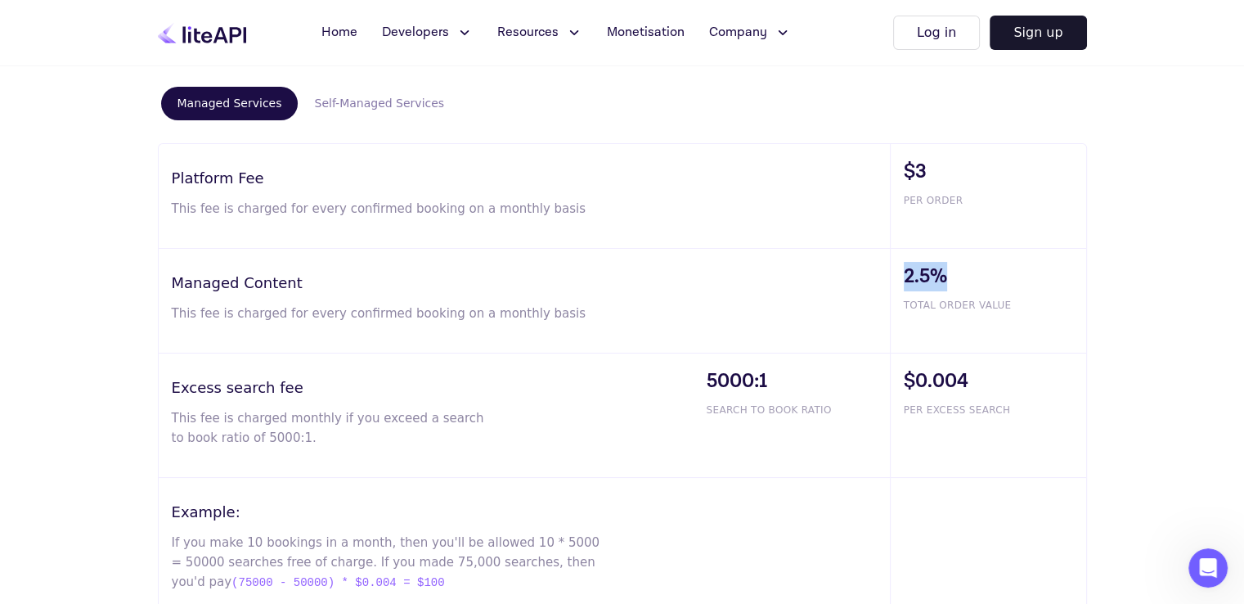
drag, startPoint x: 942, startPoint y: 268, endPoint x: 894, endPoint y: 263, distance: 48.5
click at [894, 263] on div "2.5% TOTAL ORDER VALUE" at bounding box center [988, 301] width 196 height 104
click at [888, 188] on div "Platform Fee This fee is charged for every confirmed booking on a monthly basis" at bounding box center [524, 196] width 731 height 104
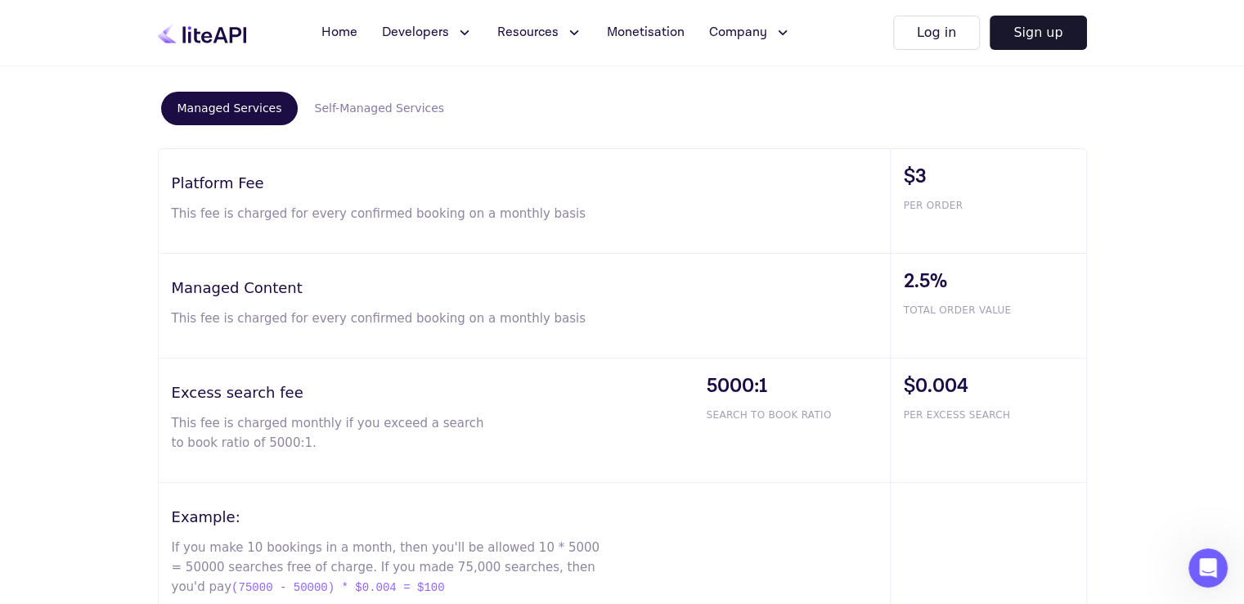
scroll to position [916, 0]
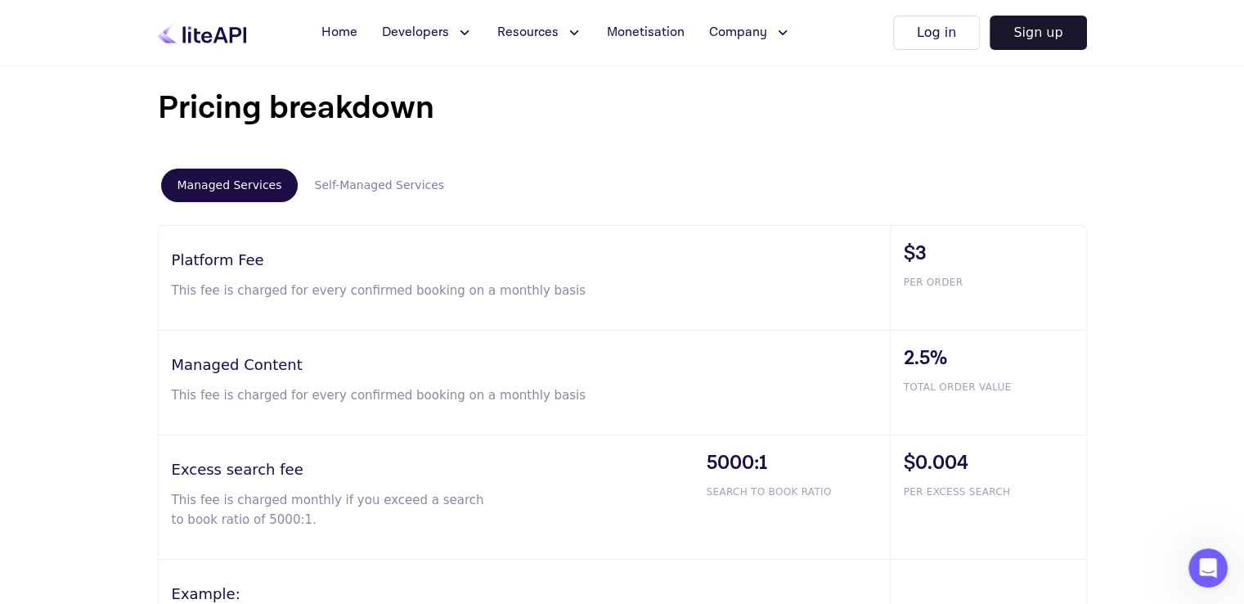
click at [567, 531] on div "Excess search fee This fee is charged monthly if you exceed a search to book ra…" at bounding box center [426, 497] width 535 height 124
drag, startPoint x: 710, startPoint y: 458, endPoint x: 768, endPoint y: 456, distance: 58.1
click at [768, 456] on span "5000:1" at bounding box center [798, 462] width 183 height 29
drag, startPoint x: 768, startPoint y: 456, endPoint x: 702, endPoint y: 455, distance: 66.3
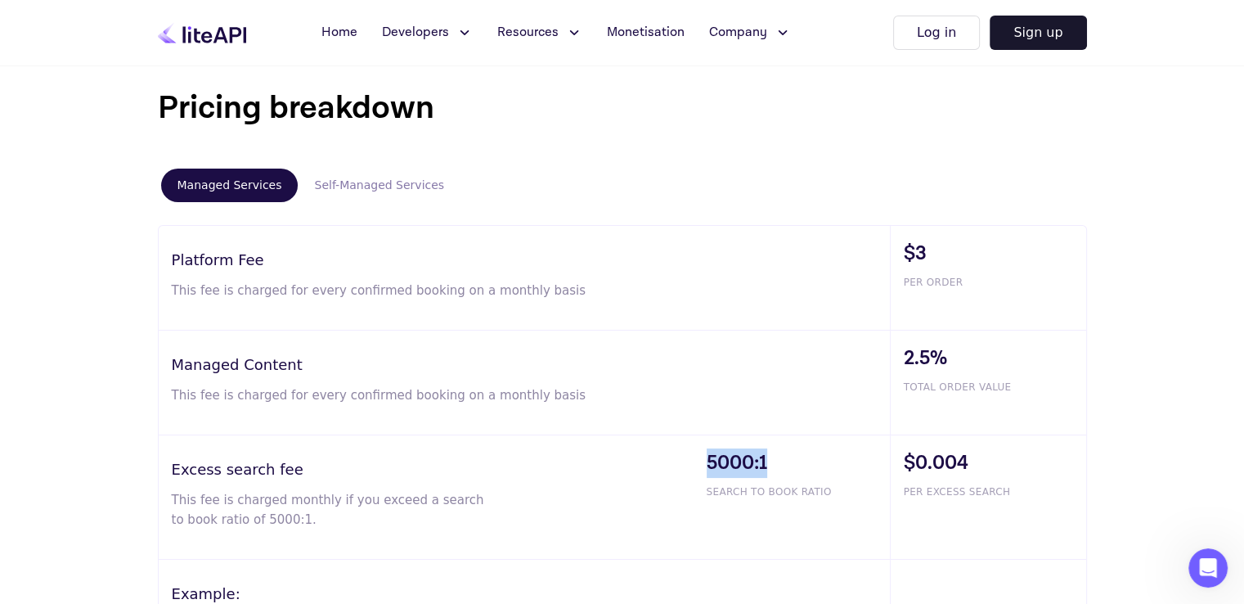
click at [702, 455] on div "5000:1 SEARCH TO BOOK RATIO" at bounding box center [792, 497] width 196 height 124
click at [285, 519] on p "This fee is charged monthly if you exceed a search to book ratio of 5000:1." at bounding box center [328, 509] width 313 height 39
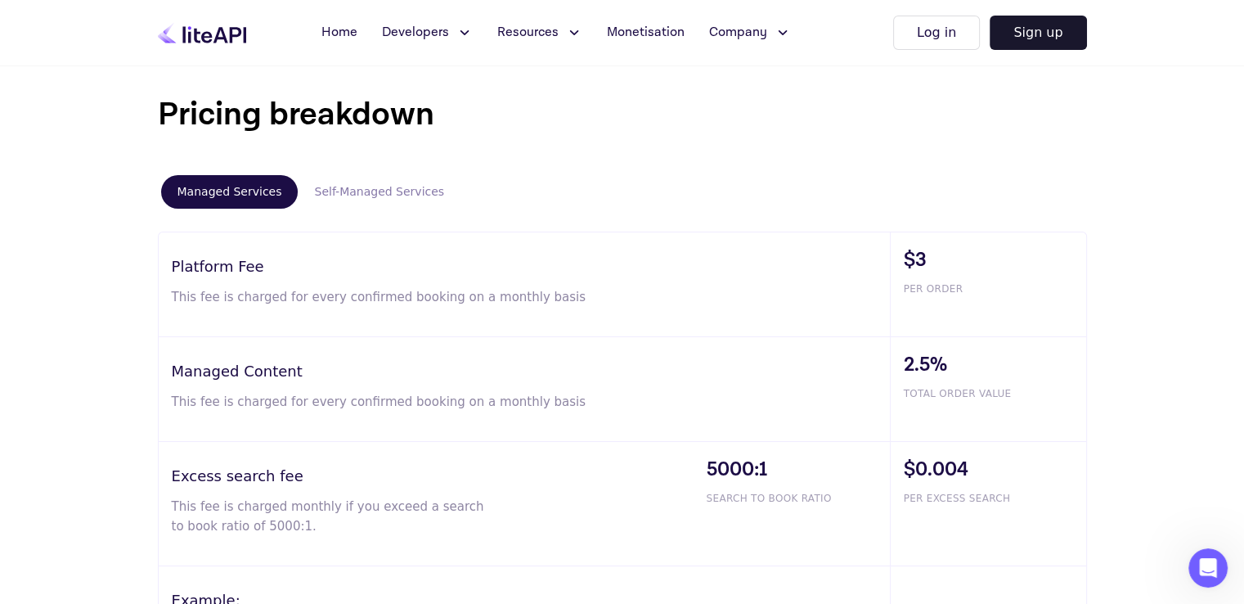
scroll to position [957, 0]
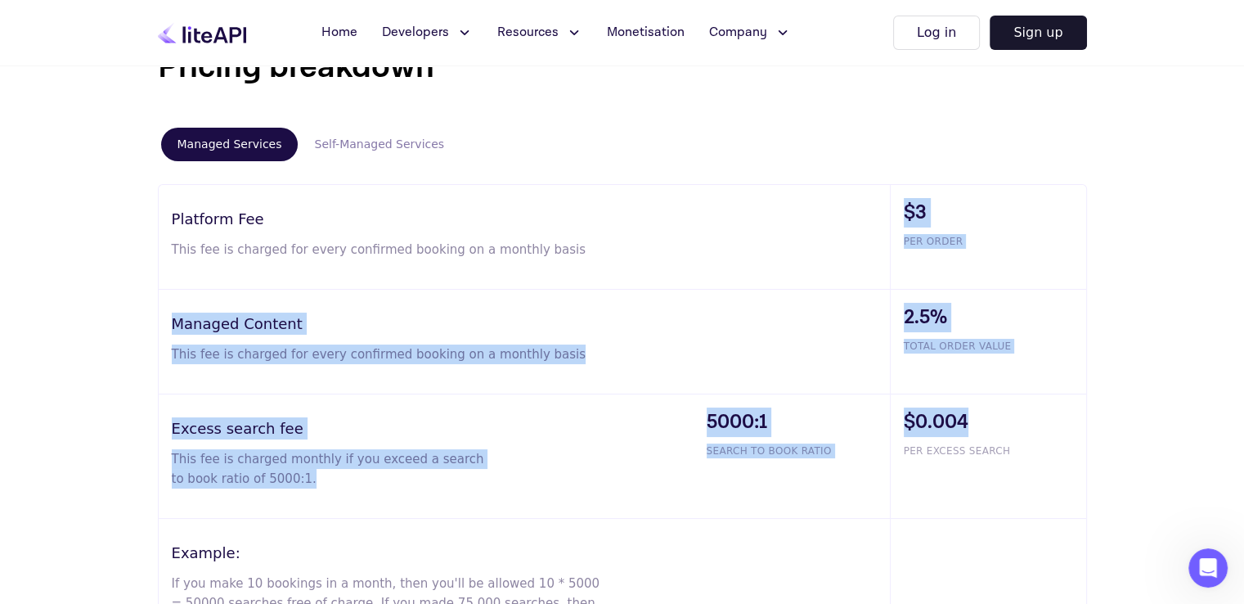
drag, startPoint x: 896, startPoint y: 207, endPoint x: 979, endPoint y: 420, distance: 228.9
click at [979, 420] on div "Platform Fee This fee is charged for every confirmed booking on a monthly basis…" at bounding box center [622, 423] width 929 height 479
click at [958, 339] on span "TOTAL ORDER VALUE" at bounding box center [995, 346] width 182 height 15
drag, startPoint x: 894, startPoint y: 196, endPoint x: 979, endPoint y: 429, distance: 247.4
click at [979, 429] on div "Platform Fee This fee is charged for every confirmed booking on a monthly basis…" at bounding box center [622, 423] width 929 height 479
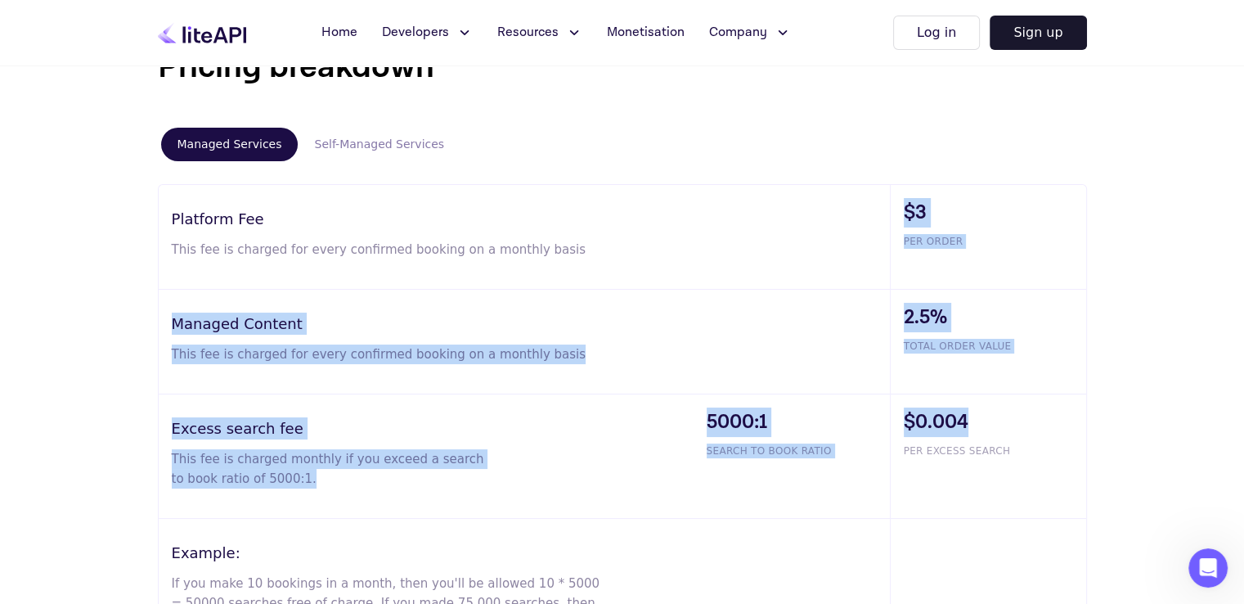
click at [979, 429] on span "$0.004" at bounding box center [995, 421] width 182 height 29
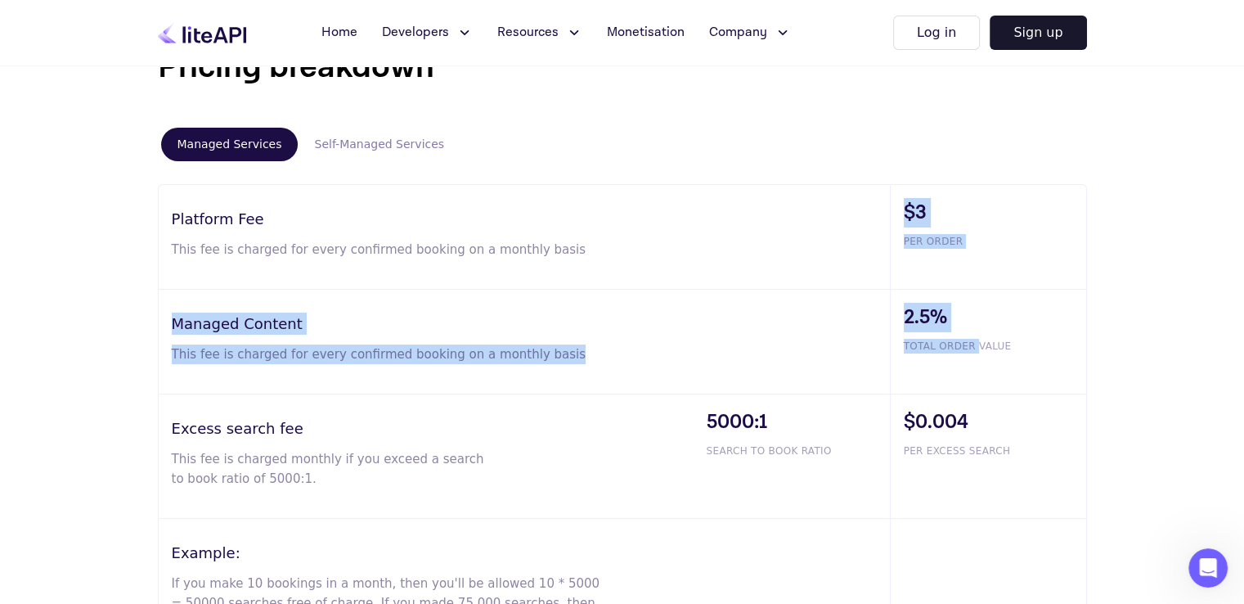
drag, startPoint x: 905, startPoint y: 203, endPoint x: 973, endPoint y: 377, distance: 187.3
click at [973, 377] on div "Platform Fee This fee is charged for every confirmed booking on a monthly basis…" at bounding box center [622, 423] width 929 height 479
click at [979, 305] on span "2.5%" at bounding box center [995, 317] width 182 height 29
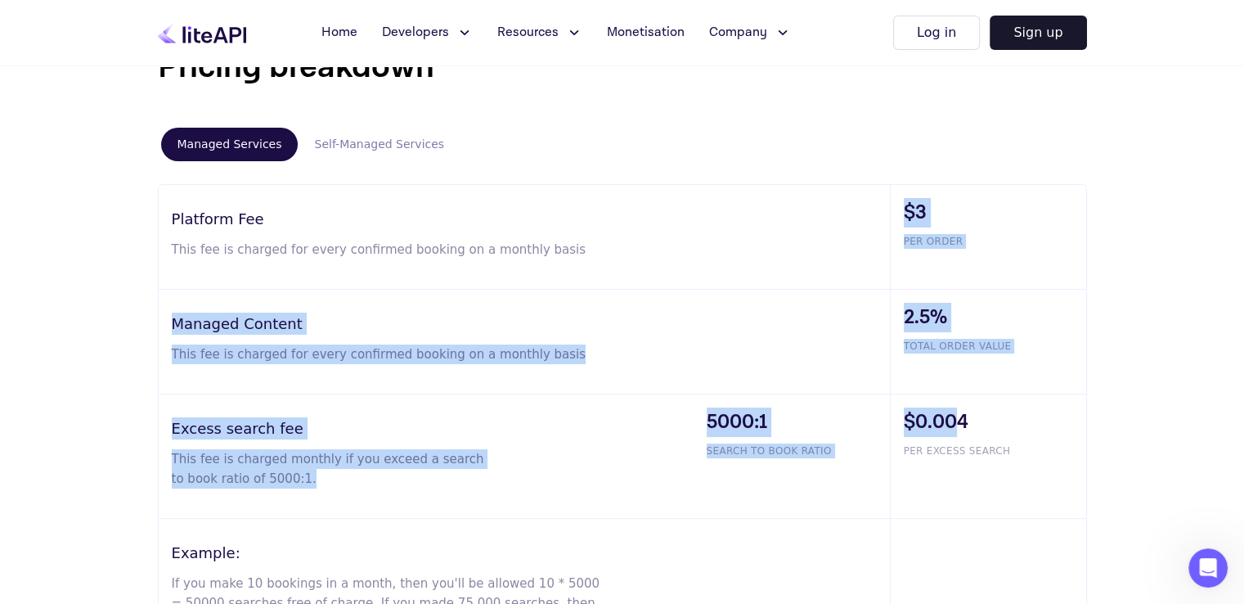
drag, startPoint x: 898, startPoint y: 208, endPoint x: 962, endPoint y: 406, distance: 208.7
click at [962, 406] on div "Platform Fee This fee is charged for every confirmed booking on a monthly basis…" at bounding box center [622, 423] width 929 height 479
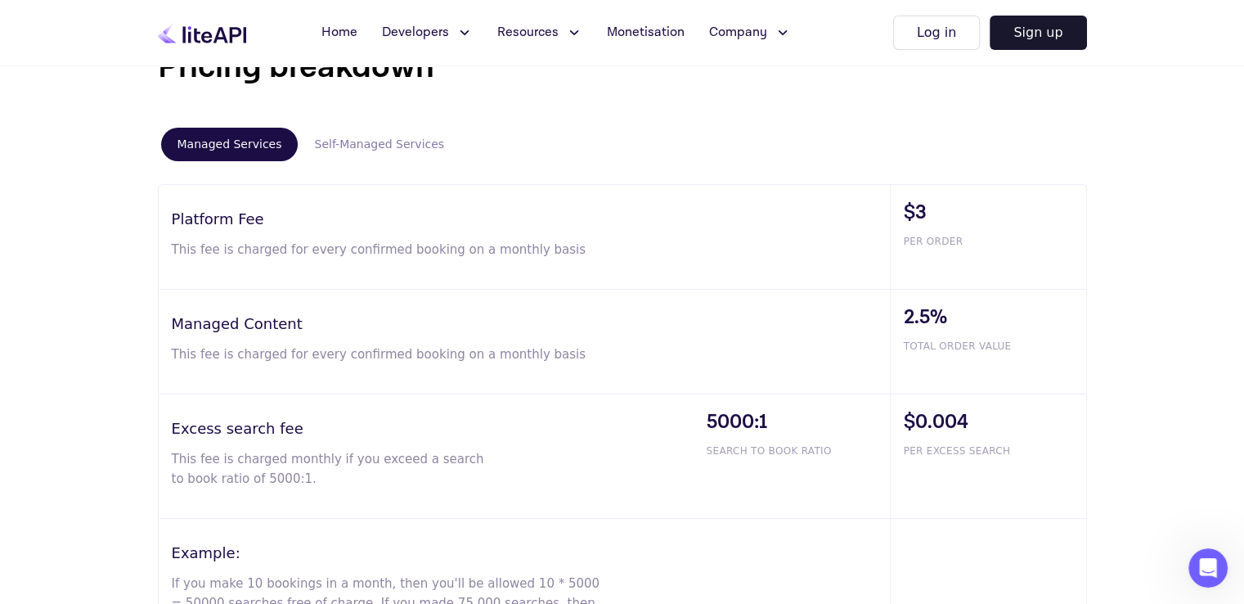
click at [968, 404] on div "$0.004 PER EXCESS SEARCH" at bounding box center [988, 456] width 196 height 124
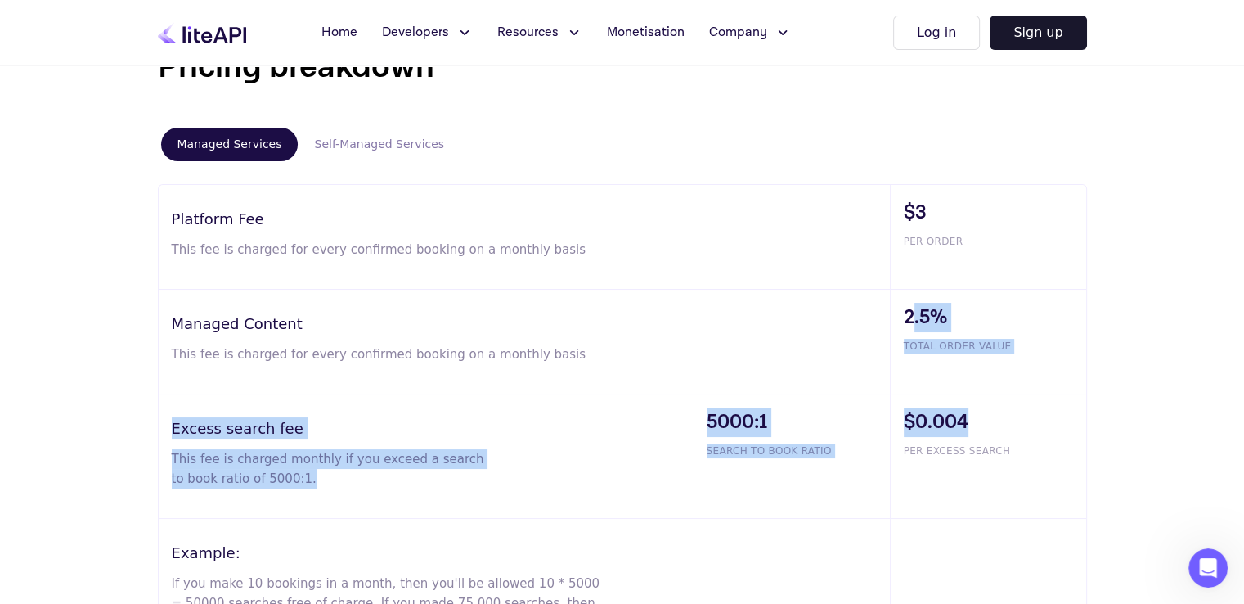
drag, startPoint x: 972, startPoint y: 412, endPoint x: 909, endPoint y: 305, distance: 124.3
click at [909, 305] on div "Platform Fee This fee is charged for every confirmed booking on a monthly basis…" at bounding box center [622, 423] width 929 height 479
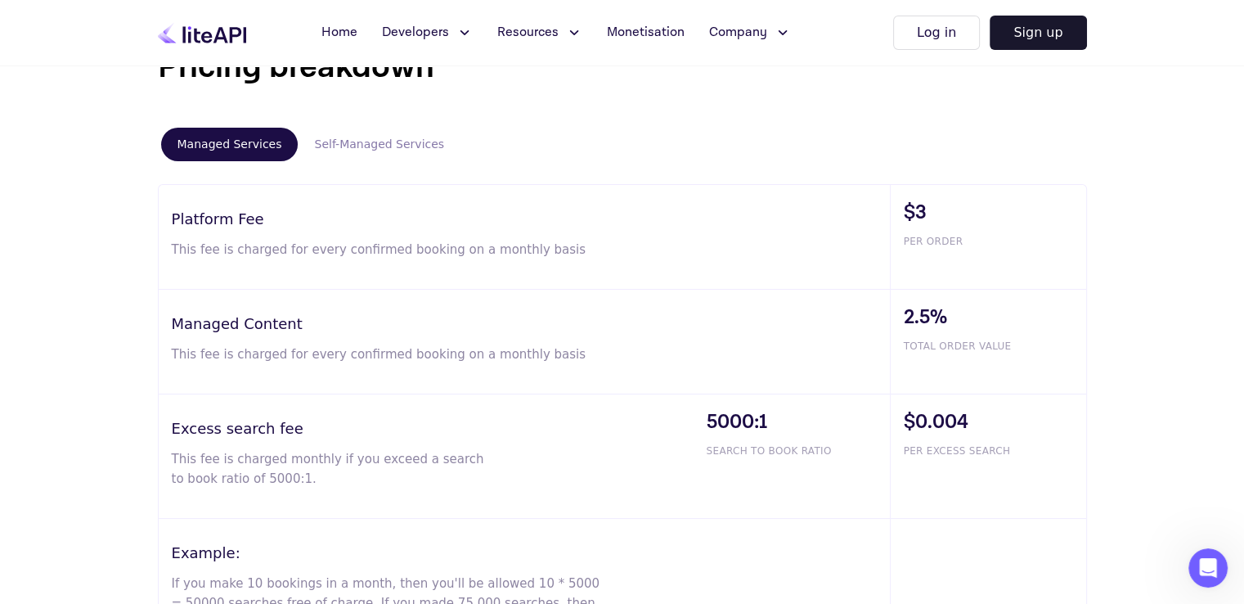
click at [895, 244] on div "$3 PER ORDER" at bounding box center [988, 237] width 196 height 104
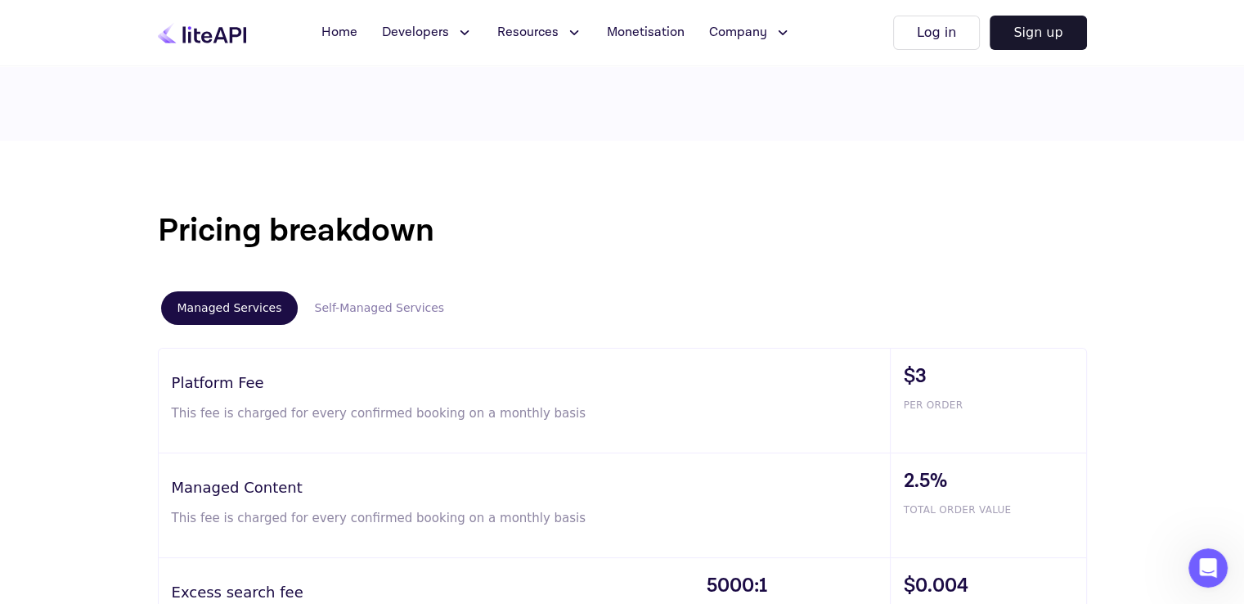
scroll to position [875, 0]
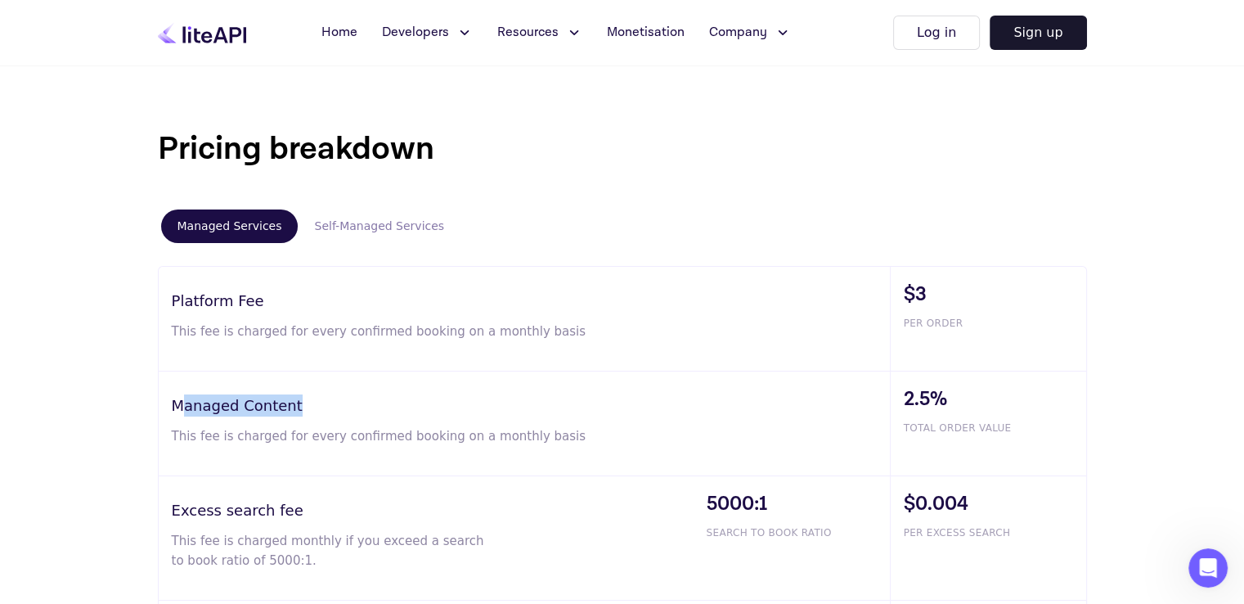
drag, startPoint x: 292, startPoint y: 403, endPoint x: 186, endPoint y: 406, distance: 105.6
click at [186, 406] on h3 "Managed Content" at bounding box center [531, 405] width 718 height 22
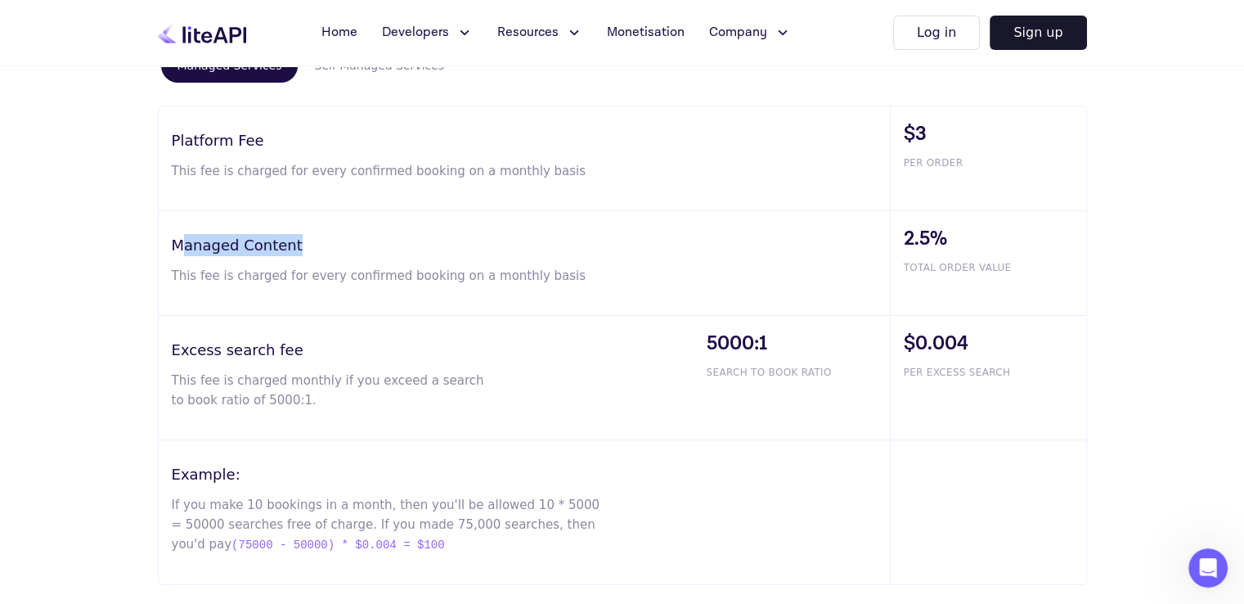
scroll to position [1039, 0]
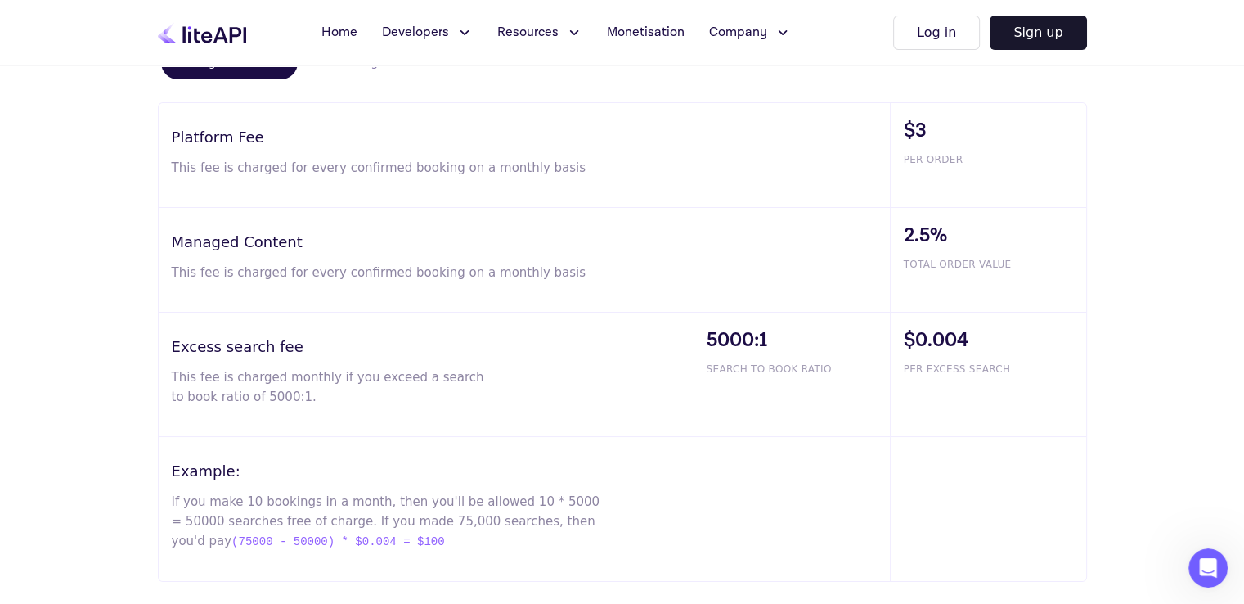
click at [298, 364] on div "Excess search fee This fee is charged monthly if you exceed a search to book ra…" at bounding box center [426, 374] width 535 height 124
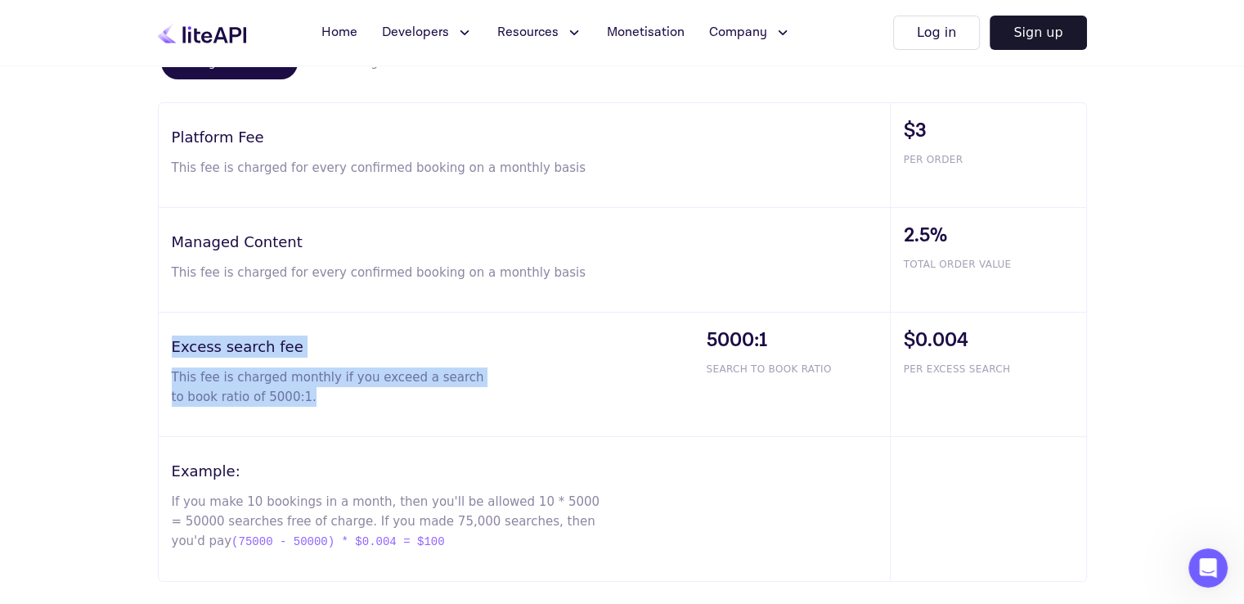
drag, startPoint x: 172, startPoint y: 340, endPoint x: 708, endPoint y: 335, distance: 536.6
click at [708, 335] on div "Excess search fee This fee is charged monthly if you exceed a search to book ra…" at bounding box center [622, 374] width 927 height 124
click at [708, 335] on span "5000:1" at bounding box center [798, 340] width 183 height 29
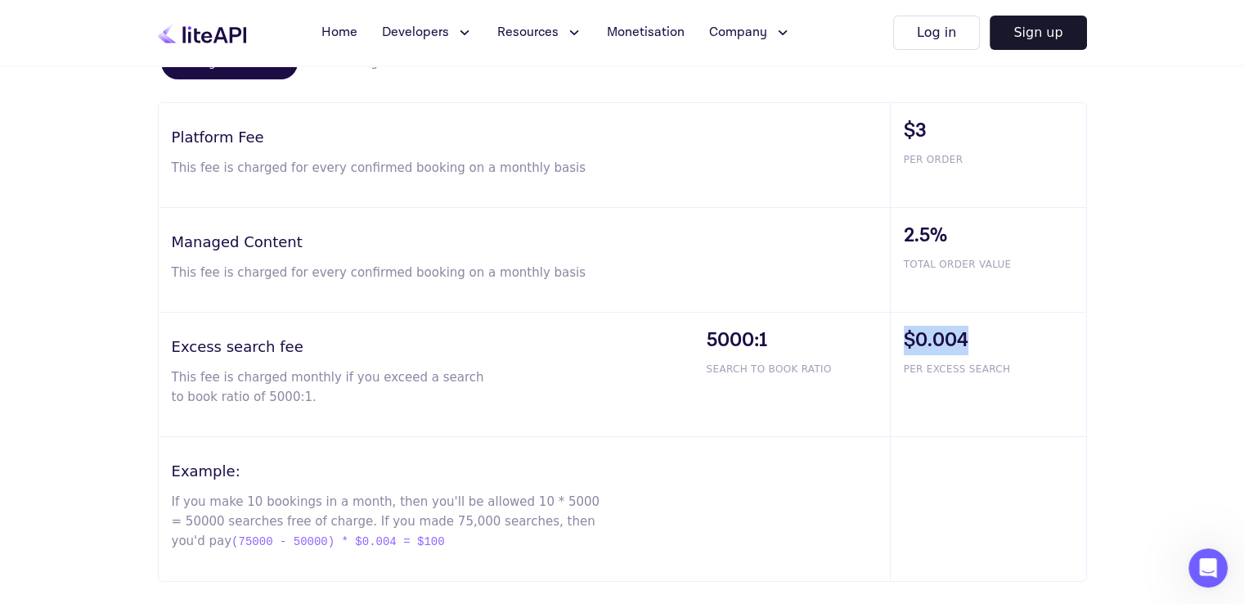
drag, startPoint x: 972, startPoint y: 330, endPoint x: 896, endPoint y: 331, distance: 76.1
click at [896, 331] on div "$0.004 PER EXCESS SEARCH" at bounding box center [988, 374] width 196 height 124
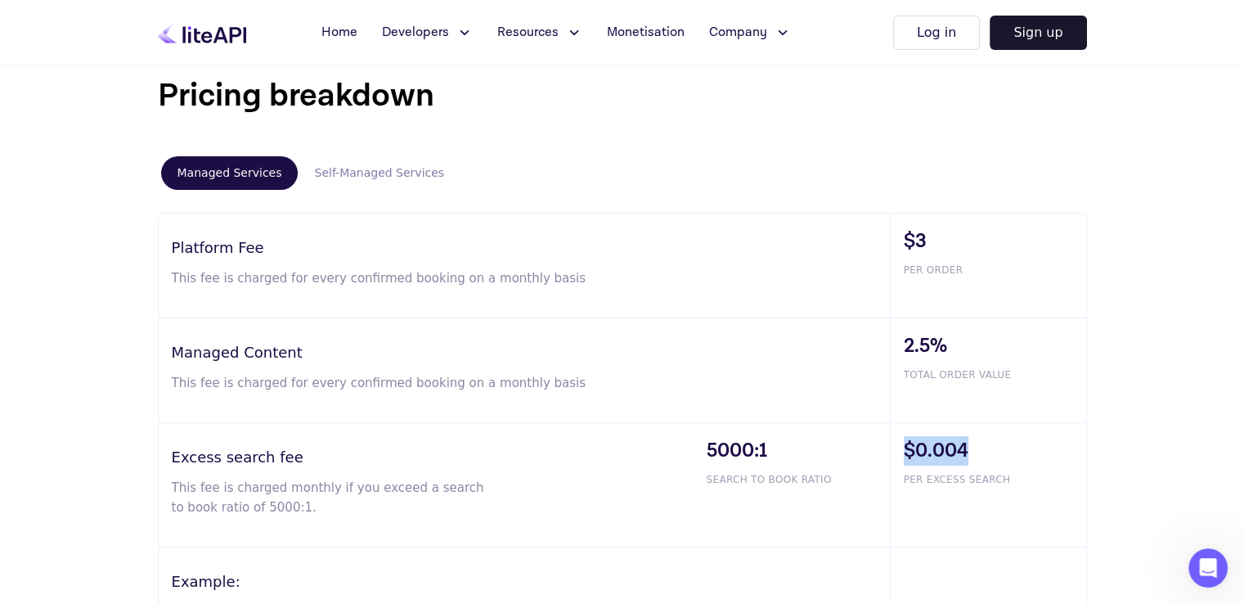
scroll to position [957, 0]
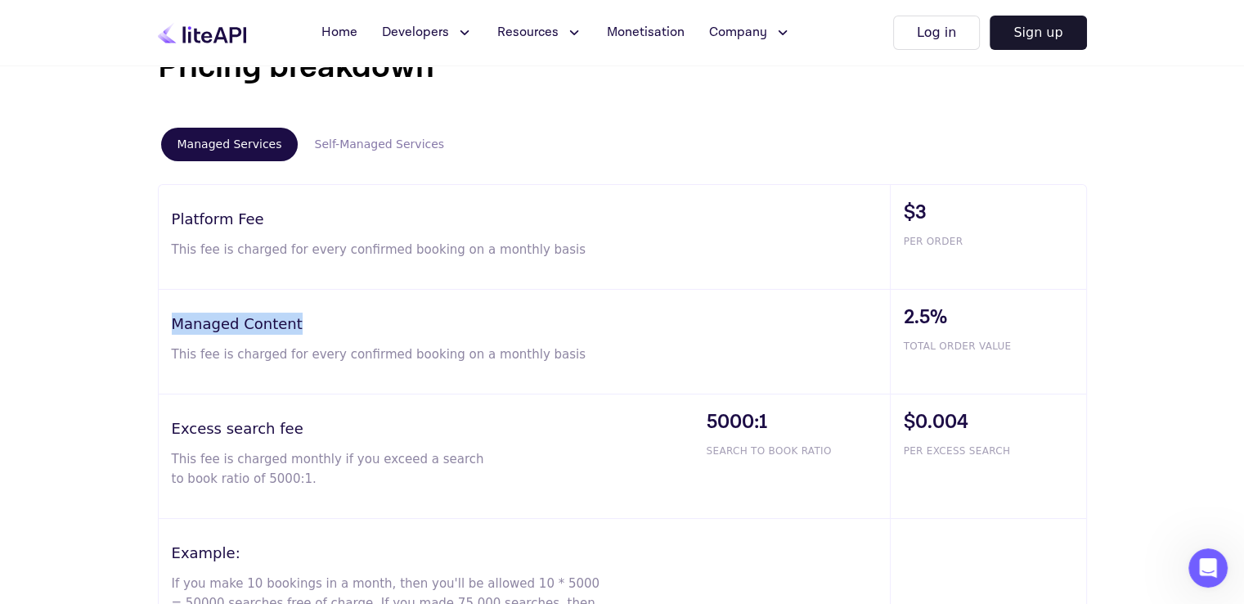
drag, startPoint x: 307, startPoint y: 322, endPoint x: 150, endPoint y: 325, distance: 156.2
click at [150, 325] on div "Pricing breakdown Managed Services Self-Managed Services Platform Fee This fee …" at bounding box center [622, 353] width 981 height 621
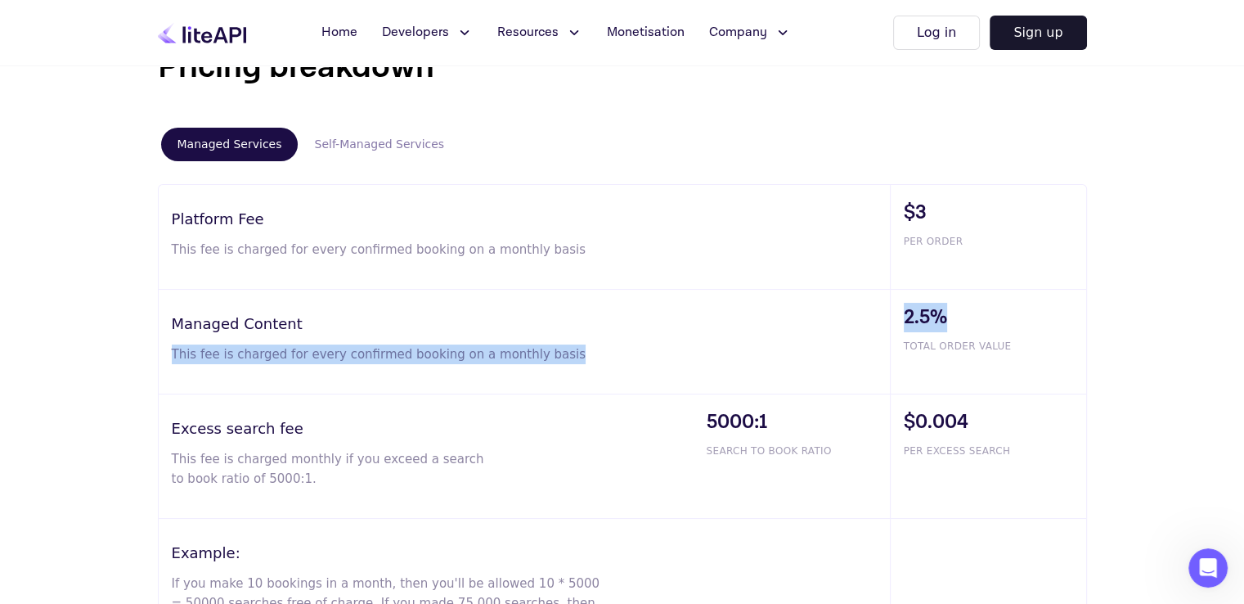
drag, startPoint x: 955, startPoint y: 307, endPoint x: 869, endPoint y: 310, distance: 85.9
click at [869, 310] on div "Managed Content This fee is charged for every confirmed booking on a monthly ba…" at bounding box center [622, 342] width 927 height 105
click at [887, 334] on div "Managed Content This fee is charged for every confirmed booking on a monthly ba…" at bounding box center [524, 342] width 731 height 104
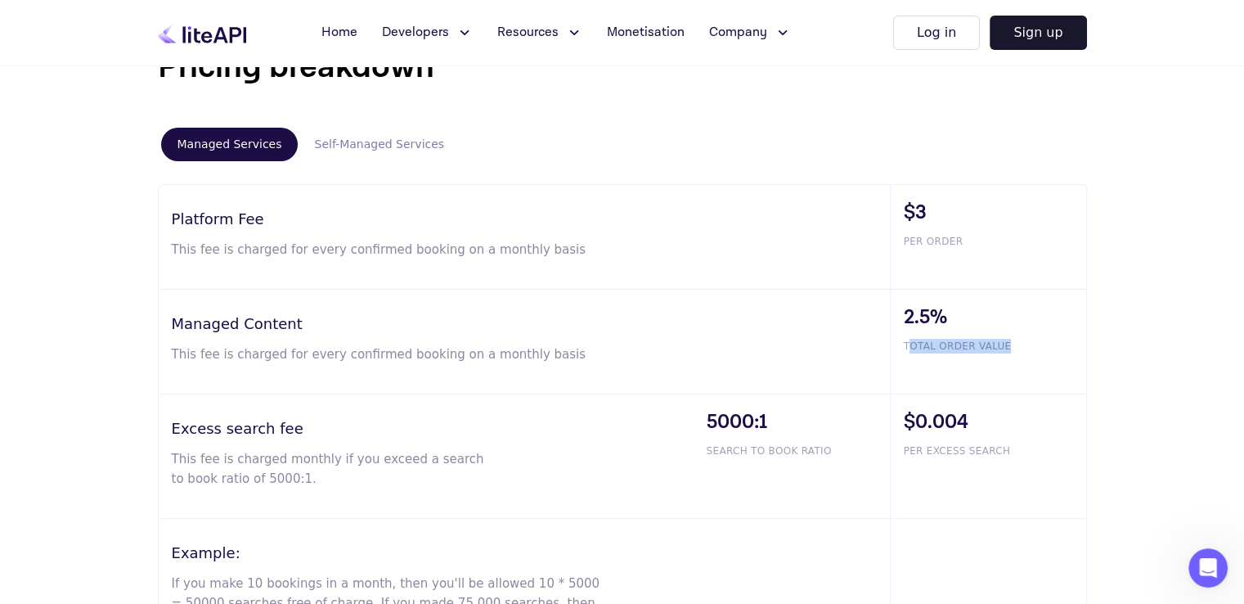
drag, startPoint x: 906, startPoint y: 339, endPoint x: 1008, endPoint y: 339, distance: 101.4
click at [1008, 339] on span "TOTAL ORDER VALUE" at bounding box center [995, 346] width 182 height 15
click at [945, 325] on span "2.5%" at bounding box center [995, 317] width 182 height 29
drag, startPoint x: 944, startPoint y: 312, endPoint x: 893, endPoint y: 312, distance: 50.7
click at [893, 312] on div "2.5% TOTAL ORDER VALUE" at bounding box center [988, 342] width 196 height 104
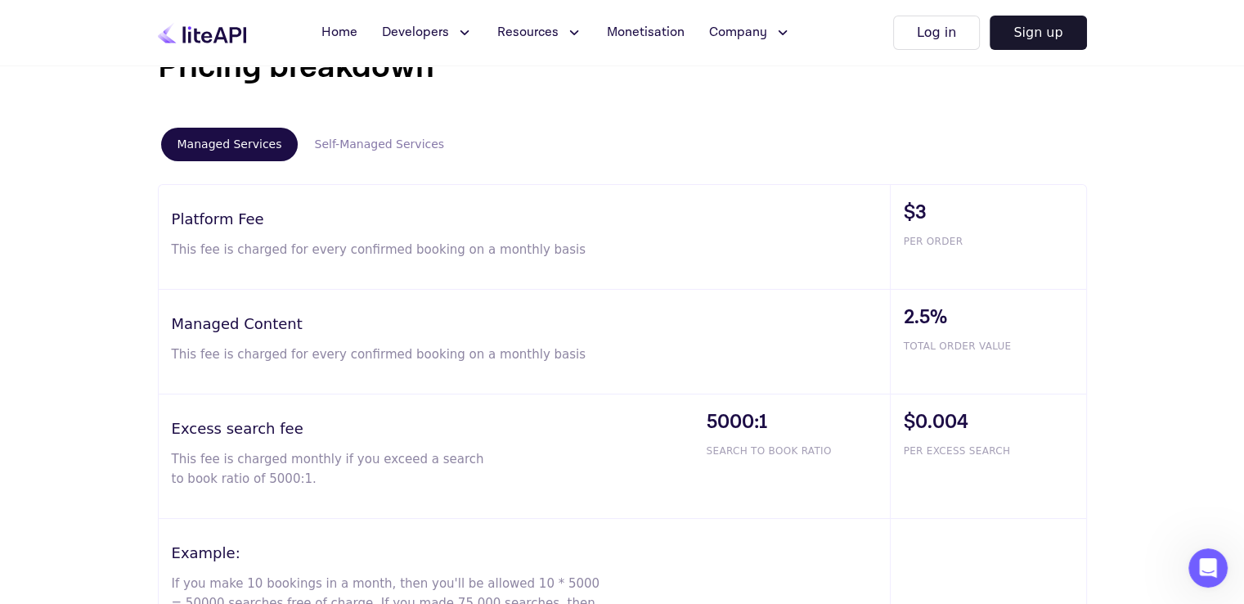
click at [546, 312] on h3 "Managed Content" at bounding box center [531, 323] width 718 height 22
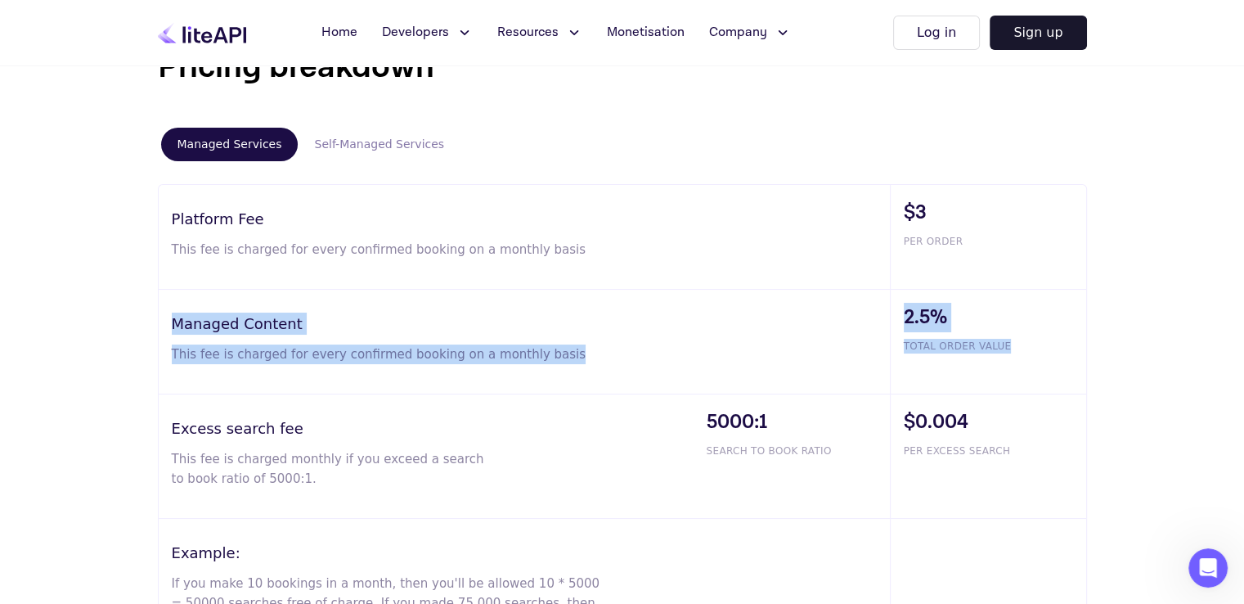
drag, startPoint x: 162, startPoint y: 318, endPoint x: 1004, endPoint y: 337, distance: 842.6
click at [1004, 337] on div "Managed Content This fee is charged for every confirmed booking on a monthly ba…" at bounding box center [622, 342] width 927 height 105
click at [714, 307] on div "Managed Content This fee is charged for every confirmed booking on a monthly ba…" at bounding box center [524, 342] width 731 height 104
drag, startPoint x: 164, startPoint y: 321, endPoint x: 1010, endPoint y: 344, distance: 846.8
click at [1010, 344] on div "Managed Content This fee is charged for every confirmed booking on a monthly ba…" at bounding box center [622, 342] width 927 height 105
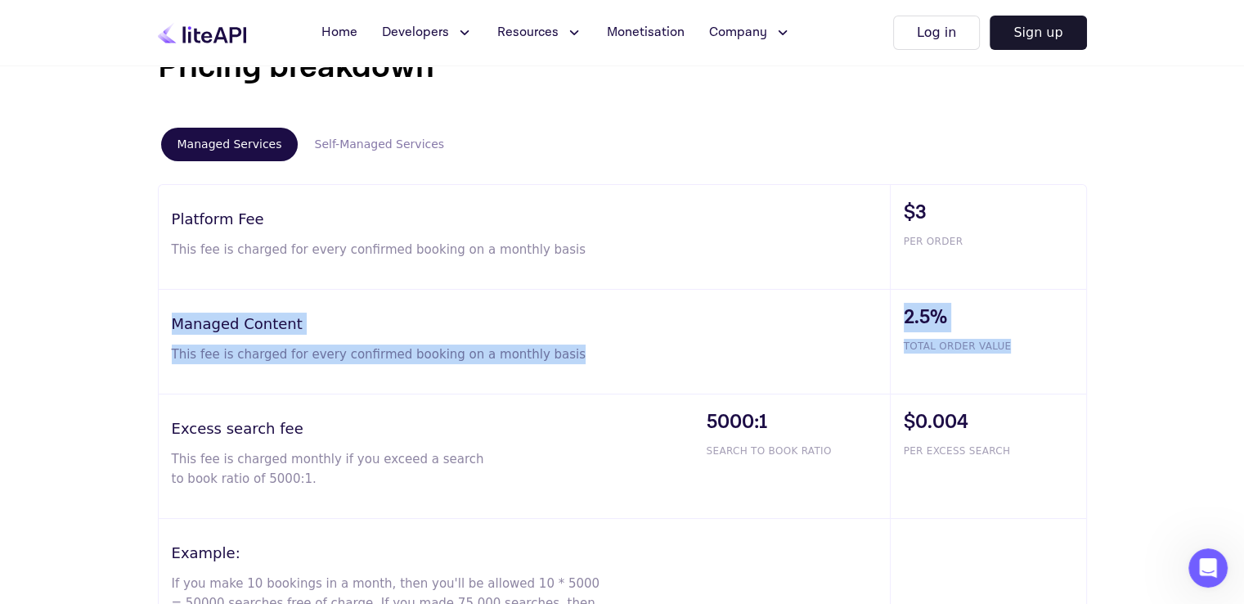
click at [923, 326] on span "2.5%" at bounding box center [995, 317] width 182 height 29
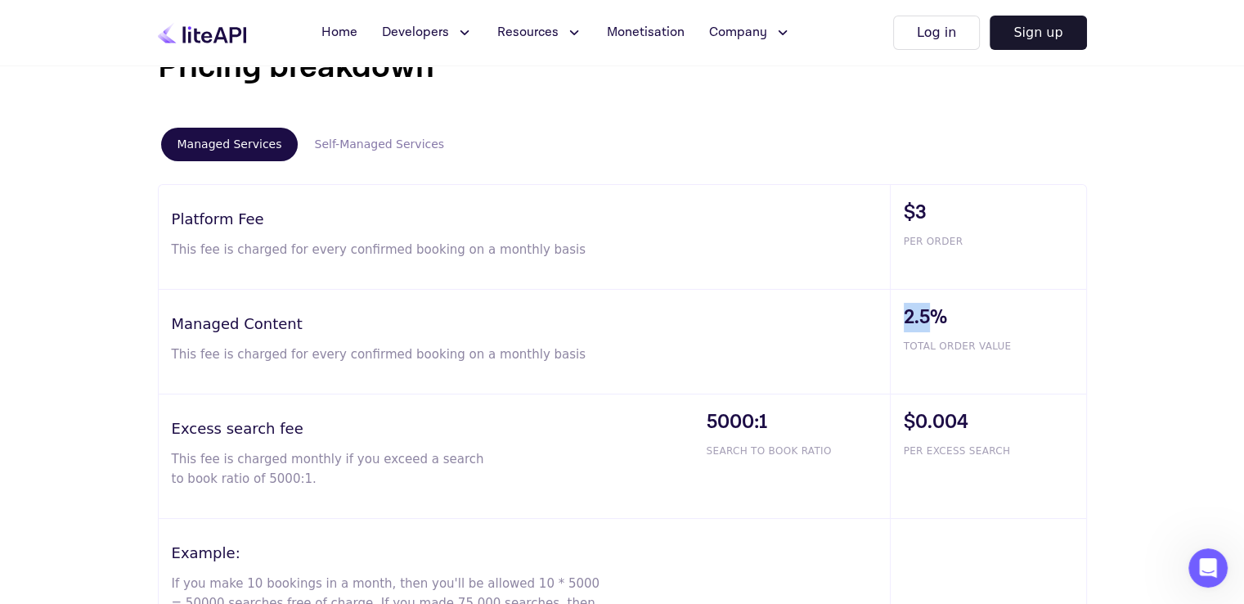
drag, startPoint x: 905, startPoint y: 311, endPoint x: 926, endPoint y: 316, distance: 21.8
click at [926, 316] on span "2.5%" at bounding box center [995, 317] width 182 height 29
click at [379, 139] on button "Self-Managed Services" at bounding box center [379, 145] width 163 height 34
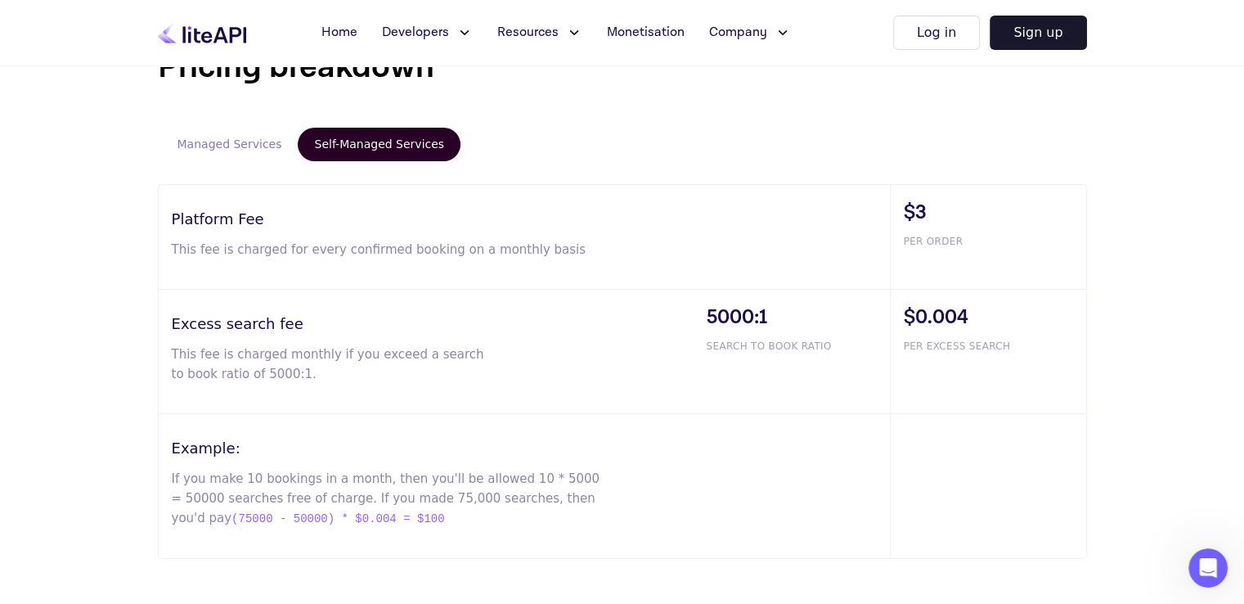
click at [226, 133] on button "Managed Services" at bounding box center [229, 145] width 137 height 34
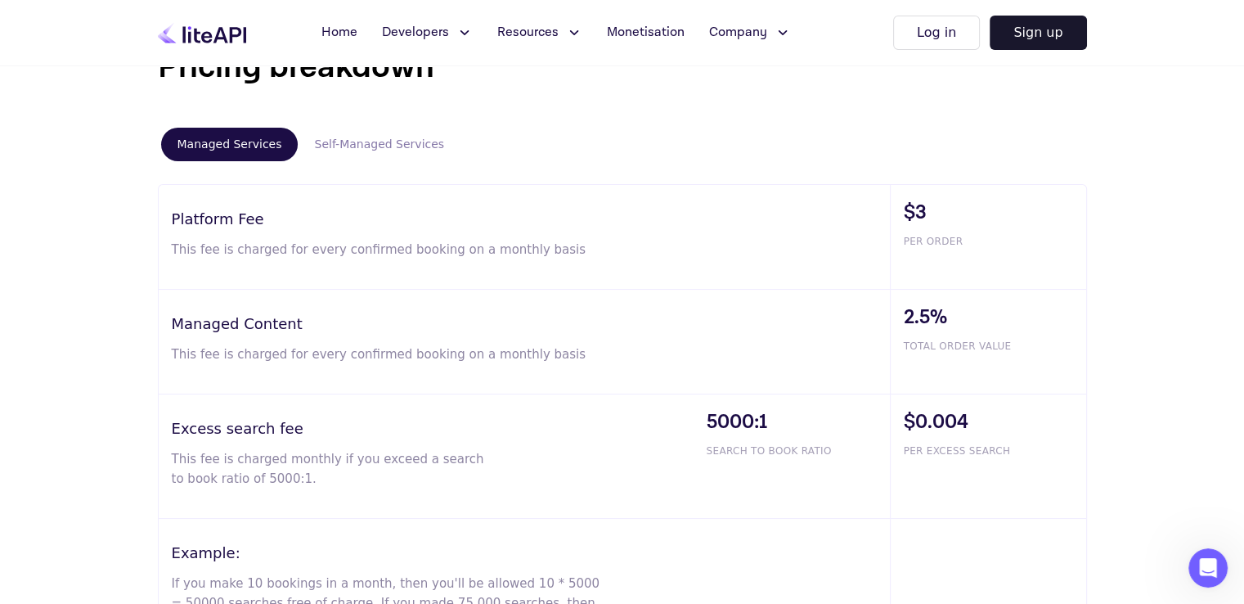
click at [162, 333] on div "Managed Content This fee is charged for every confirmed booking on a monthly ba…" at bounding box center [524, 342] width 731 height 104
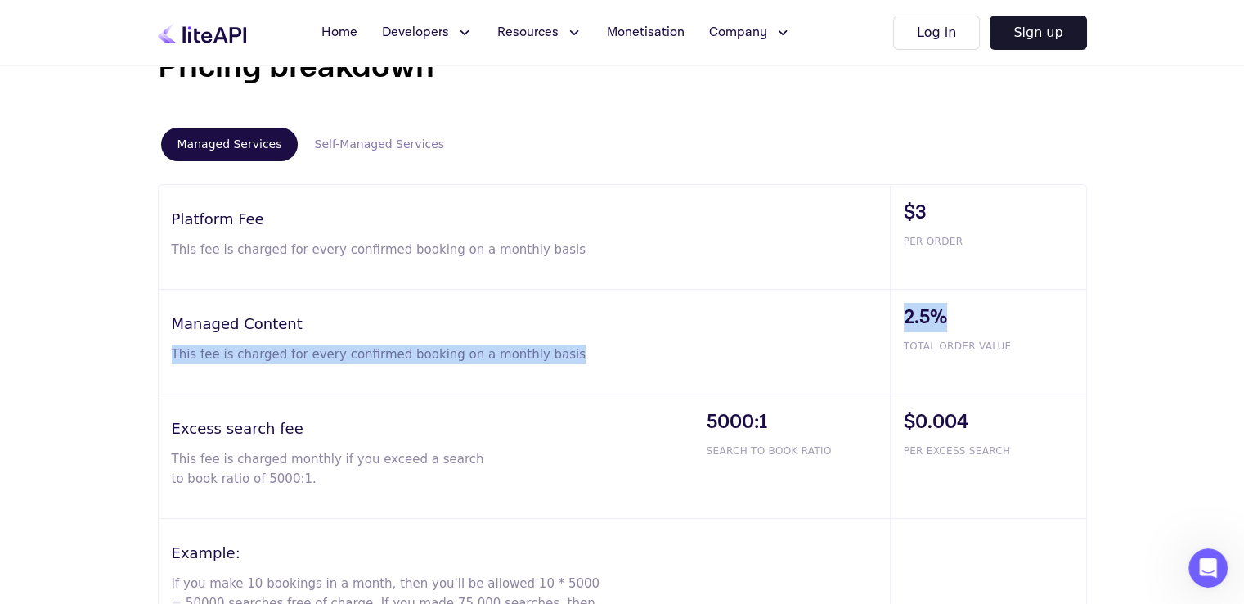
drag, startPoint x: 887, startPoint y: 308, endPoint x: 981, endPoint y: 330, distance: 96.4
click at [981, 330] on div "Managed Content This fee is charged for every confirmed booking on a monthly ba…" at bounding box center [622, 342] width 927 height 105
click at [972, 330] on div "2.5% TOTAL ORDER VALUE" at bounding box center [988, 342] width 196 height 104
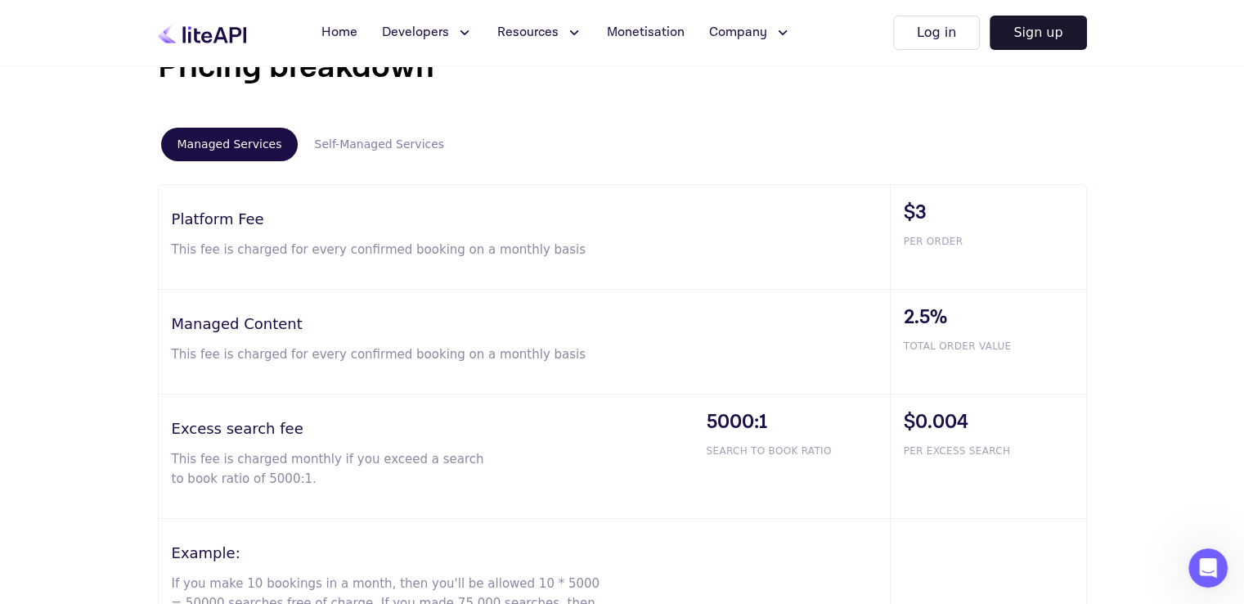
click at [337, 146] on button "Self-Managed Services" at bounding box center [379, 145] width 163 height 34
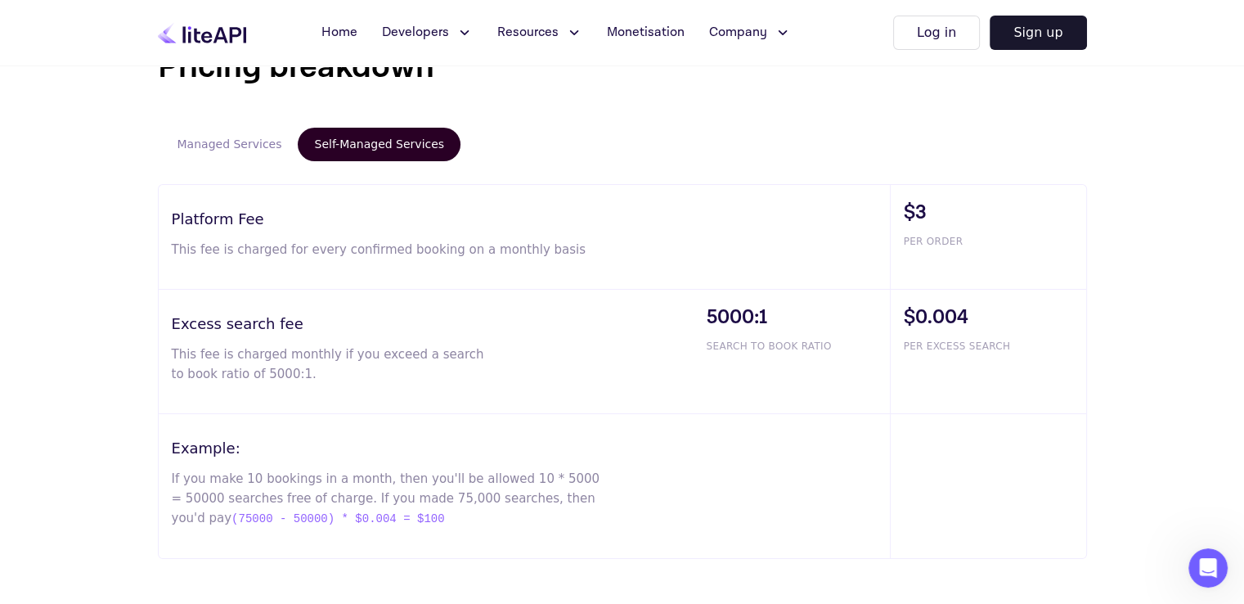
click at [239, 145] on button "Managed Services" at bounding box center [229, 145] width 137 height 34
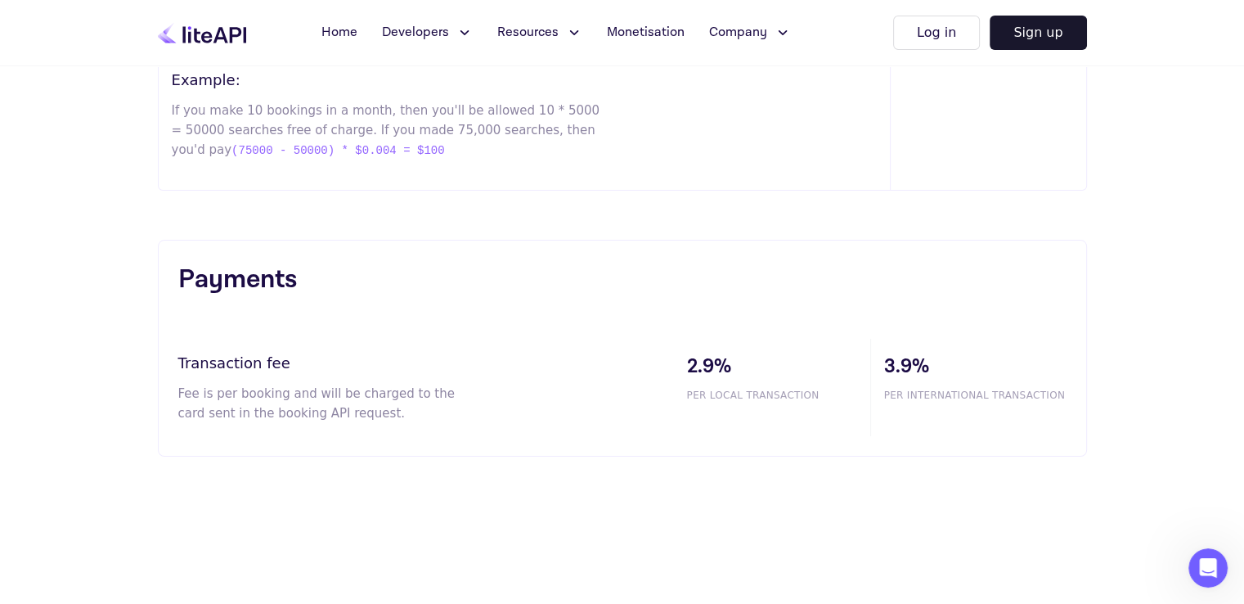
scroll to position [1448, 0]
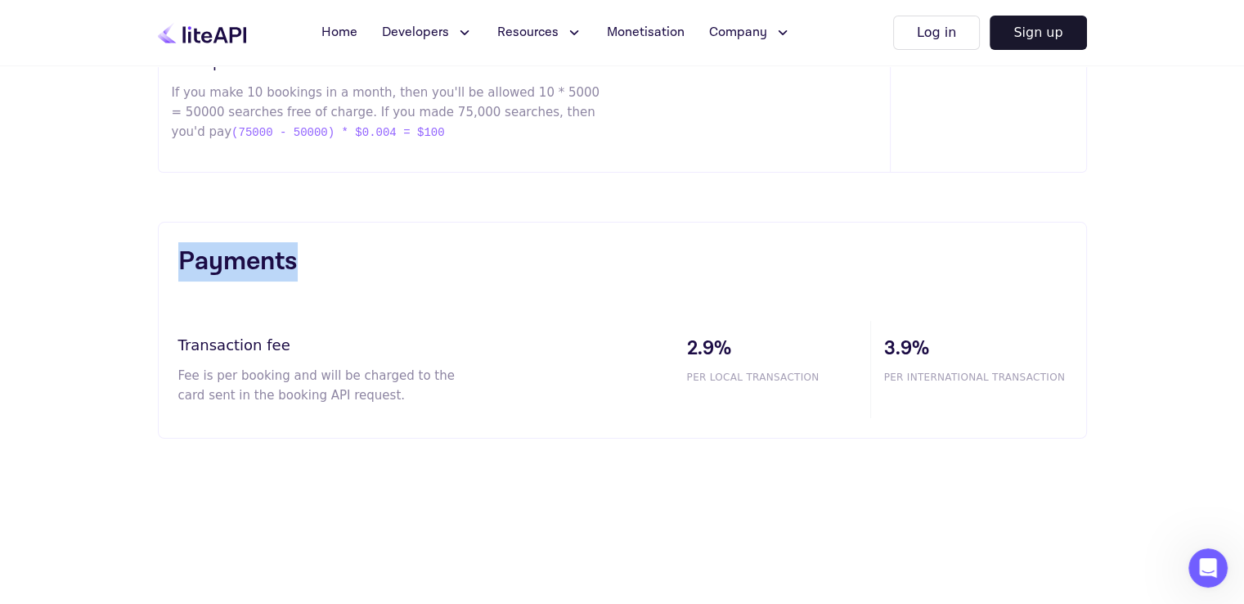
drag, startPoint x: 309, startPoint y: 276, endPoint x: 167, endPoint y: 267, distance: 142.6
click at [167, 267] on div "Payments Transaction fee Fee is per booking and will be charged to the card sen…" at bounding box center [622, 330] width 929 height 217
click at [180, 321] on div "Transaction fee Fee is per booking and will be charged to the card sent in the …" at bounding box center [426, 369] width 496 height 97
drag, startPoint x: 196, startPoint y: 341, endPoint x: 297, endPoint y: 341, distance: 100.6
click at [297, 341] on div "Payments Transaction fee Fee is per booking and will be charged to the card sen…" at bounding box center [622, 330] width 929 height 217
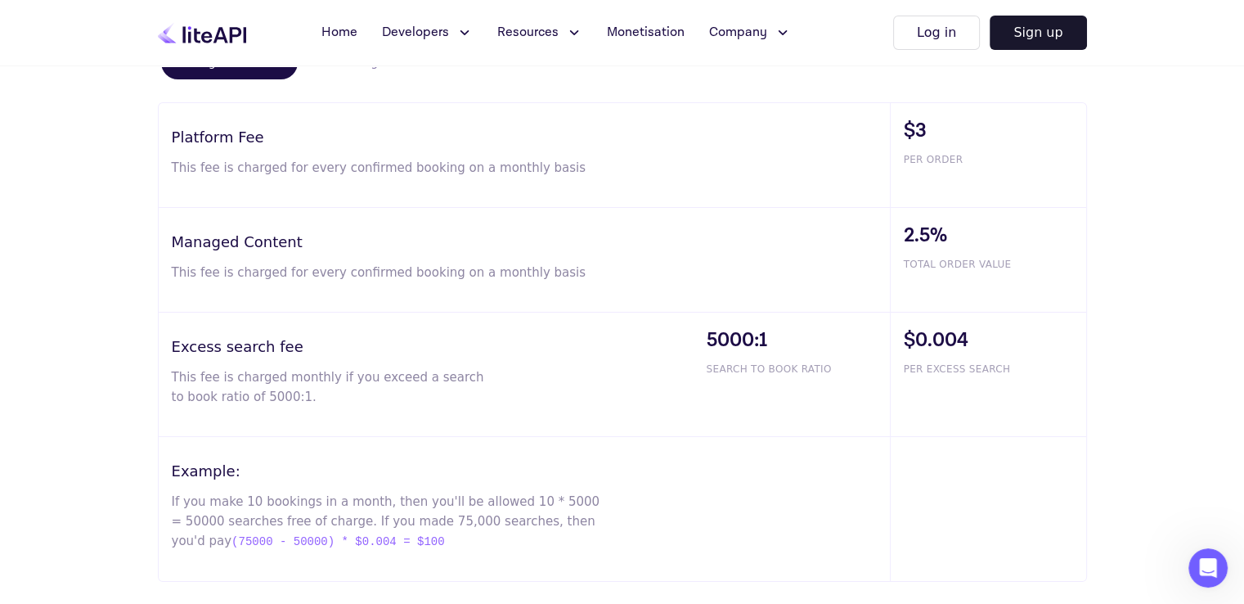
scroll to position [957, 0]
